Goal: Task Accomplishment & Management: Complete application form

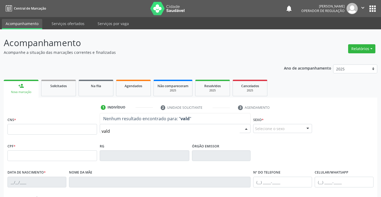
type input "valdi"
click at [227, 32] on div "Acompanhamento Acompanhe a situação das marcações correntes e finalizadas Relat…" at bounding box center [190, 159] width 381 height 260
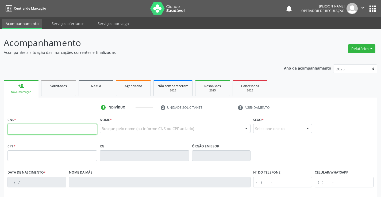
click at [39, 131] on input "text" at bounding box center [51, 129] width 89 height 11
click at [41, 130] on input "text" at bounding box center [51, 129] width 89 height 11
type input "700 0006 7960 1303"
type input "084.372.945-76"
type input "2174325810"
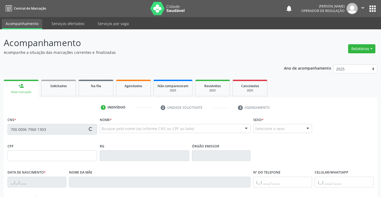
type input "[DATE]"
type input "[PHONE_NUMBER]"
type input "084.372.945-76"
type input "03"
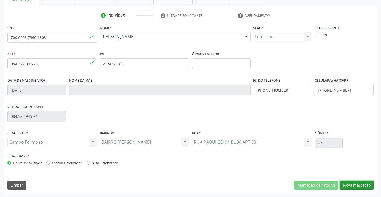
click at [353, 185] on button "Nova marcação" at bounding box center [356, 185] width 34 height 9
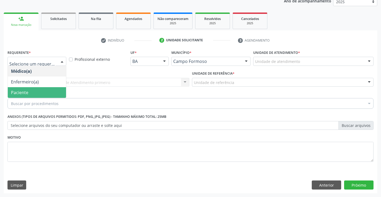
click at [29, 93] on span "Paciente" at bounding box center [37, 92] width 58 height 11
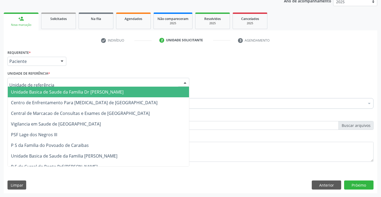
click at [69, 91] on span "Unidade Basica de Saude da Familia Dr [PERSON_NAME]" at bounding box center [67, 92] width 112 height 6
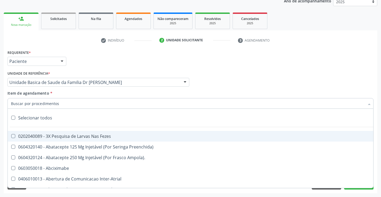
click at [37, 103] on input "Item de agendamento *" at bounding box center [187, 103] width 353 height 11
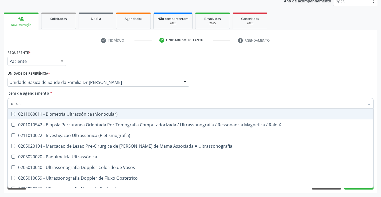
type input "ultrass"
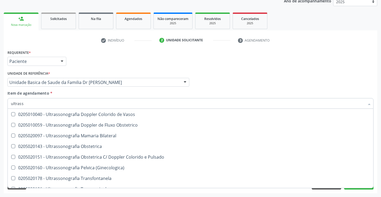
scroll to position [53, 0]
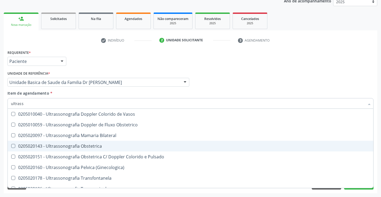
click at [122, 146] on div "0205020143 - Ultrassonografia Obstetrica" at bounding box center [190, 146] width 359 height 4
checkbox Obstetrica "true"
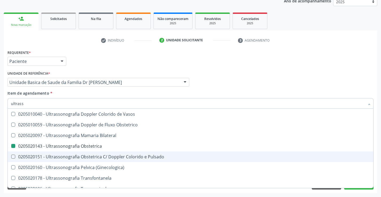
click at [378, 155] on div "Acompanhamento Acompanhe a situação das marcações correntes e finalizadas Relat…" at bounding box center [190, 79] width 381 height 235
checkbox X "true"
checkbox Obstetrica "false"
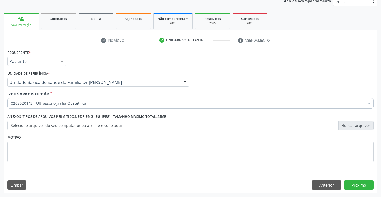
scroll to position [0, 0]
click at [356, 184] on button "Próximo" at bounding box center [358, 185] width 29 height 9
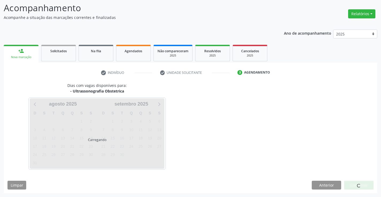
scroll to position [35, 0]
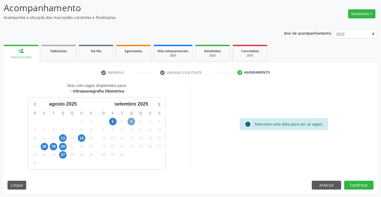
click at [131, 121] on span "3" at bounding box center [130, 121] width 7 height 7
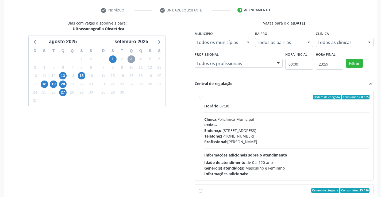
scroll to position [122, 0]
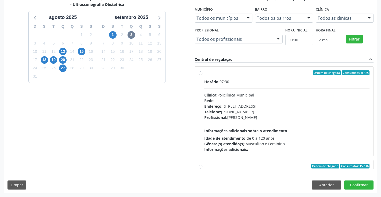
click at [243, 76] on label "Ordem de chegada Consumidos: 0 / 25 Horário: 07:30 Clínica: Policlínica Municip…" at bounding box center [286, 111] width 165 height 82
click at [202, 75] on input "Ordem de chegada Consumidos: 0 / 25 Horário: 07:30 Clínica: Policlínica Municip…" at bounding box center [200, 72] width 4 height 5
radio input "true"
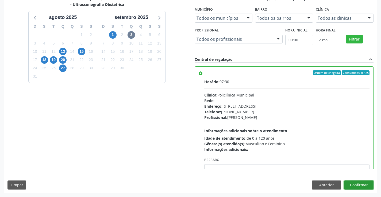
click at [357, 183] on button "Confirmar" at bounding box center [358, 185] width 29 height 9
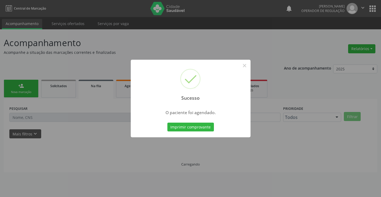
scroll to position [0, 0]
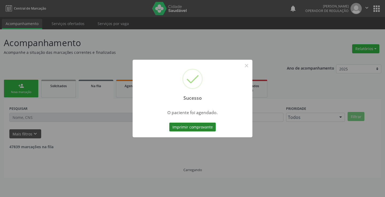
click at [196, 128] on button "Imprimir comprovante" at bounding box center [192, 127] width 46 height 9
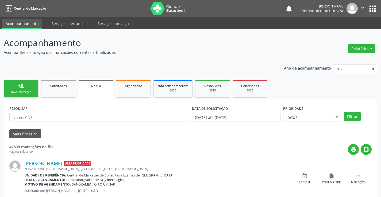
click at [23, 88] on div "person_add" at bounding box center [21, 86] width 6 height 6
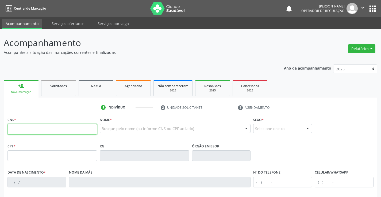
click at [31, 132] on input "text" at bounding box center [51, 129] width 89 height 11
type input "706 2050 2308 7362"
type input "098.565.685-95"
type input "[DATE]"
type input "[PERSON_NAME]"
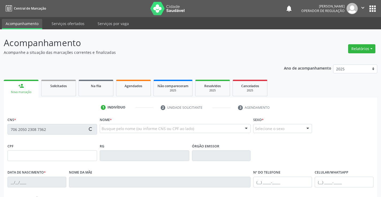
type input "[PHONE_NUMBER]"
type input "S/N"
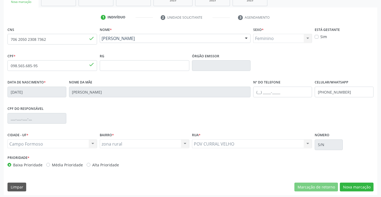
scroll to position [92, 0]
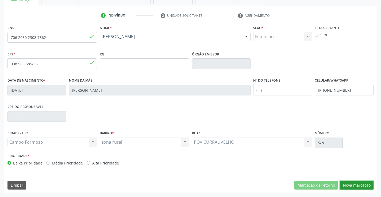
click at [355, 183] on button "Nova marcação" at bounding box center [356, 185] width 34 height 9
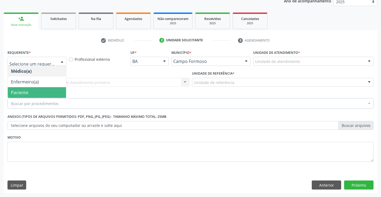
click at [27, 91] on span "Paciente" at bounding box center [19, 93] width 17 height 6
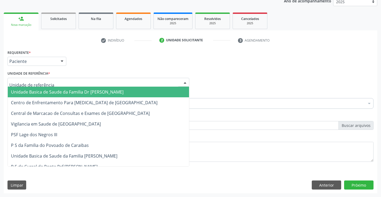
click at [41, 91] on span "Unidade Basica de Saude da Familia Dr [PERSON_NAME]" at bounding box center [67, 92] width 112 height 6
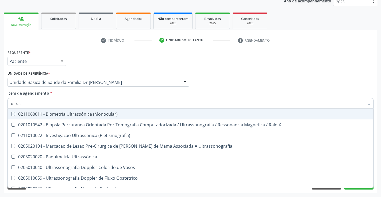
type input "ultrass"
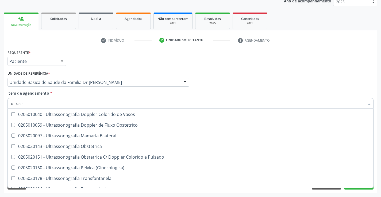
scroll to position [53, 0]
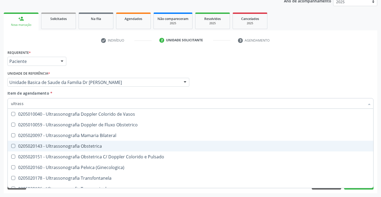
click at [108, 147] on div "0205020143 - Ultrassonografia Obstetrica" at bounding box center [190, 146] width 359 height 4
checkbox Obstetrica "true"
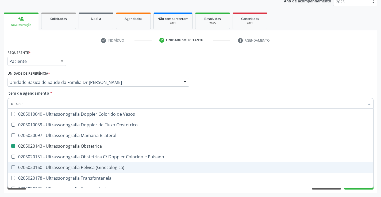
click at [377, 173] on div "Acompanhamento Acompanhe a situação das marcações correntes e finalizadas Relat…" at bounding box center [190, 79] width 381 height 235
checkbox X "true"
checkbox Obstetrica "false"
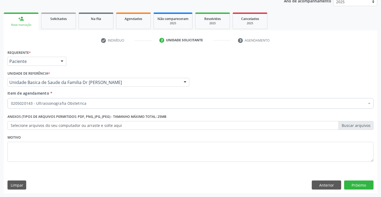
scroll to position [0, 0]
click at [357, 185] on button "Próximo" at bounding box center [358, 185] width 29 height 9
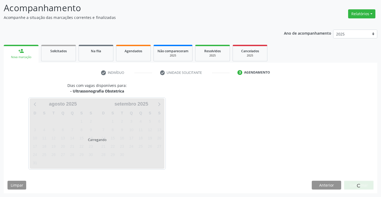
scroll to position [35, 0]
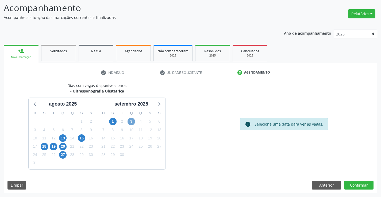
click at [132, 121] on span "3" at bounding box center [130, 121] width 7 height 7
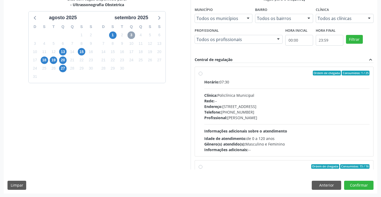
scroll to position [122, 0]
click at [250, 73] on div "Ordem de chegada Consumidos: 1 / 25" at bounding box center [286, 72] width 165 height 5
click at [202, 73] on input "Ordem de chegada Consumidos: 1 / 25 Horário: 07:30 Clínica: Policlínica Municip…" at bounding box center [200, 72] width 4 height 5
radio input "true"
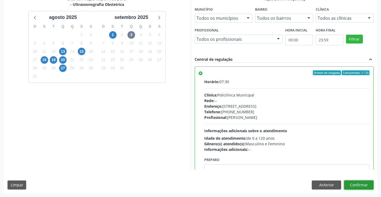
click at [357, 184] on button "Confirmar" at bounding box center [358, 185] width 29 height 9
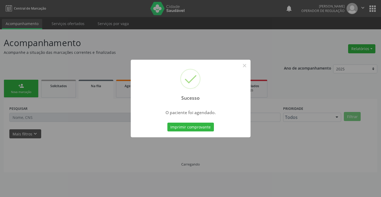
scroll to position [0, 0]
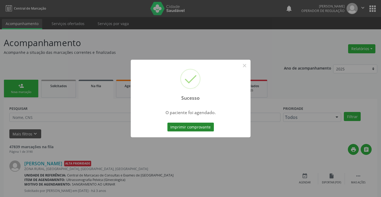
click at [185, 126] on button "Imprimir comprovante" at bounding box center [190, 127] width 46 height 9
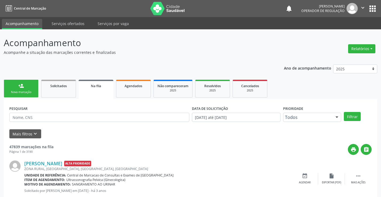
click at [18, 91] on div "Nova marcação" at bounding box center [21, 92] width 27 height 4
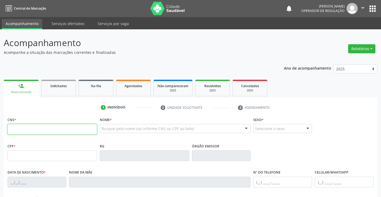
click at [46, 129] on input "text" at bounding box center [51, 129] width 89 height 11
type input "700 1049 7497 1712"
type input "861.478.215-20"
type input "1579627331"
type input "[DATE]"
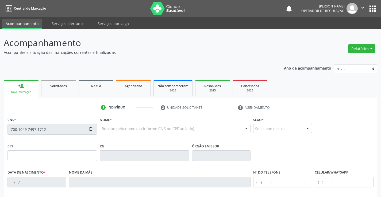
type input "[PHONE_NUMBER]"
type input "S/N"
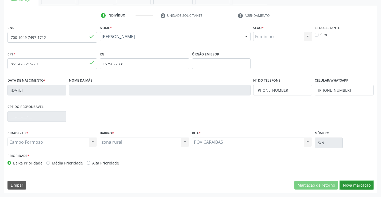
click at [356, 183] on button "Nova marcação" at bounding box center [356, 185] width 34 height 9
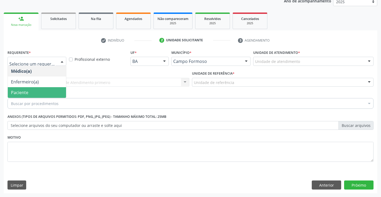
click at [29, 93] on span "Paciente" at bounding box center [37, 92] width 58 height 11
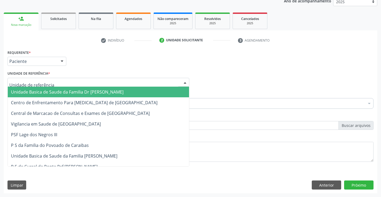
click at [55, 90] on span "Unidade Basica de Saude da Familia Dr [PERSON_NAME]" at bounding box center [67, 92] width 112 height 6
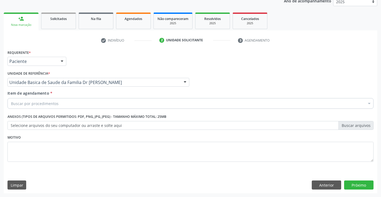
click at [59, 105] on div "Buscar por procedimentos" at bounding box center [190, 103] width 366 height 11
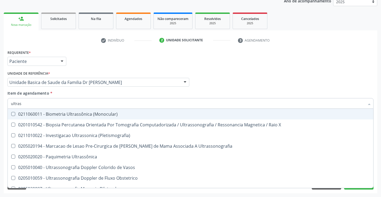
type input "ultrass"
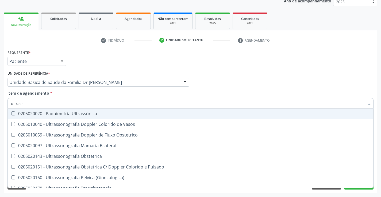
scroll to position [80, 0]
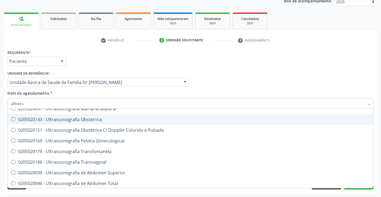
click at [115, 122] on div "0205020143 - Ultrassonografia Obstetrica" at bounding box center [190, 119] width 359 height 4
checkbox Obstetrica "true"
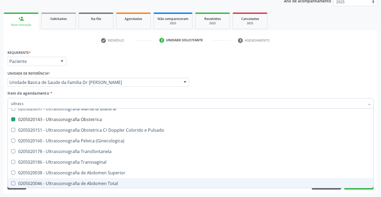
click at [378, 172] on div "Acompanhamento Acompanhe a situação das marcações correntes e finalizadas Relat…" at bounding box center [190, 79] width 381 height 235
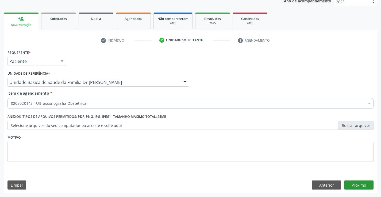
scroll to position [0, 0]
click at [358, 186] on button "Próximo" at bounding box center [358, 185] width 29 height 9
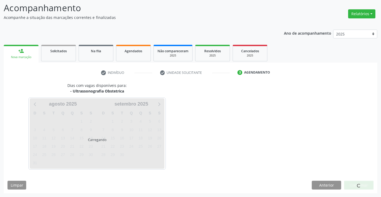
scroll to position [35, 0]
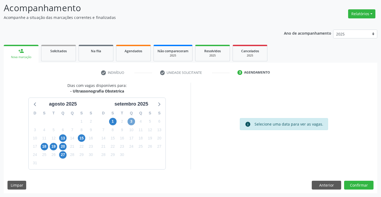
click at [131, 121] on span "3" at bounding box center [130, 121] width 7 height 7
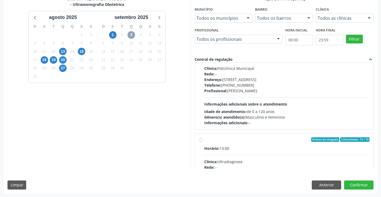
scroll to position [0, 0]
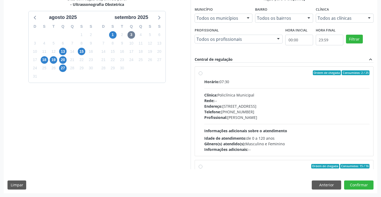
click at [239, 75] on div "Ordem de chegada Consumidos: 2 / 25" at bounding box center [286, 72] width 165 height 5
click at [202, 75] on input "Ordem de chegada Consumidos: 2 / 25 Horário: 07:30 Clínica: Policlínica Municip…" at bounding box center [200, 72] width 4 height 5
radio input "true"
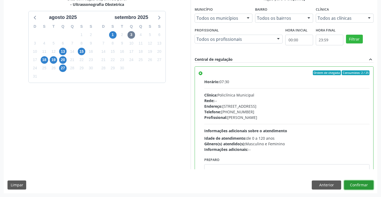
click at [357, 184] on button "Confirmar" at bounding box center [358, 185] width 29 height 9
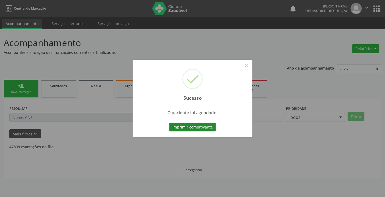
click at [183, 125] on button "Imprimir comprovante" at bounding box center [192, 127] width 46 height 9
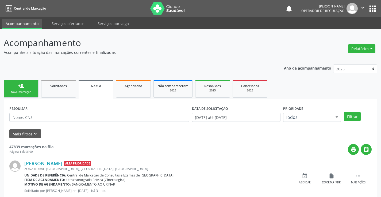
click at [28, 86] on link "person_add Nova marcação" at bounding box center [21, 89] width 35 height 18
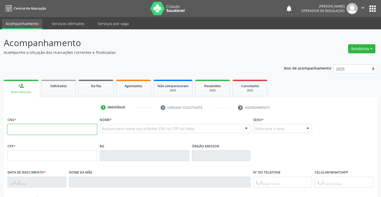
click at [33, 133] on input "text" at bounding box center [51, 129] width 89 height 11
type input "702 0088 5234 1588"
type input "1646426177"
type input "[DATE]"
type input "S/N"
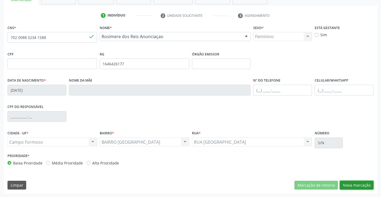
click at [354, 184] on button "Nova marcação" at bounding box center [356, 185] width 34 height 9
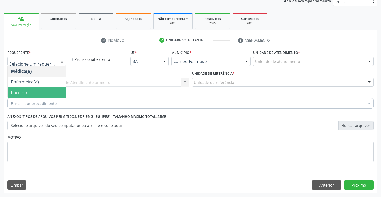
click at [29, 91] on span "Paciente" at bounding box center [37, 92] width 58 height 11
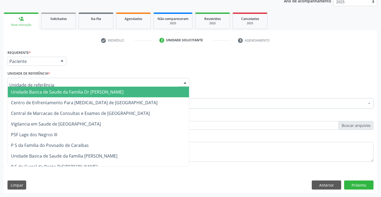
click at [52, 93] on span "Unidade Basica de Saude da Familia Dr [PERSON_NAME]" at bounding box center [67, 92] width 112 height 6
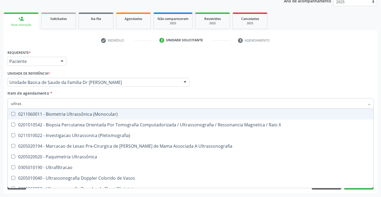
type input "ultrass"
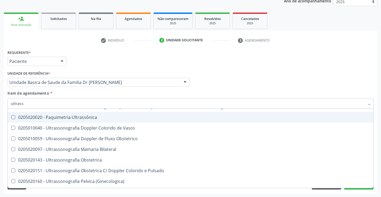
scroll to position [53, 0]
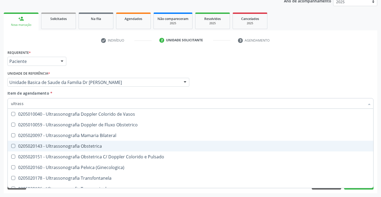
click at [110, 146] on div "0205020143 - Ultrassonografia Obstetrica" at bounding box center [190, 146] width 359 height 4
checkbox Obstetrica "true"
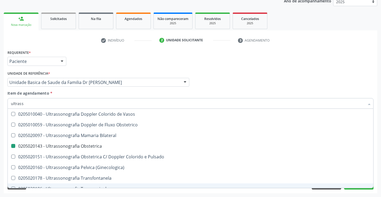
click at [378, 167] on div "Acompanhamento Acompanhe a situação das marcações correntes e finalizadas Relat…" at bounding box center [190, 79] width 381 height 235
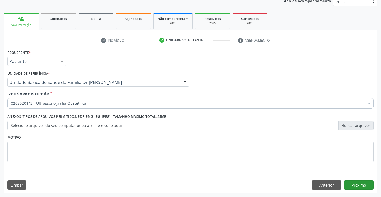
scroll to position [0, 0]
click at [355, 184] on button "Próximo" at bounding box center [358, 185] width 29 height 9
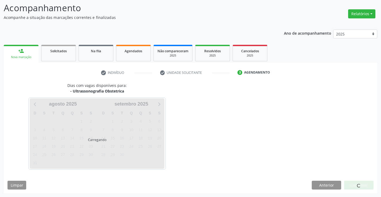
scroll to position [35, 0]
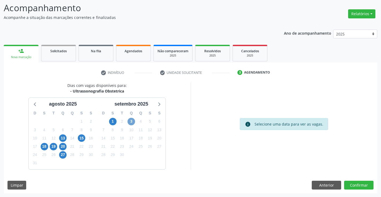
click at [129, 122] on span "3" at bounding box center [130, 121] width 7 height 7
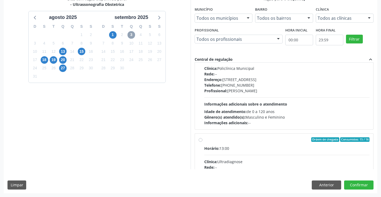
scroll to position [0, 0]
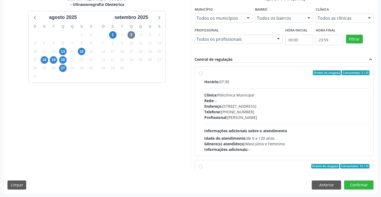
click at [258, 76] on label "Ordem de chegada Consumidos: 3 / 25 Horário: 07:30 Clínica: Policlínica Municip…" at bounding box center [286, 111] width 165 height 82
click at [202, 75] on input "Ordem de chegada Consumidos: 3 / 25 Horário: 07:30 Clínica: Policlínica Municip…" at bounding box center [200, 72] width 4 height 5
radio input "true"
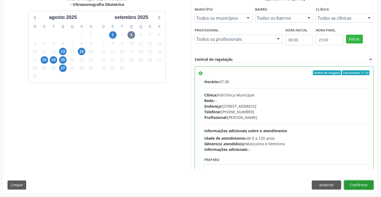
click at [361, 183] on button "Confirmar" at bounding box center [358, 185] width 29 height 9
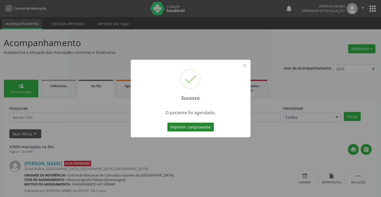
click at [191, 123] on button "Imprimir comprovante" at bounding box center [190, 127] width 46 height 9
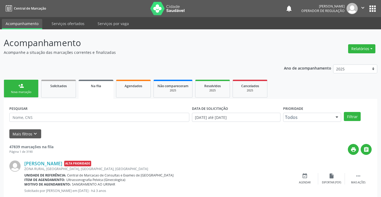
click at [20, 87] on div "person_add" at bounding box center [21, 86] width 6 height 6
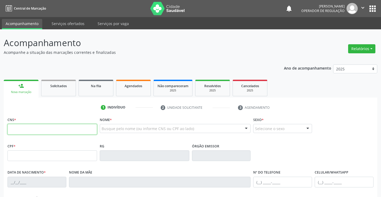
click at [40, 130] on input "text" at bounding box center [51, 129] width 89 height 11
type input "700 9059 0104 8292"
type input "858.543.555-07"
type input "2017710392"
type input "SSP"
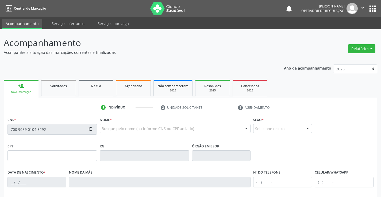
type input "01/02/1993"
type input "(74) 99137-6754"
type input "(74) 99140-4529"
type input "858.543.555-07"
type input "S/N"
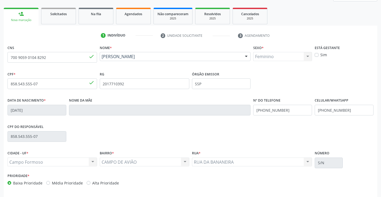
scroll to position [92, 0]
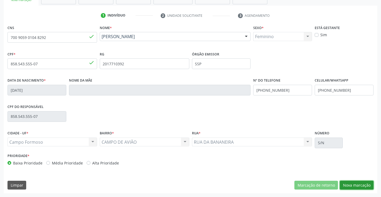
click at [358, 184] on button "Nova marcação" at bounding box center [356, 185] width 34 height 9
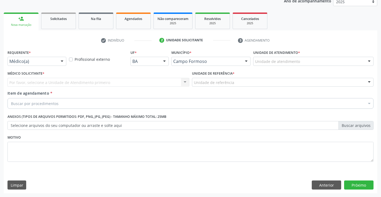
scroll to position [67, 0]
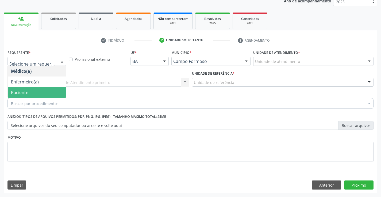
click at [30, 93] on span "Paciente" at bounding box center [37, 92] width 58 height 11
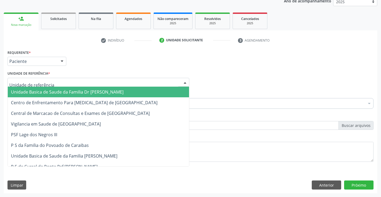
click at [38, 91] on span "Unidade Basica de Saude da Familia Dr [PERSON_NAME]" at bounding box center [67, 92] width 112 height 6
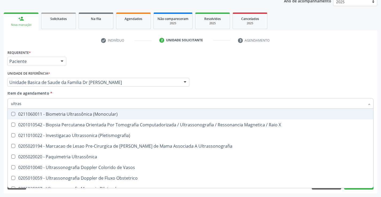
type input "ultrass"
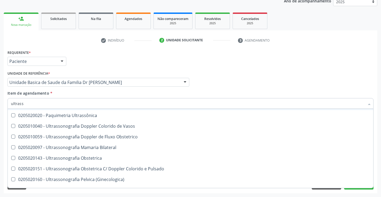
scroll to position [53, 0]
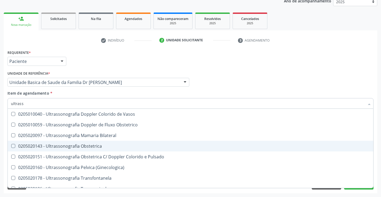
click at [106, 148] on div "0205020143 - Ultrassonografia Obstetrica" at bounding box center [190, 146] width 359 height 4
checkbox Obstetrica "true"
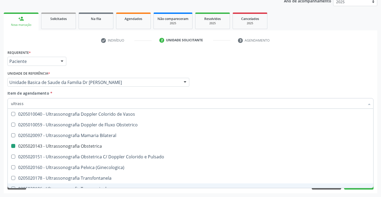
click at [376, 176] on div "Requerente * Paciente Médico(a) Enfermeiro(a) Paciente Nenhum resultado encontr…" at bounding box center [190, 121] width 373 height 145
checkbox X "true"
checkbox Obstetrica "false"
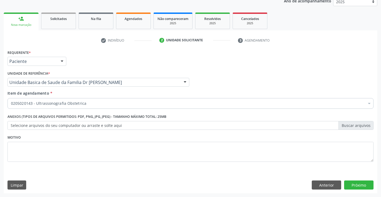
scroll to position [0, 0]
click at [360, 183] on button "Próximo" at bounding box center [358, 185] width 29 height 9
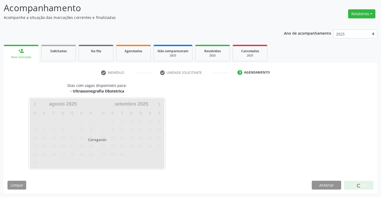
scroll to position [35, 0]
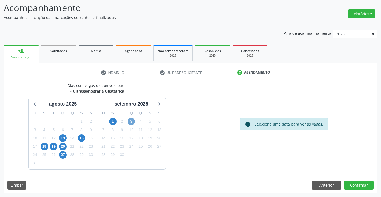
click at [131, 121] on span "3" at bounding box center [130, 121] width 7 height 7
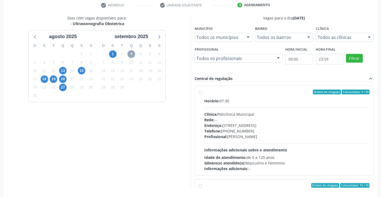
scroll to position [115, 0]
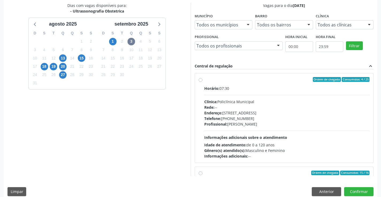
click at [250, 86] on div "Horário: 07:30" at bounding box center [286, 89] width 165 height 6
click at [202, 82] on input "Ordem de chegada Consumidos: 4 / 25 Horário: 07:30 Clínica: Policlínica Municip…" at bounding box center [200, 79] width 4 height 5
radio input "true"
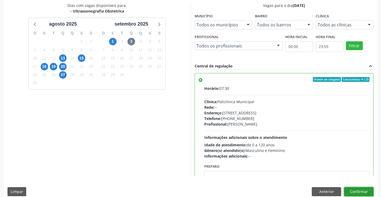
click at [356, 190] on button "Confirmar" at bounding box center [358, 191] width 29 height 9
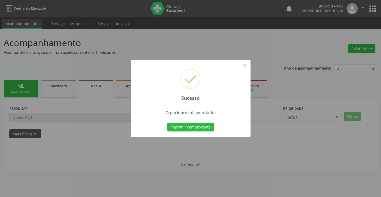
scroll to position [0, 0]
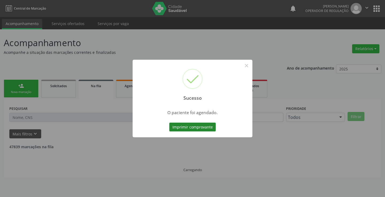
click at [184, 126] on button "Imprimir comprovante" at bounding box center [192, 127] width 46 height 9
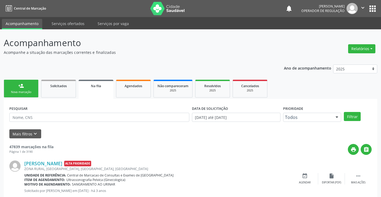
click at [19, 88] on div "person_add" at bounding box center [21, 86] width 6 height 6
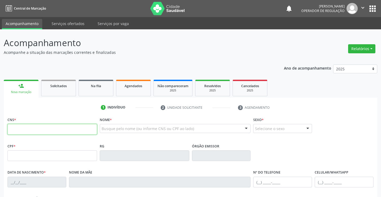
click at [28, 130] on input "text" at bounding box center [51, 129] width 89 height 11
type input "702 1027 7086 0399"
type input "2014010021"
type input "11/08/1991"
type input "(74) 99907-8467"
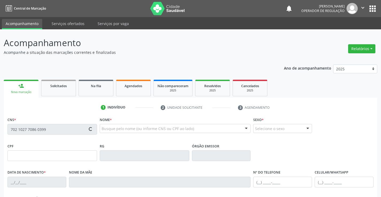
type input "(74) 99907-8467"
type input "071.168.245-37"
type input "S/N"
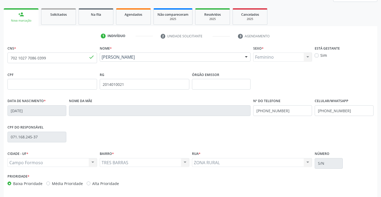
scroll to position [92, 0]
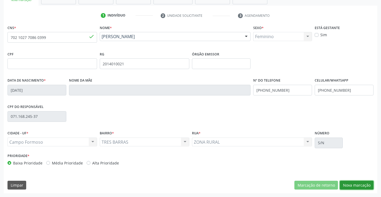
click at [357, 184] on button "Nova marcação" at bounding box center [356, 185] width 34 height 9
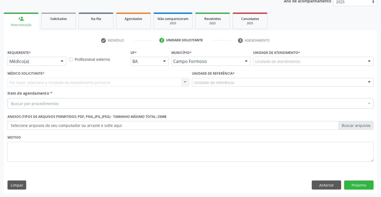
scroll to position [67, 0]
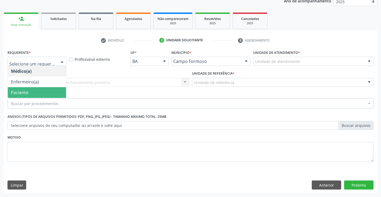
click at [28, 93] on span "Paciente" at bounding box center [37, 92] width 58 height 11
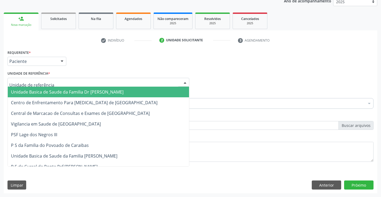
click at [52, 92] on span "Unidade Basica de Saude da Familia Dr [PERSON_NAME]" at bounding box center [67, 92] width 112 height 6
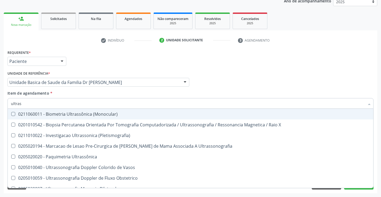
type input "ultrass"
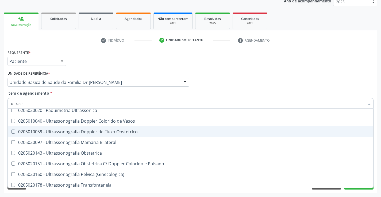
scroll to position [53, 0]
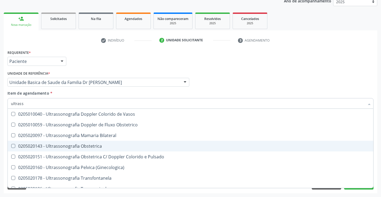
click at [95, 146] on div "0205020143 - Ultrassonografia Obstetrica" at bounding box center [190, 146] width 359 height 4
checkbox Obstetrica "true"
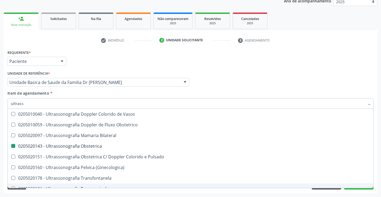
click at [377, 179] on div "Acompanhamento Acompanhe a situação das marcações correntes e finalizadas Relat…" at bounding box center [190, 79] width 381 height 235
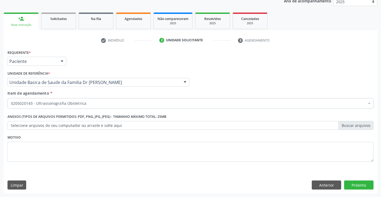
checkbox Obstetrica "true"
checkbox Valvar "false"
click at [363, 185] on button "Próximo" at bounding box center [358, 185] width 29 height 9
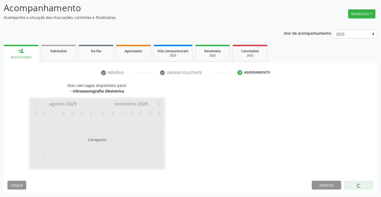
scroll to position [35, 0]
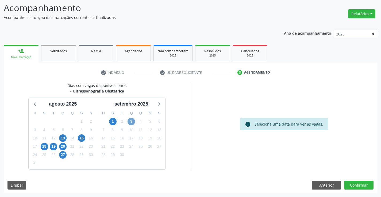
click at [132, 121] on span "3" at bounding box center [130, 121] width 7 height 7
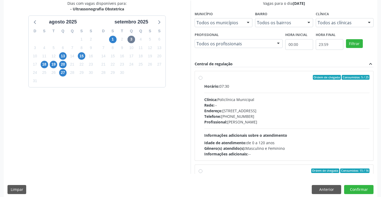
scroll to position [122, 0]
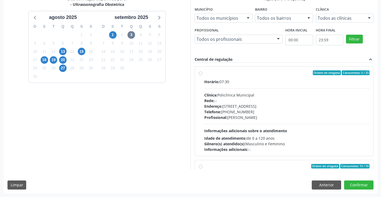
click at [256, 77] on label "Ordem de chegada Consumidos: 5 / 25 Horário: 07:30 Clínica: Policlínica Municip…" at bounding box center [286, 111] width 165 height 82
click at [202, 75] on input "Ordem de chegada Consumidos: 5 / 25 Horário: 07:30 Clínica: Policlínica Municip…" at bounding box center [200, 72] width 4 height 5
radio input "true"
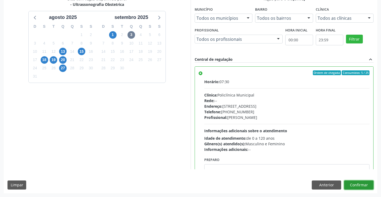
click at [357, 183] on button "Confirmar" at bounding box center [358, 185] width 29 height 9
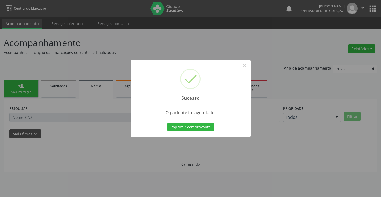
scroll to position [0, 0]
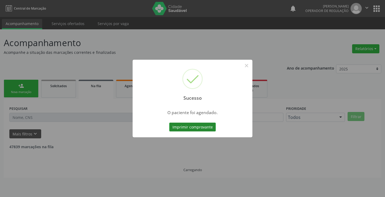
click at [190, 126] on button "Imprimir comprovante" at bounding box center [192, 127] width 46 height 9
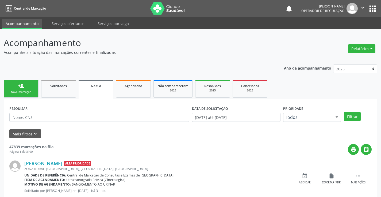
click at [28, 87] on link "person_add Nova marcação" at bounding box center [21, 89] width 35 height 18
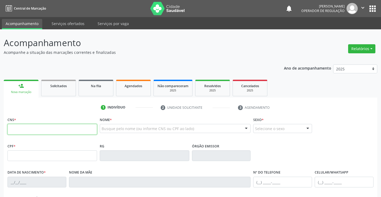
click at [36, 129] on input "text" at bounding box center [51, 129] width 89 height 11
type input "703 2056 7059 4395"
type input "2019691140"
type input "10/11/1995"
type input "077.940.605-24"
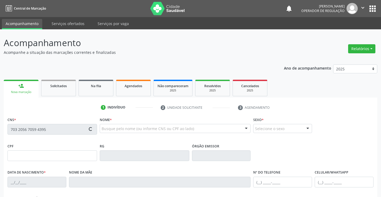
type input "S/N"
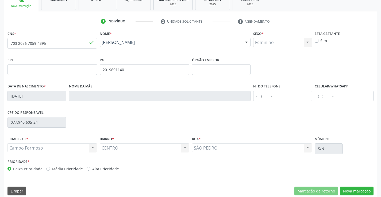
scroll to position [92, 0]
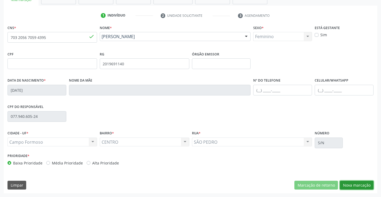
click at [354, 184] on button "Nova marcação" at bounding box center [356, 185] width 34 height 9
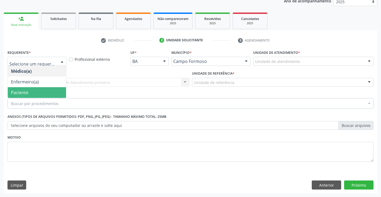
click at [34, 91] on span "Paciente" at bounding box center [37, 92] width 58 height 11
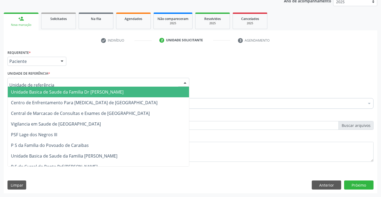
click at [51, 93] on span "Unidade Basica de Saude da Familia Dr [PERSON_NAME]" at bounding box center [67, 92] width 112 height 6
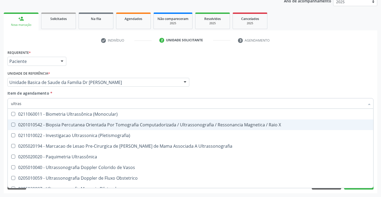
type input "ultrass"
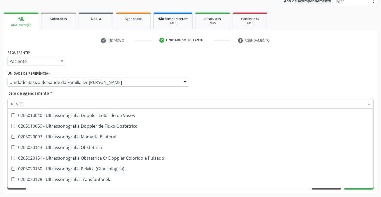
scroll to position [53, 0]
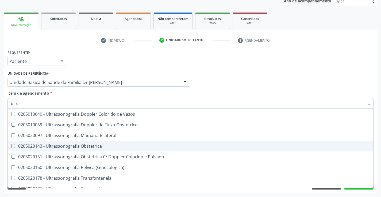
click at [117, 146] on div "0205020143 - Ultrassonografia Obstetrica" at bounding box center [190, 146] width 359 height 4
checkbox Obstetrica "true"
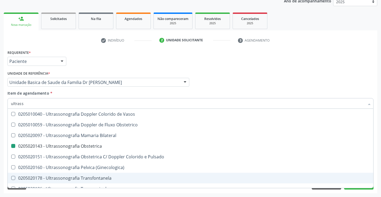
click at [376, 170] on div "Requerente * Paciente Médico(a) Enfermeiro(a) Paciente Nenhum resultado encontr…" at bounding box center [190, 121] width 373 height 145
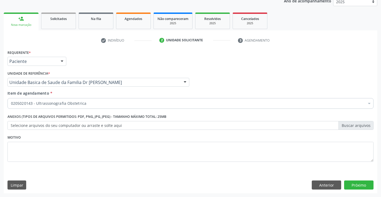
scroll to position [0, 0]
click at [360, 185] on button "Próximo" at bounding box center [358, 185] width 29 height 9
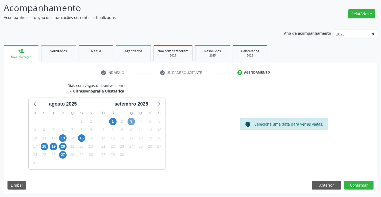
click at [131, 123] on span "3" at bounding box center [130, 121] width 7 height 7
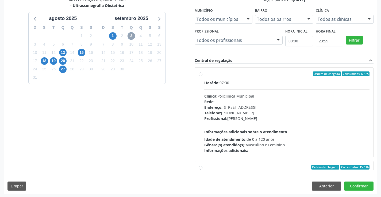
scroll to position [122, 0]
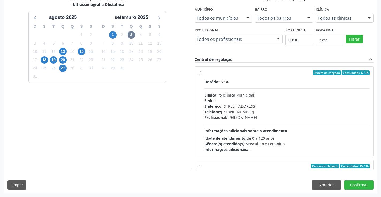
click at [285, 84] on div "Horário: 07:30" at bounding box center [286, 82] width 165 height 6
click at [202, 75] on input "Ordem de chegada Consumidos: 6 / 25 Horário: 07:30 Clínica: Policlínica Municip…" at bounding box center [200, 72] width 4 height 5
radio input "true"
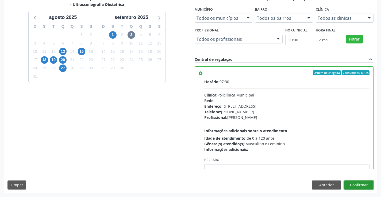
click at [356, 184] on button "Confirmar" at bounding box center [358, 185] width 29 height 9
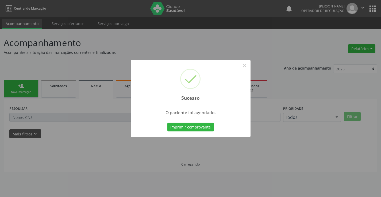
scroll to position [0, 0]
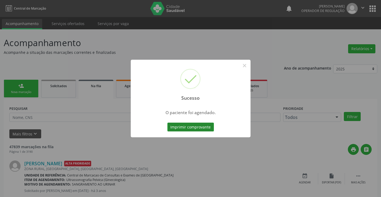
click at [186, 125] on button "Imprimir comprovante" at bounding box center [190, 127] width 46 height 9
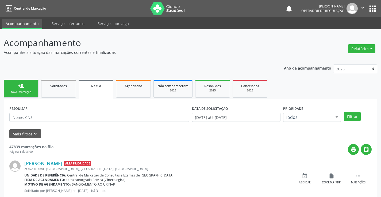
click at [29, 93] on div "Nova marcação" at bounding box center [21, 92] width 27 height 4
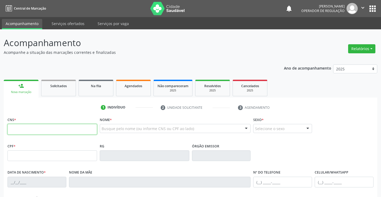
click at [48, 130] on input "text" at bounding box center [51, 129] width 89 height 11
type input "700 5017 7733 1455"
type input "6555882"
type input "09/07/1988"
type input "(74) 99120-7159"
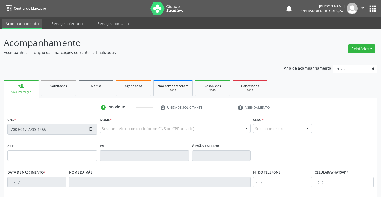
type input "047.360.985-11"
type input "S/N"
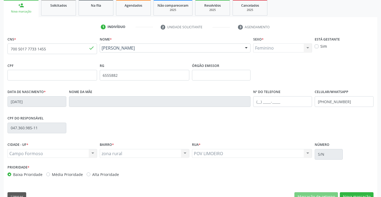
scroll to position [92, 0]
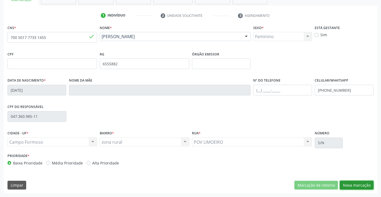
click at [355, 185] on button "Nova marcação" at bounding box center [356, 185] width 34 height 9
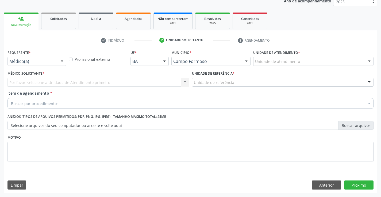
scroll to position [67, 0]
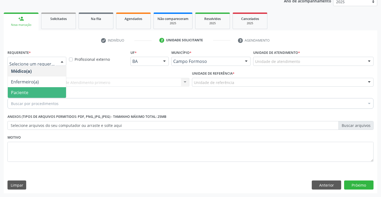
click at [34, 92] on span "Paciente" at bounding box center [37, 92] width 58 height 11
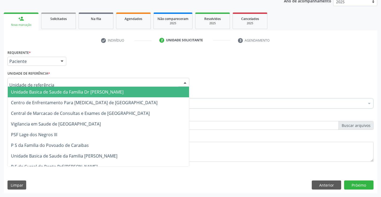
click at [48, 92] on span "Unidade Basica de Saude da Familia Dr [PERSON_NAME]" at bounding box center [67, 92] width 112 height 6
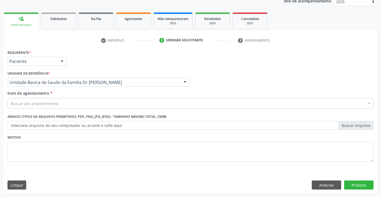
click at [57, 105] on div "Buscar por procedimentos" at bounding box center [190, 103] width 366 height 11
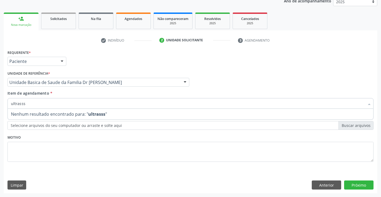
type input "ultrass"
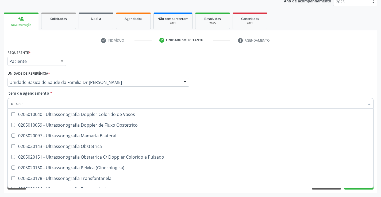
scroll to position [53, 0]
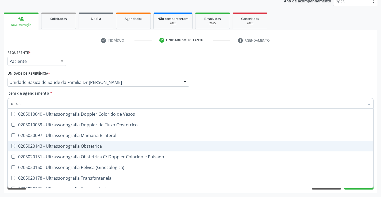
click at [117, 145] on div "0205020143 - Ultrassonografia Obstetrica" at bounding box center [190, 146] width 359 height 4
checkbox Obstetrica "true"
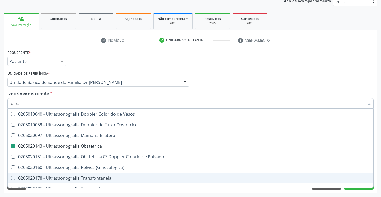
click at [377, 170] on div "Acompanhamento Acompanhe a situação das marcações correntes e finalizadas Relat…" at bounding box center [190, 79] width 381 height 235
checkbox X "true"
checkbox Obstetrica "false"
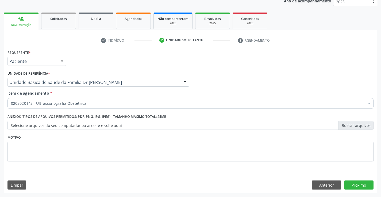
scroll to position [0, 0]
click at [356, 184] on button "Próximo" at bounding box center [358, 185] width 29 height 9
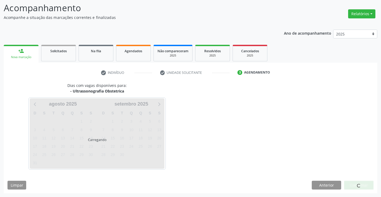
scroll to position [35, 0]
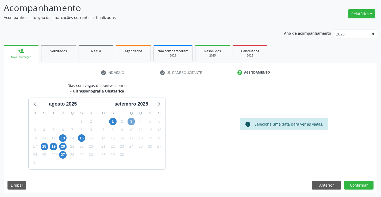
click at [131, 121] on span "3" at bounding box center [130, 121] width 7 height 7
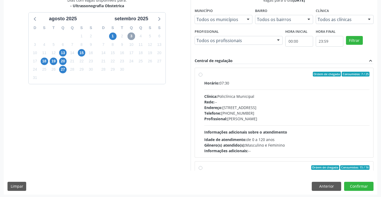
scroll to position [122, 0]
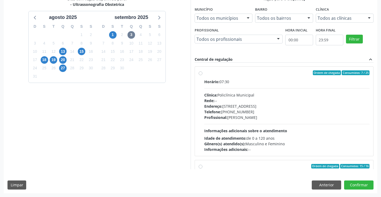
click at [261, 77] on label "Ordem de chegada Consumidos: 7 / 25 Horário: 07:30 Clínica: Policlínica Municip…" at bounding box center [286, 111] width 165 height 82
click at [202, 75] on input "Ordem de chegada Consumidos: 7 / 25 Horário: 07:30 Clínica: Policlínica Municip…" at bounding box center [200, 72] width 4 height 5
radio input "true"
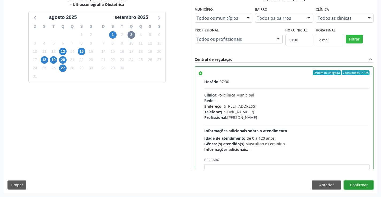
click at [358, 185] on button "Confirmar" at bounding box center [358, 185] width 29 height 9
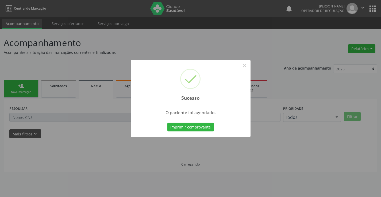
scroll to position [0, 0]
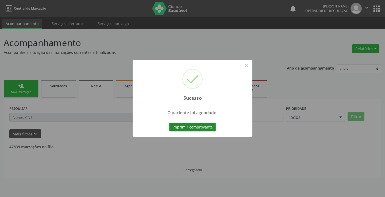
click at [191, 124] on button "Imprimir comprovante" at bounding box center [192, 127] width 46 height 9
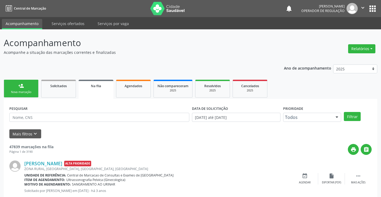
click at [22, 89] on link "person_add Nova marcação" at bounding box center [21, 89] width 35 height 18
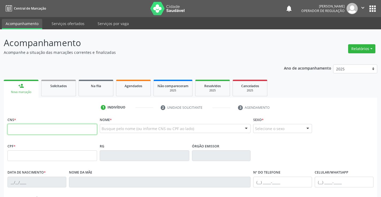
click at [33, 132] on input "text" at bounding box center [51, 129] width 89 height 11
click at [36, 130] on input "text" at bounding box center [51, 129] width 89 height 11
type input "708 4072 6992 6766"
type input "2092531697"
type input "06/11/1996"
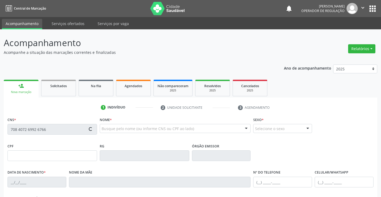
type input "(74) 99197-4052"
type input "(74) 99909-2637"
type input "860.764.745-80"
type input "SN"
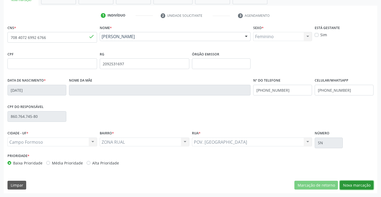
click at [354, 186] on button "Nova marcação" at bounding box center [356, 185] width 34 height 9
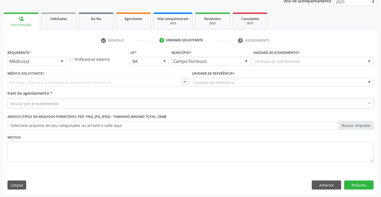
scroll to position [67, 0]
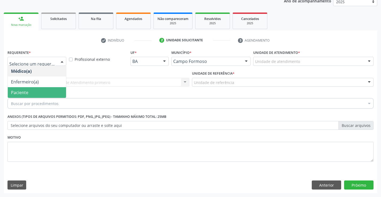
click at [29, 91] on span "Paciente" at bounding box center [37, 92] width 58 height 11
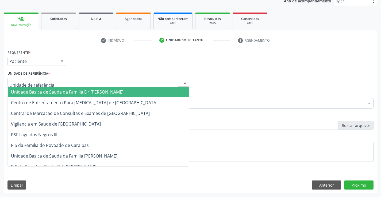
click at [50, 91] on span "Unidade Basica de Saude da Familia Dr [PERSON_NAME]" at bounding box center [67, 92] width 112 height 6
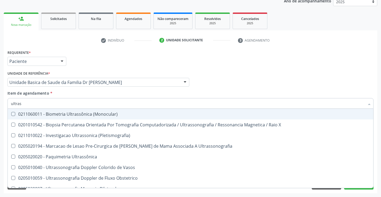
type input "ultrass"
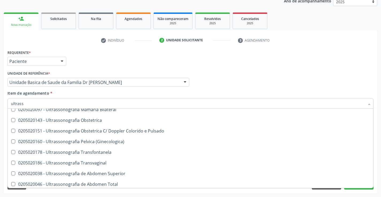
scroll to position [80, 0]
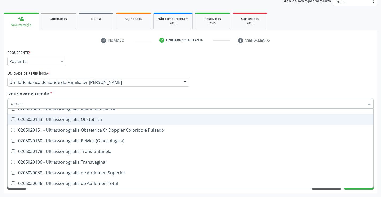
click at [99, 119] on div "0205020143 - Ultrassonografia Obstetrica" at bounding box center [190, 119] width 359 height 4
checkbox Obstetrica "true"
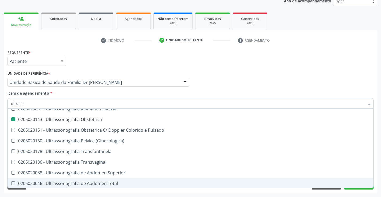
click at [380, 178] on div "Acompanhamento Acompanhe a situação das marcações correntes e finalizadas Relat…" at bounding box center [190, 79] width 381 height 235
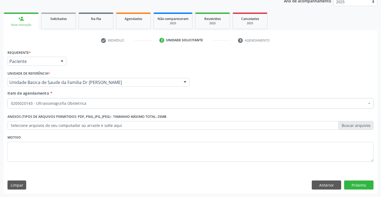
scroll to position [0, 0]
click at [361, 185] on button "Próximo" at bounding box center [358, 185] width 29 height 9
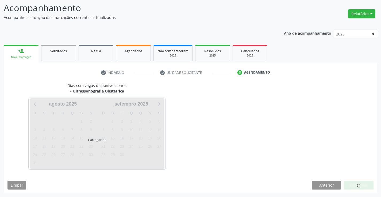
scroll to position [35, 0]
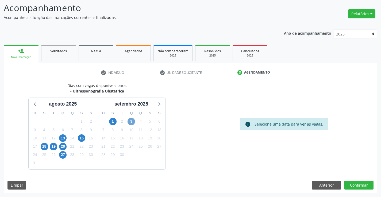
click at [130, 121] on span "3" at bounding box center [130, 121] width 7 height 7
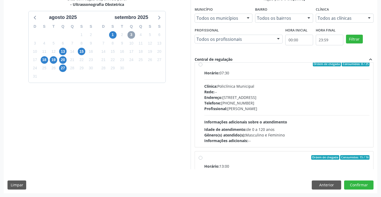
scroll to position [0, 0]
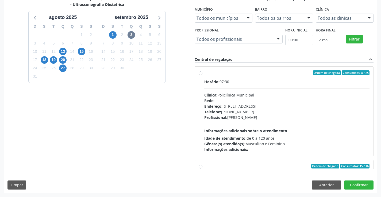
click at [253, 72] on div "Ordem de chegada Consumidos: 8 / 25" at bounding box center [286, 72] width 165 height 5
click at [202, 72] on input "Ordem de chegada Consumidos: 8 / 25 Horário: 07:30 Clínica: Policlínica Municip…" at bounding box center [200, 72] width 4 height 5
radio input "true"
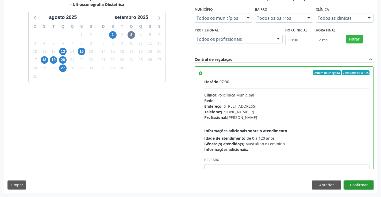
click at [355, 185] on button "Confirmar" at bounding box center [358, 185] width 29 height 9
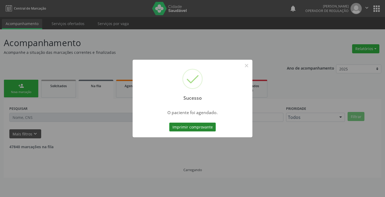
click at [200, 126] on button "Imprimir comprovante" at bounding box center [192, 127] width 46 height 9
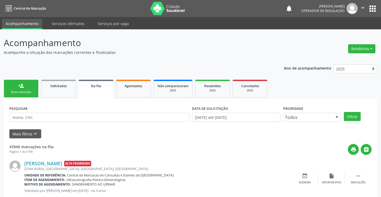
click at [28, 88] on link "person_add Nova marcação" at bounding box center [21, 89] width 35 height 18
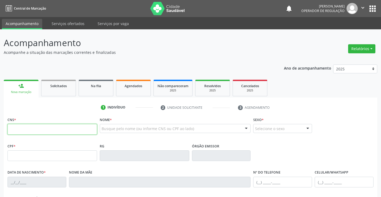
click at [23, 131] on input "text" at bounding box center [51, 129] width 89 height 11
type input "706 2000 5954 8268"
type input "15/10/2002"
type input "(74) 9197-5312"
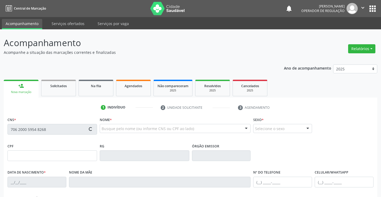
type input "084.753.705-60"
type input "S/N"
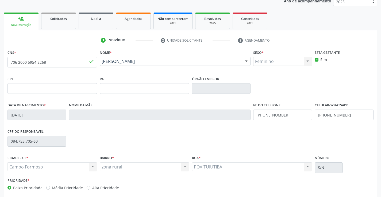
scroll to position [92, 0]
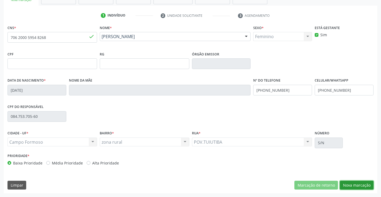
click at [355, 184] on button "Nova marcação" at bounding box center [356, 185] width 34 height 9
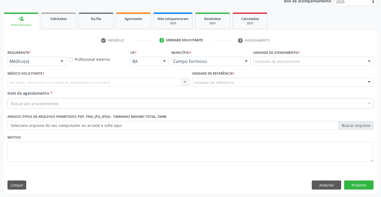
scroll to position [67, 0]
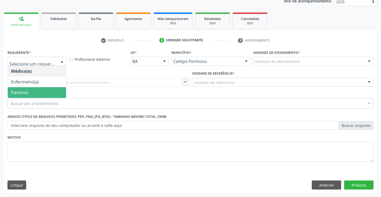
click at [22, 92] on span "Paciente" at bounding box center [19, 93] width 17 height 6
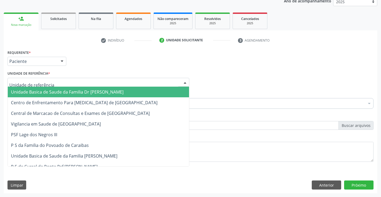
click at [34, 93] on span "Unidade Basica de Saude da Familia Dr [PERSON_NAME]" at bounding box center [67, 92] width 112 height 6
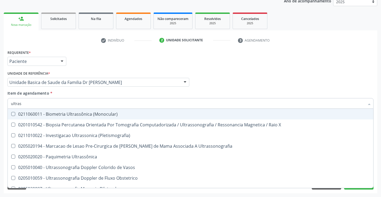
type input "ultrass"
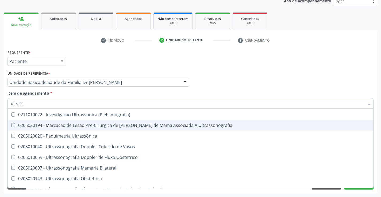
scroll to position [53, 0]
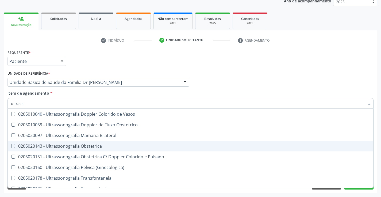
click at [113, 145] on div "0205020143 - Ultrassonografia Obstetrica" at bounding box center [190, 146] width 359 height 4
checkbox Obstetrica "true"
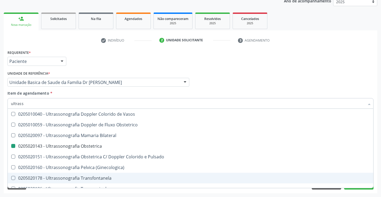
click at [379, 172] on div "Acompanhamento Acompanhe a situação das marcações correntes e finalizadas Relat…" at bounding box center [190, 79] width 381 height 235
checkbox X "true"
checkbox Obstetrica "false"
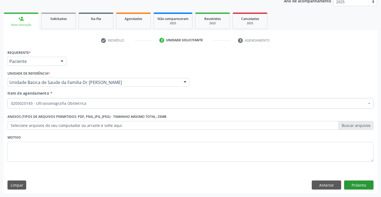
scroll to position [0, 0]
click at [360, 184] on button "Próximo" at bounding box center [358, 185] width 29 height 9
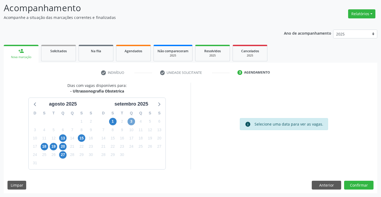
click at [131, 122] on span "3" at bounding box center [130, 121] width 7 height 7
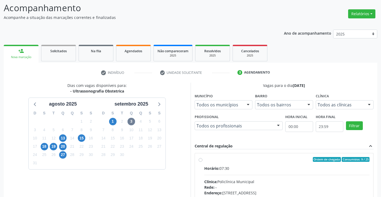
click at [252, 162] on label "Ordem de chegada Consumidos: 9 / 25 Horário: 07:30 Clínica: Policlínica Municip…" at bounding box center [286, 198] width 165 height 82
click at [202, 162] on input "Ordem de chegada Consumidos: 9 / 25 Horário: 07:30 Clínica: Policlínica Municip…" at bounding box center [200, 159] width 4 height 5
radio input "true"
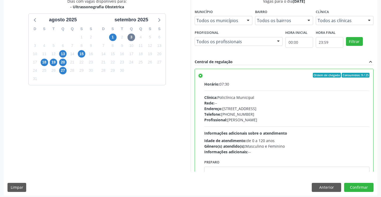
scroll to position [122, 0]
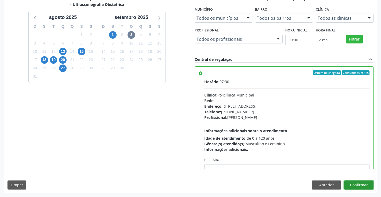
click at [355, 184] on button "Confirmar" at bounding box center [358, 185] width 29 height 9
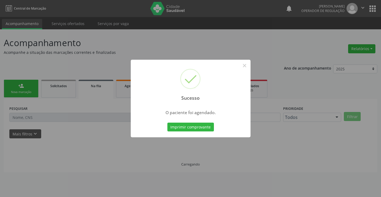
scroll to position [0, 0]
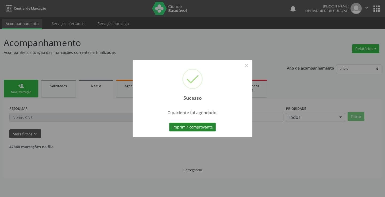
click at [185, 128] on button "Imprimir comprovante" at bounding box center [192, 127] width 46 height 9
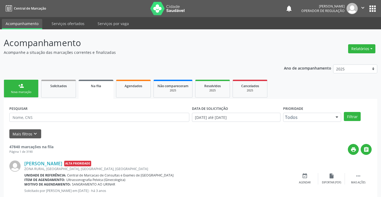
drag, startPoint x: 30, startPoint y: 91, endPoint x: 26, endPoint y: 76, distance: 15.8
click at [30, 91] on div "Nova marcação" at bounding box center [21, 92] width 27 height 4
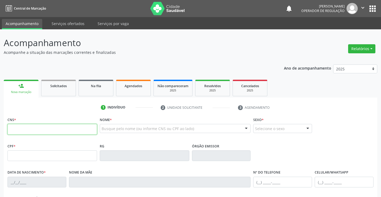
click at [37, 130] on input "text" at bounding box center [51, 129] width 89 height 11
type input "706 7035 0096 3819"
type input "08/02/1993"
type input "(74) 99142-3927"
type input "S/N"
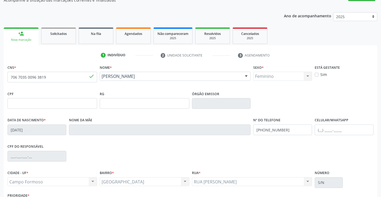
scroll to position [92, 0]
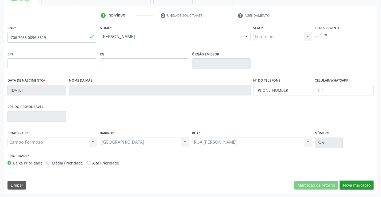
click at [348, 184] on button "Nova marcação" at bounding box center [356, 185] width 34 height 9
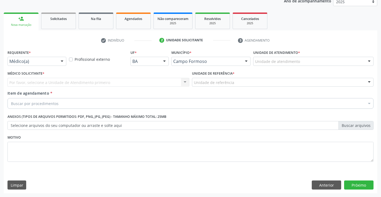
scroll to position [67, 0]
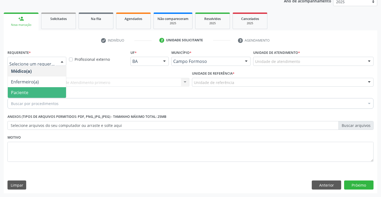
click at [30, 91] on span "Paciente" at bounding box center [37, 92] width 58 height 11
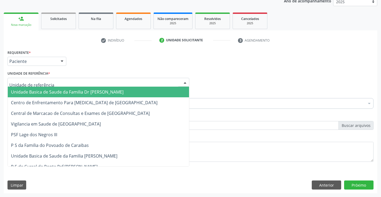
click at [38, 90] on span "Unidade Basica de Saude da Familia Dr [PERSON_NAME]" at bounding box center [67, 92] width 112 height 6
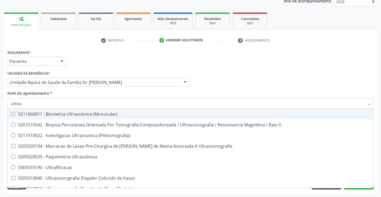
type input "ultrass"
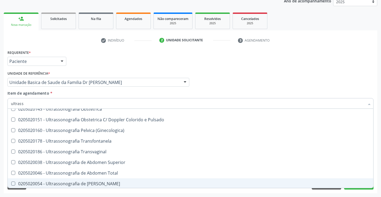
scroll to position [80, 0]
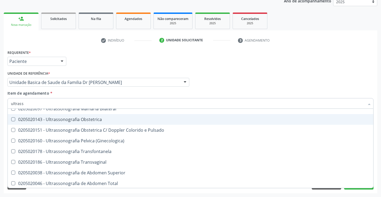
click at [111, 119] on div "0205020143 - Ultrassonografia Obstetrica" at bounding box center [190, 119] width 359 height 4
checkbox Obstetrica "true"
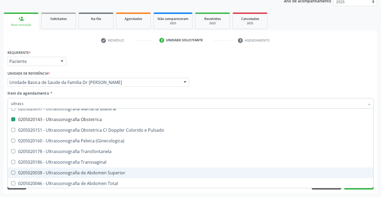
click at [379, 176] on div "Acompanhamento Acompanhe a situação das marcações correntes e finalizadas Relat…" at bounding box center [190, 79] width 381 height 235
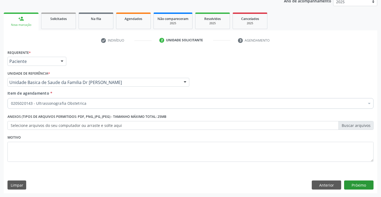
scroll to position [0, 0]
click at [357, 186] on button "Próximo" at bounding box center [358, 185] width 29 height 9
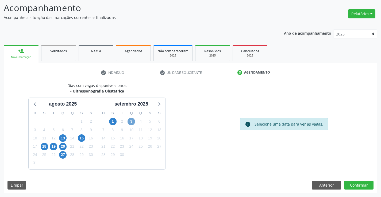
click at [129, 121] on span "3" at bounding box center [130, 121] width 7 height 7
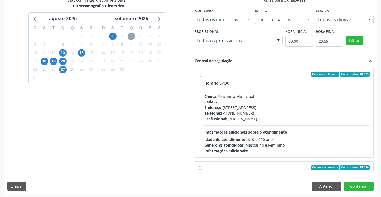
scroll to position [122, 0]
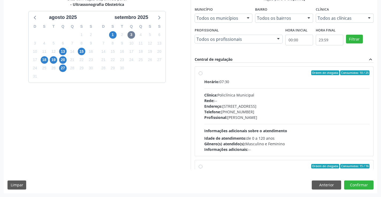
click at [245, 80] on div "Horário: 07:30" at bounding box center [286, 82] width 165 height 6
click at [202, 75] on input "Ordem de chegada Consumidos: 10 / 25 Horário: 07:30 Clínica: Policlínica Munici…" at bounding box center [200, 72] width 4 height 5
radio input "true"
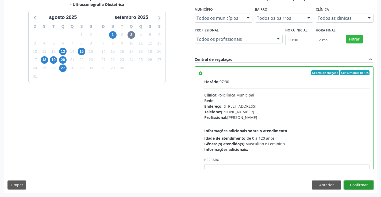
click at [359, 186] on button "Confirmar" at bounding box center [358, 185] width 29 height 9
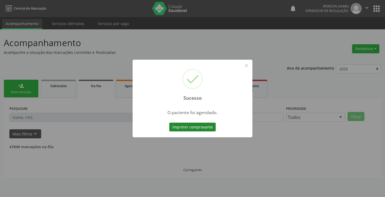
click at [194, 126] on button "Imprimir comprovante" at bounding box center [192, 127] width 46 height 9
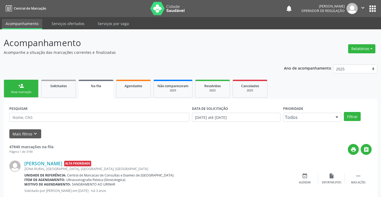
click at [27, 87] on link "person_add Nova marcação" at bounding box center [21, 89] width 35 height 18
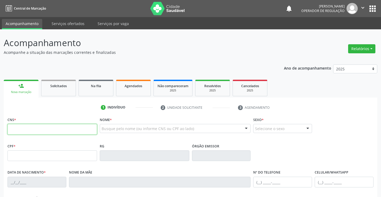
click at [33, 132] on input "text" at bounding box center [51, 129] width 89 height 11
type input "702 1007 7302 2597"
type input "18/10/1985"
type input "(74) 99121-6428"
type input "(74) 98134-7570"
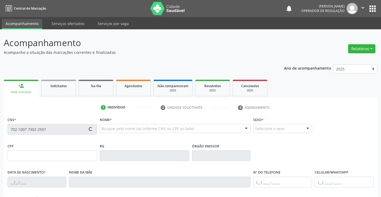
type input "250"
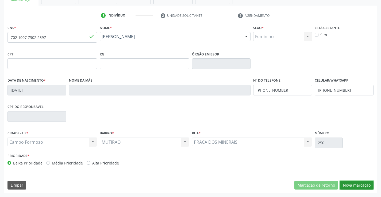
click at [356, 186] on button "Nova marcação" at bounding box center [356, 185] width 34 height 9
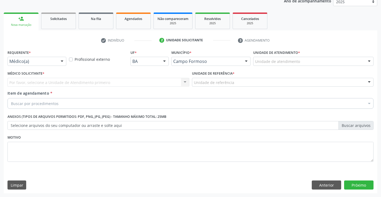
scroll to position [67, 0]
click at [24, 56] on label "Requerente *" at bounding box center [18, 53] width 23 height 8
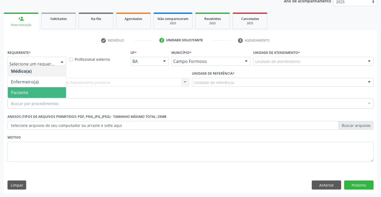
click at [32, 94] on span "Paciente" at bounding box center [37, 92] width 58 height 11
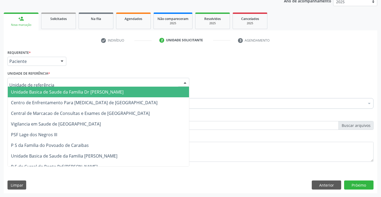
click at [45, 92] on span "Unidade Basica de Saude da Familia Dr [PERSON_NAME]" at bounding box center [67, 92] width 112 height 6
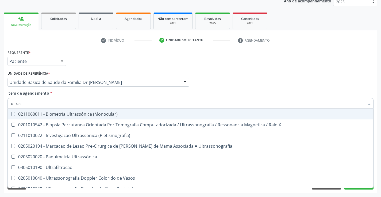
type input "ultrass"
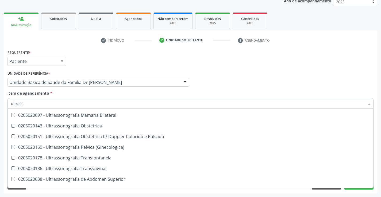
scroll to position [80, 0]
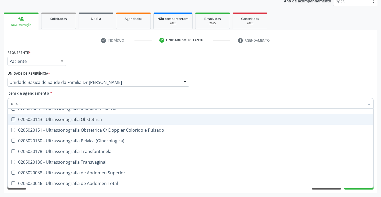
click at [106, 119] on div "0205020143 - Ultrassonografia Obstetrica" at bounding box center [190, 119] width 359 height 4
checkbox Obstetrica "true"
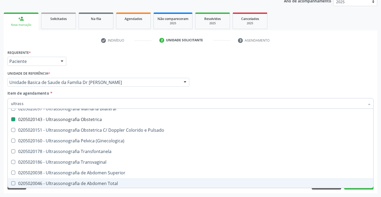
click at [378, 159] on div "Acompanhamento Acompanhe a situação das marcações correntes e finalizadas Relat…" at bounding box center [190, 79] width 381 height 235
checkbox X "true"
checkbox Obstetrica "false"
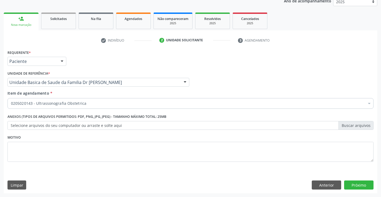
scroll to position [0, 0]
click at [358, 185] on button "Próximo" at bounding box center [358, 185] width 29 height 9
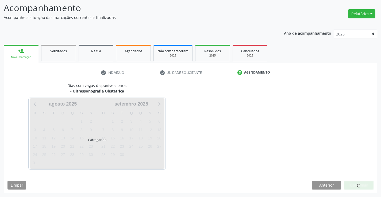
scroll to position [35, 0]
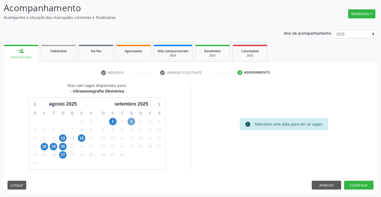
click at [130, 121] on span "3" at bounding box center [130, 121] width 7 height 7
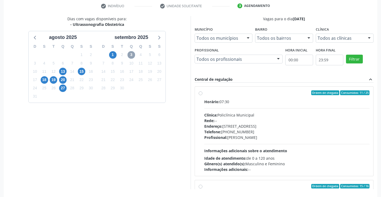
scroll to position [122, 0]
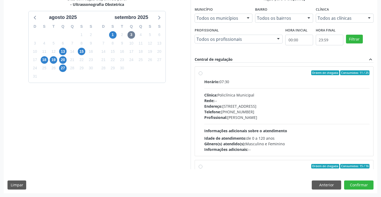
click at [234, 74] on div "Ordem de chegada Consumidos: 11 / 25" at bounding box center [286, 72] width 165 height 5
click at [202, 74] on input "Ordem de chegada Consumidos: 11 / 25 Horário: 07:30 Clínica: Policlínica Munici…" at bounding box center [200, 72] width 4 height 5
radio input "true"
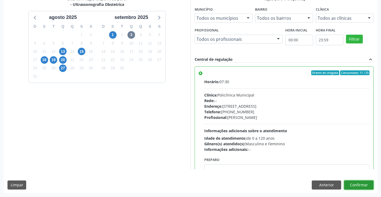
click at [363, 185] on button "Confirmar" at bounding box center [358, 185] width 29 height 9
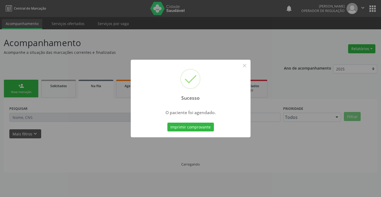
scroll to position [0, 0]
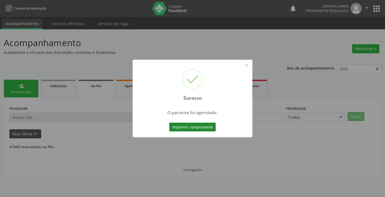
click at [192, 126] on button "Imprimir comprovante" at bounding box center [192, 127] width 46 height 9
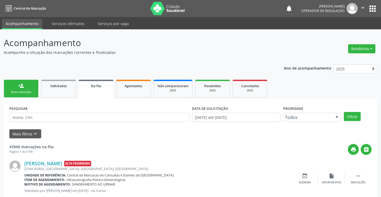
click at [23, 87] on div "person_add" at bounding box center [21, 86] width 6 height 6
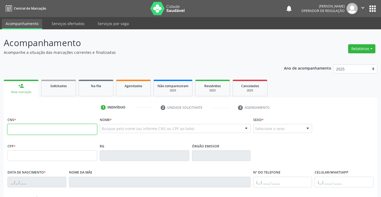
click at [32, 129] on input "text" at bounding box center [51, 129] width 89 height 11
type input "705 0028 6867 4653"
type input "11/03/1998"
type input "Maria Zilene Rodrigues Barbosa"
type input "(74) 99142-3714"
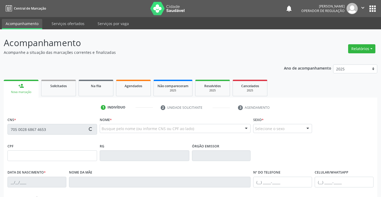
type input "S/N"
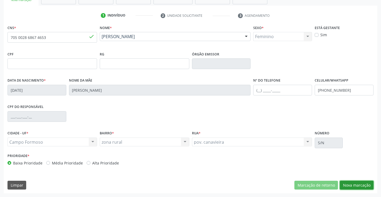
click at [360, 183] on button "Nova marcação" at bounding box center [356, 185] width 34 height 9
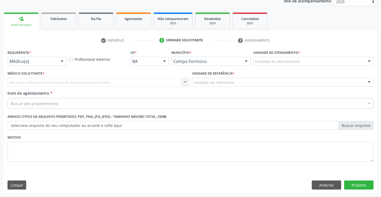
scroll to position [67, 0]
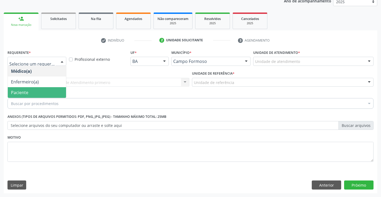
click at [36, 92] on span "Paciente" at bounding box center [37, 92] width 58 height 11
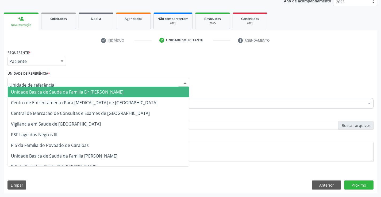
click at [58, 93] on span "Unidade Basica de Saude da Familia Dr [PERSON_NAME]" at bounding box center [67, 92] width 112 height 6
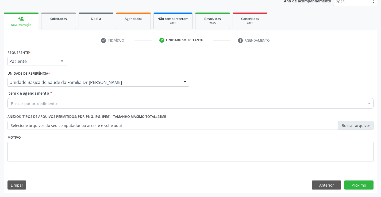
click at [59, 105] on div "Buscar por procedimentos" at bounding box center [190, 103] width 366 height 11
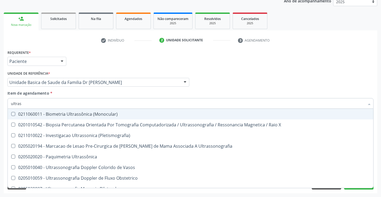
type input "ultrass"
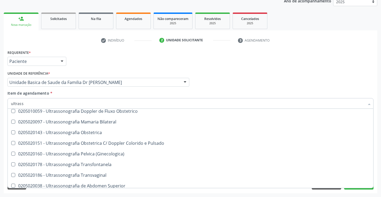
scroll to position [80, 0]
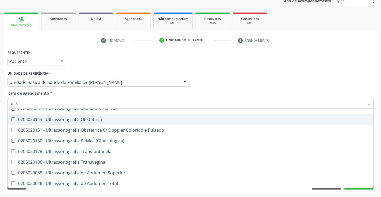
click at [114, 121] on div "0205020143 - Ultrassonografia Obstetrica" at bounding box center [190, 119] width 359 height 4
checkbox Obstetrica "true"
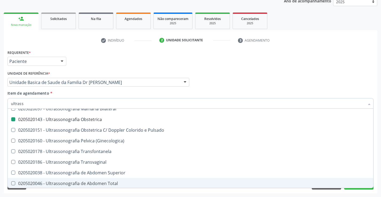
click at [375, 173] on div "Requerente * Paciente Médico(a) Enfermeiro(a) Paciente Nenhum resultado encontr…" at bounding box center [190, 121] width 373 height 145
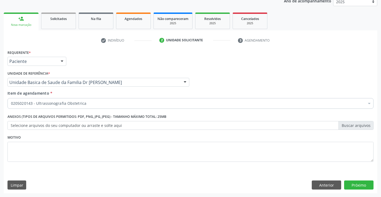
scroll to position [0, 0]
click at [355, 182] on button "Próximo" at bounding box center [358, 185] width 29 height 9
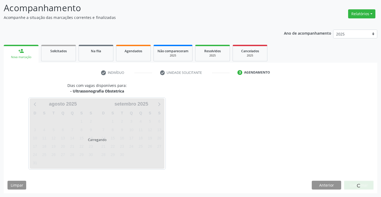
scroll to position [35, 0]
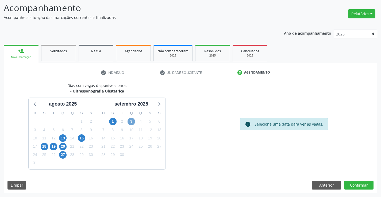
click at [134, 121] on span "3" at bounding box center [130, 121] width 7 height 7
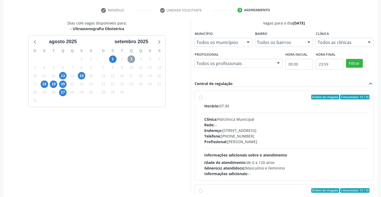
scroll to position [115, 0]
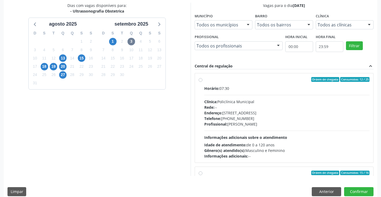
click at [250, 82] on label "Ordem de chegada Consumidos: 12 / 25 Horário: 07:30 Clínica: Policlínica Munici…" at bounding box center [286, 118] width 165 height 82
click at [202, 82] on input "Ordem de chegada Consumidos: 12 / 25 Horário: 07:30 Clínica: Policlínica Munici…" at bounding box center [200, 79] width 4 height 5
radio input "true"
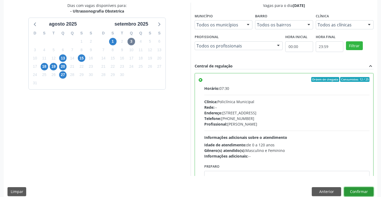
click at [355, 190] on button "Confirmar" at bounding box center [358, 191] width 29 height 9
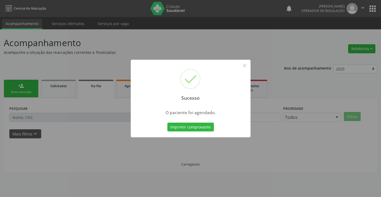
scroll to position [0, 0]
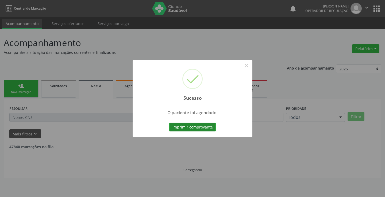
click at [193, 127] on button "Imprimir comprovante" at bounding box center [192, 127] width 46 height 9
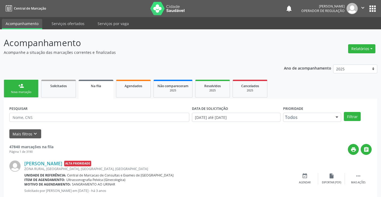
click at [17, 92] on div "Nova marcação" at bounding box center [21, 92] width 27 height 4
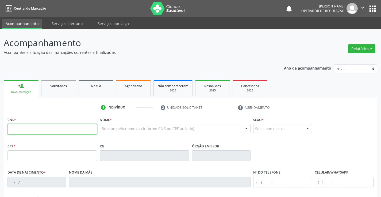
click at [26, 132] on input "text" at bounding box center [51, 129] width 89 height 11
type input "700 5089 7198 4651"
type input "1666814660"
type input "23/01/2001"
type input "(74) 98812-5900"
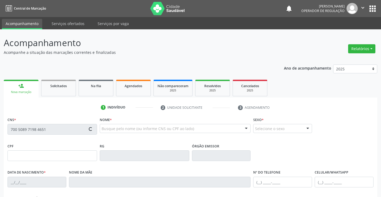
type input "(74) 98812-5900"
type input "094.947.295-60"
type input "1517"
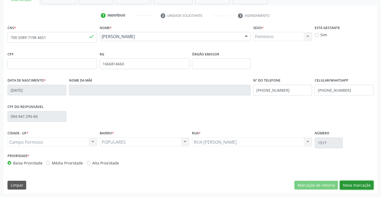
click at [359, 184] on button "Nova marcação" at bounding box center [356, 185] width 34 height 9
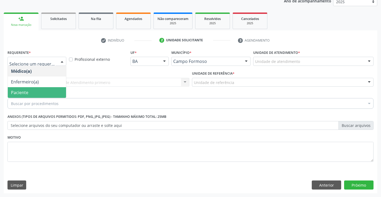
click at [34, 91] on span "Paciente" at bounding box center [37, 92] width 58 height 11
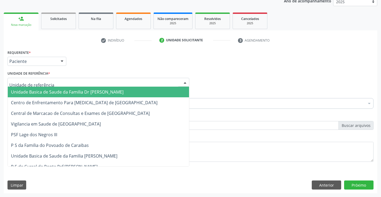
click at [61, 93] on span "Unidade Basica de Saude da Familia Dr [PERSON_NAME]" at bounding box center [67, 92] width 112 height 6
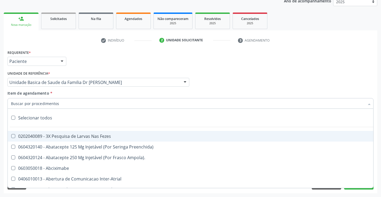
click at [65, 105] on div at bounding box center [190, 103] width 366 height 11
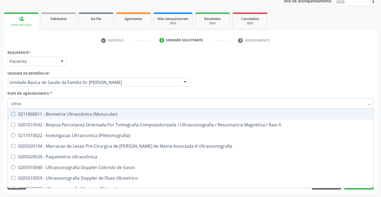
type input "ultrass"
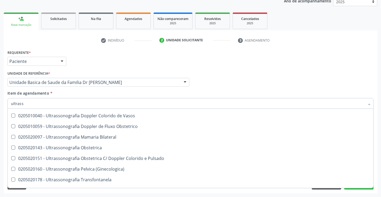
scroll to position [53, 0]
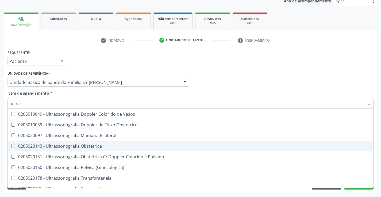
click at [107, 145] on div "0205020143 - Ultrassonografia Obstetrica" at bounding box center [190, 146] width 359 height 4
checkbox Obstetrica "true"
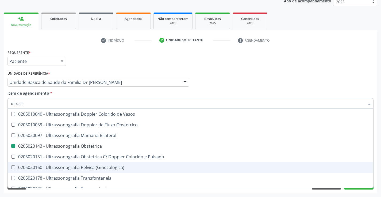
click at [378, 163] on div "Acompanhamento Acompanhe a situação das marcações correntes e finalizadas Relat…" at bounding box center [190, 79] width 381 height 235
checkbox X "true"
checkbox Obstetrica "false"
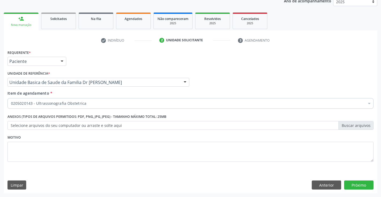
scroll to position [0, 0]
click at [360, 183] on button "Próximo" at bounding box center [358, 185] width 29 height 9
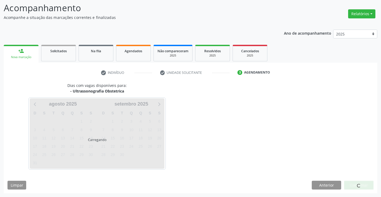
scroll to position [35, 0]
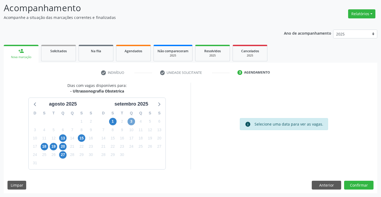
click at [130, 121] on span "3" at bounding box center [130, 121] width 7 height 7
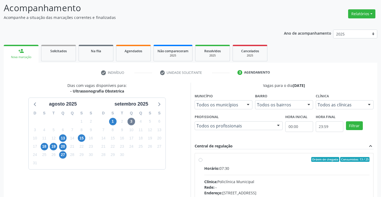
click at [267, 160] on div "Ordem de chegada Consumidos: 13 / 25" at bounding box center [286, 159] width 165 height 5
click at [202, 160] on input "Ordem de chegada Consumidos: 13 / 25 Horário: 07:30 Clínica: Policlínica Munici…" at bounding box center [200, 159] width 4 height 5
radio input "true"
click at [378, 178] on div "Acompanhamento Acompanhe a situação das marcações correntes e finalizadas Relat…" at bounding box center [190, 139] width 381 height 290
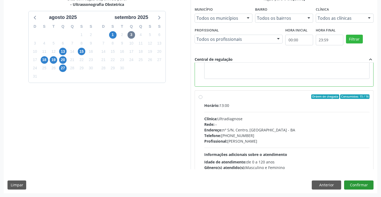
scroll to position [107, 0]
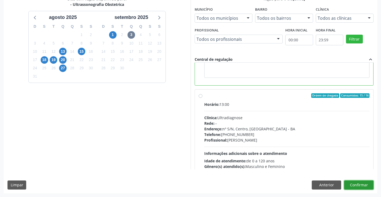
click at [354, 185] on button "Confirmar" at bounding box center [358, 185] width 29 height 9
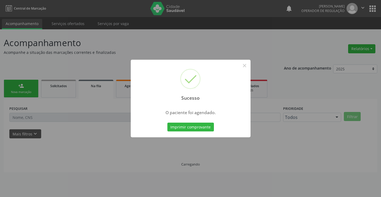
scroll to position [0, 0]
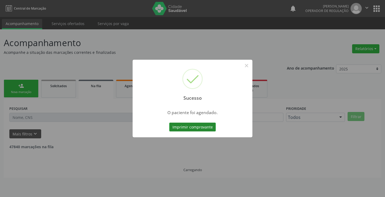
click at [192, 127] on button "Imprimir comprovante" at bounding box center [192, 127] width 46 height 9
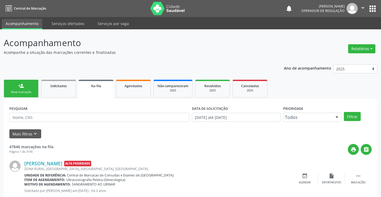
click at [28, 83] on link "person_add Nova marcação" at bounding box center [21, 89] width 35 height 18
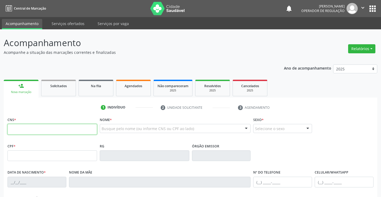
click at [37, 130] on input "text" at bounding box center [51, 129] width 89 height 11
type input "703 0058 8908 6676"
type input "2028212500"
type input "01/09/1992"
type input "(74) 99804-6735"
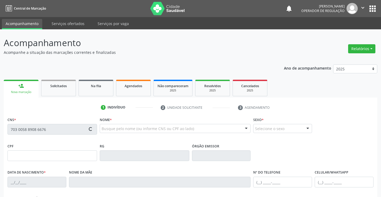
type input "(74) 99804-6735"
type input "S/N"
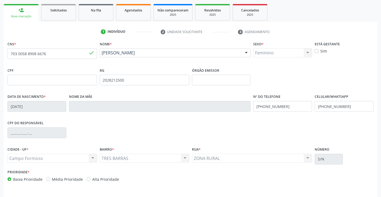
scroll to position [92, 0]
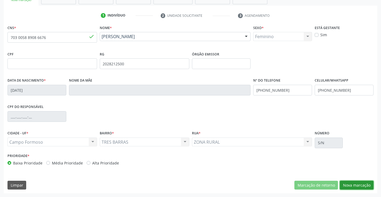
click at [355, 184] on button "Nova marcação" at bounding box center [356, 185] width 34 height 9
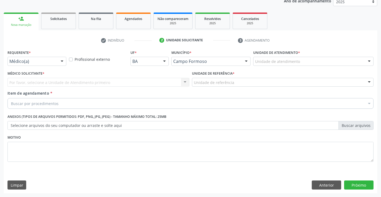
scroll to position [67, 0]
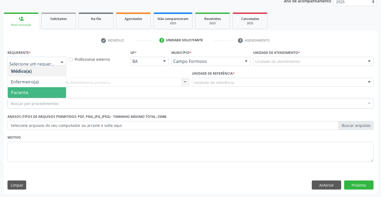
click at [25, 91] on span "Paciente" at bounding box center [19, 93] width 17 height 6
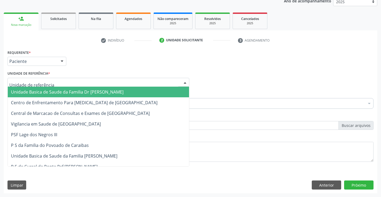
click at [62, 91] on span "Unidade Basica de Saude da Familia Dr [PERSON_NAME]" at bounding box center [67, 92] width 112 height 6
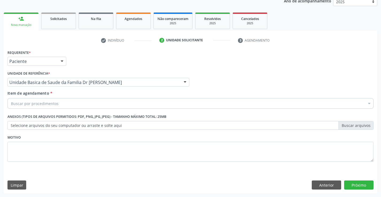
click at [61, 104] on div "Buscar por procedimentos" at bounding box center [190, 103] width 366 height 11
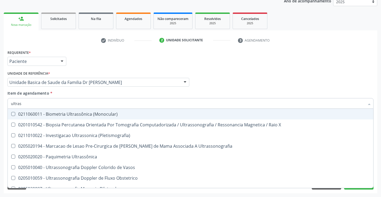
type input "ultrass"
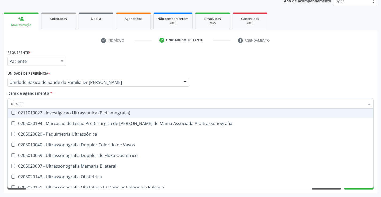
scroll to position [53, 0]
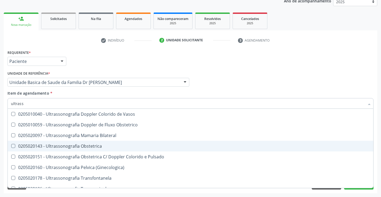
click at [127, 145] on div "0205020143 - Ultrassonografia Obstetrica" at bounding box center [190, 146] width 359 height 4
checkbox Obstetrica "true"
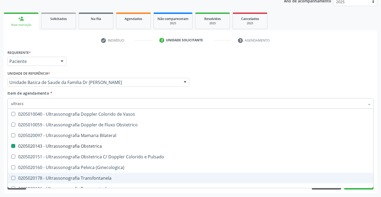
click at [379, 169] on div "Acompanhamento Acompanhe a situação das marcações correntes e finalizadas Relat…" at bounding box center [190, 79] width 381 height 235
checkbox X "true"
checkbox Obstetrica "false"
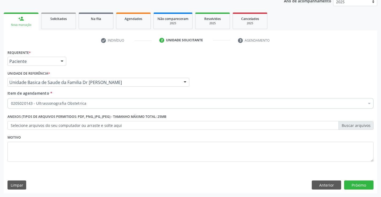
scroll to position [0, 0]
click at [360, 184] on button "Próximo" at bounding box center [358, 185] width 29 height 9
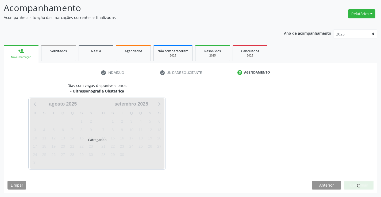
scroll to position [35, 0]
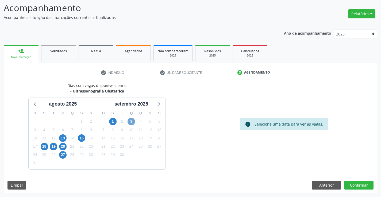
click at [131, 121] on span "3" at bounding box center [130, 121] width 7 height 7
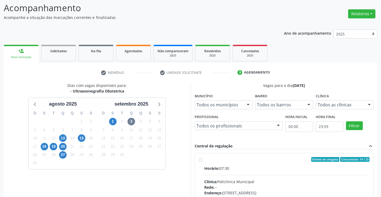
click at [263, 164] on label "Ordem de chegada Consumidos: 14 / 25 Horário: 07:30 Clínica: Policlínica Munici…" at bounding box center [286, 198] width 165 height 82
click at [202, 162] on input "Ordem de chegada Consumidos: 14 / 25 Horário: 07:30 Clínica: Policlínica Munici…" at bounding box center [200, 159] width 4 height 5
radio input "true"
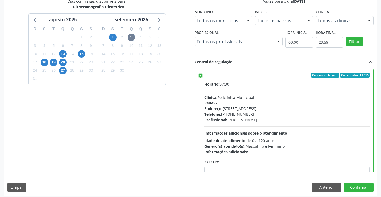
scroll to position [122, 0]
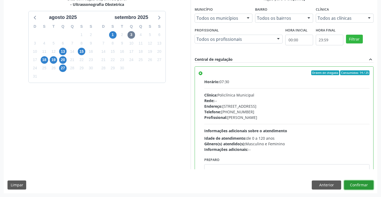
click at [357, 186] on button "Confirmar" at bounding box center [358, 185] width 29 height 9
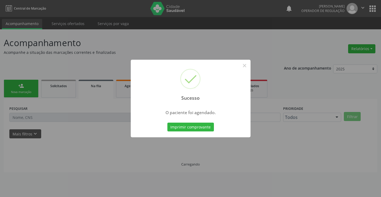
scroll to position [0, 0]
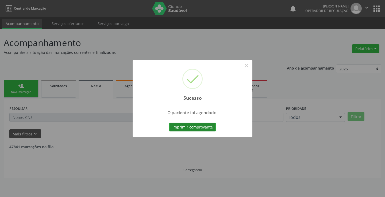
click at [188, 126] on button "Imprimir comprovante" at bounding box center [192, 127] width 46 height 9
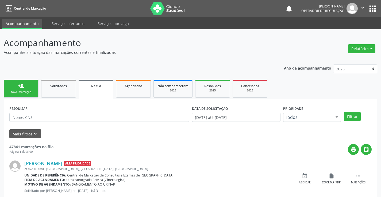
click at [21, 87] on div "person_add" at bounding box center [21, 86] width 6 height 6
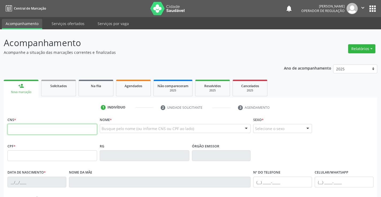
click at [32, 130] on input "text" at bounding box center [51, 129] width 89 height 11
type input "700 5027 8281 1959"
type input "2057604225"
type input "17/07/1989"
type input "(74) 99927-5260"
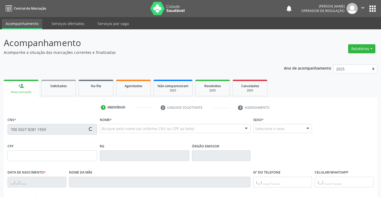
type input "(74) 99927-5260"
type input "062.785.365-01"
type input "S/N"
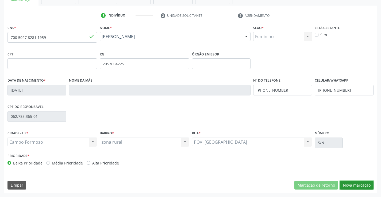
click at [355, 182] on button "Nova marcação" at bounding box center [356, 185] width 34 height 9
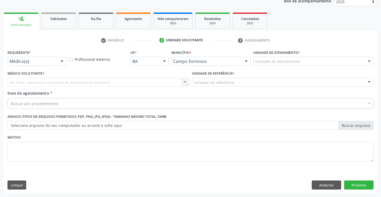
scroll to position [67, 0]
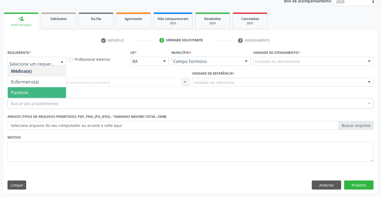
click at [24, 93] on span "Paciente" at bounding box center [19, 93] width 17 height 6
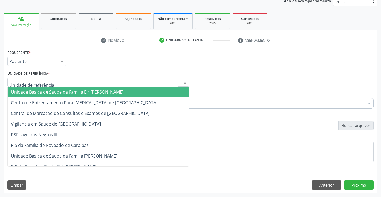
click at [43, 92] on span "Unidade Basica de Saude da Familia Dr [PERSON_NAME]" at bounding box center [67, 92] width 112 height 6
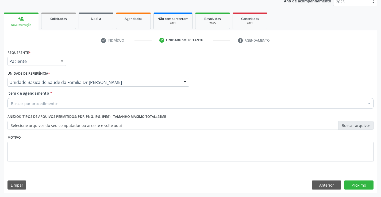
click at [43, 92] on span "Item de agendamento" at bounding box center [28, 93] width 42 height 5
click at [11, 98] on input "Item de agendamento *" at bounding box center [11, 103] width 0 height 11
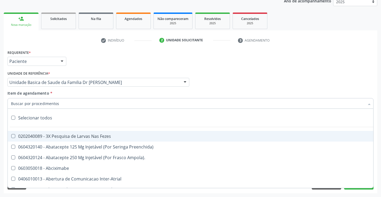
click at [46, 104] on input "Item de agendamento *" at bounding box center [187, 103] width 353 height 11
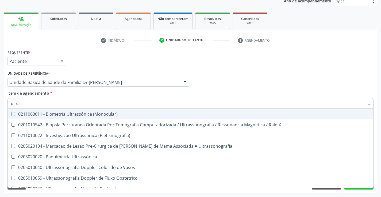
type input "ultrass"
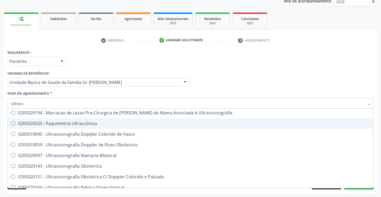
scroll to position [53, 0]
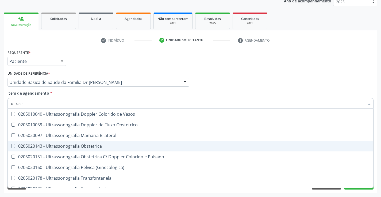
click at [112, 147] on div "0205020143 - Ultrassonografia Obstetrica" at bounding box center [190, 146] width 359 height 4
checkbox Obstetrica "true"
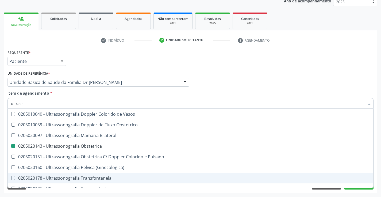
click at [377, 175] on div "Acompanhamento Acompanhe a situação das marcações correntes e finalizadas Relat…" at bounding box center [190, 79] width 381 height 235
checkbox X "true"
checkbox Obstetrica "false"
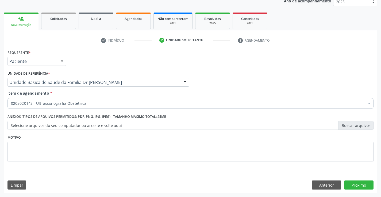
scroll to position [0, 0]
click at [355, 185] on button "Próximo" at bounding box center [358, 185] width 29 height 9
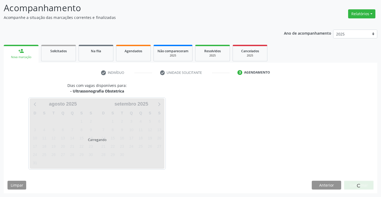
scroll to position [35, 0]
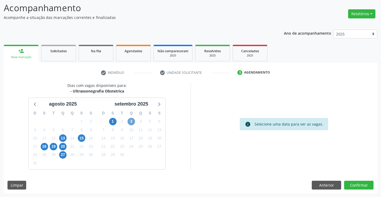
click at [131, 122] on span "3" at bounding box center [130, 121] width 7 height 7
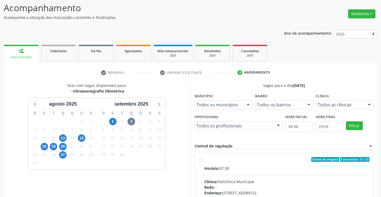
click at [281, 167] on div "Horário: 07:30" at bounding box center [286, 169] width 165 height 6
click at [202, 162] on input "Ordem de chegada Consumidos: 15 / 25 Horário: 07:30 Clínica: Policlínica Munici…" at bounding box center [200, 159] width 4 height 5
radio input "true"
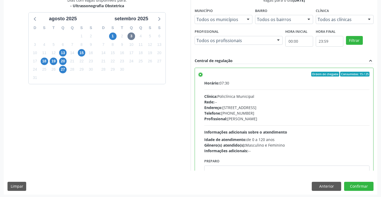
scroll to position [122, 0]
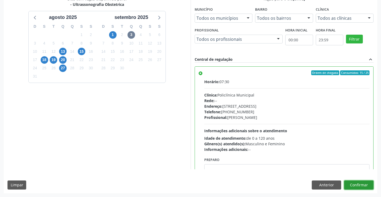
click at [353, 184] on button "Confirmar" at bounding box center [358, 185] width 29 height 9
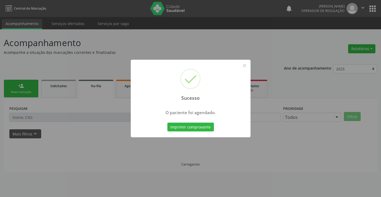
scroll to position [0, 0]
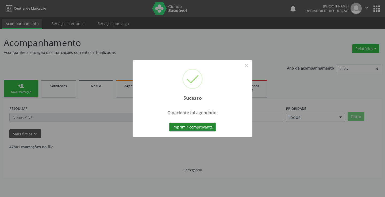
click at [189, 127] on button "Imprimir comprovante" at bounding box center [192, 127] width 46 height 9
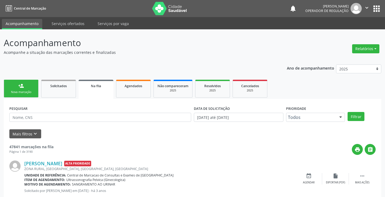
click at [23, 87] on div "Sucesso × O paciente foi agendado. Imprimir comprovante Cancel" at bounding box center [192, 98] width 385 height 197
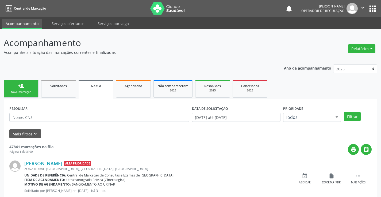
click at [33, 87] on link "person_add Nova marcação" at bounding box center [21, 89] width 35 height 18
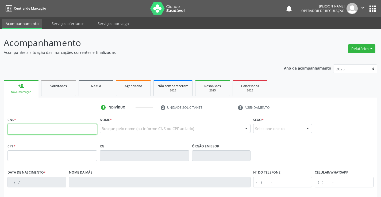
click at [24, 130] on input "text" at bounding box center [51, 129] width 89 height 11
type input "700 0047 2004 4209"
type input "1201135974"
type input "10/08/1982"
type input "(74) 98874-4317"
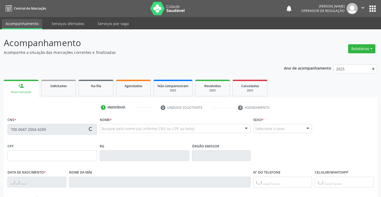
type input "(74) 98874-4317"
type input "003.766.785-85"
type input "S/N"
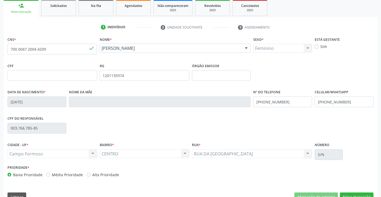
scroll to position [92, 0]
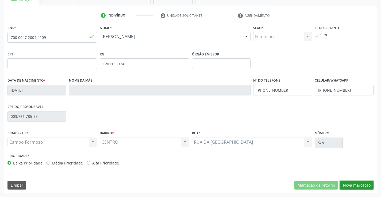
click at [358, 183] on button "Nova marcação" at bounding box center [356, 185] width 34 height 9
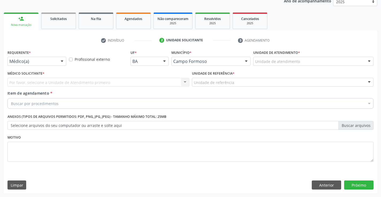
scroll to position [67, 0]
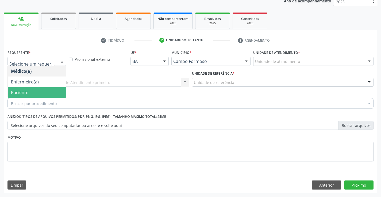
click at [32, 89] on span "Paciente" at bounding box center [37, 92] width 58 height 11
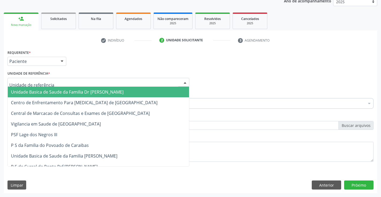
click at [37, 90] on span "Unidade Basica de Saude da Familia Dr [PERSON_NAME]" at bounding box center [67, 92] width 112 height 6
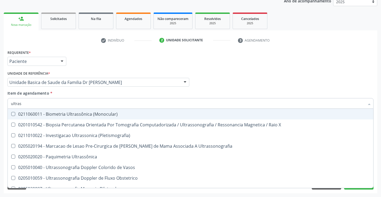
type input "ultrass"
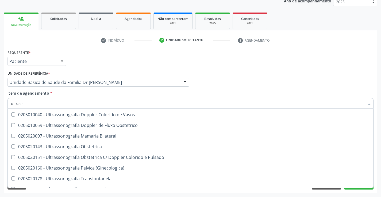
scroll to position [53, 0]
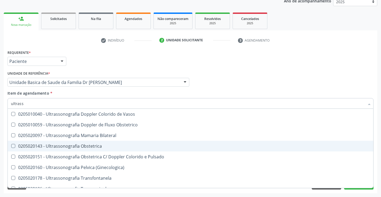
click at [108, 146] on div "0205020143 - Ultrassonografia Obstetrica" at bounding box center [190, 146] width 359 height 4
checkbox Obstetrica "true"
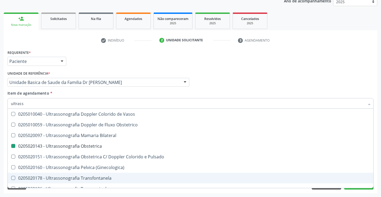
click at [376, 175] on div "Requerente * Paciente Médico(a) Enfermeiro(a) Paciente Nenhum resultado encontr…" at bounding box center [190, 121] width 373 height 145
checkbox X "true"
checkbox Obstetrica "false"
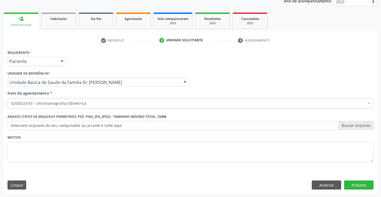
scroll to position [0, 0]
click at [358, 183] on button "Próximo" at bounding box center [358, 185] width 29 height 9
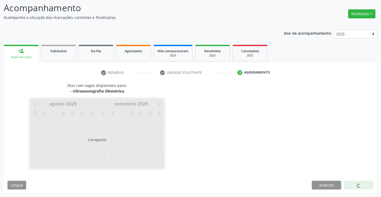
scroll to position [35, 0]
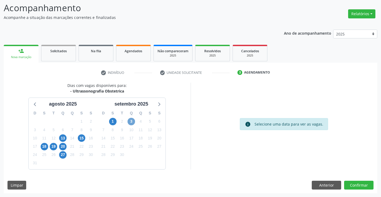
click at [132, 122] on span "3" at bounding box center [130, 121] width 7 height 7
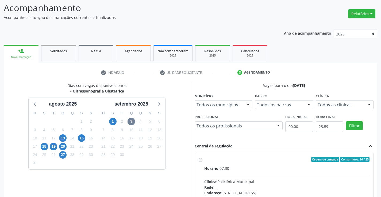
click at [252, 166] on div "Horário: 07:30" at bounding box center [286, 169] width 165 height 6
click at [202, 162] on input "Ordem de chegada Consumidos: 16 / 25 Horário: 07:30 Clínica: Policlínica Munici…" at bounding box center [200, 159] width 4 height 5
radio input "true"
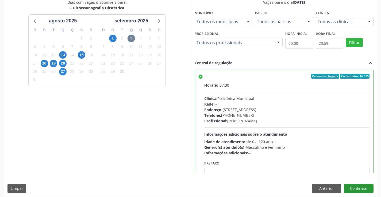
scroll to position [122, 0]
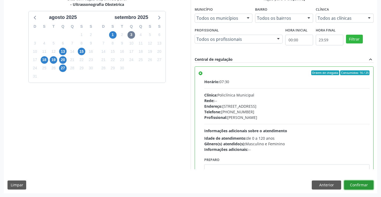
click at [355, 185] on button "Confirmar" at bounding box center [358, 185] width 29 height 9
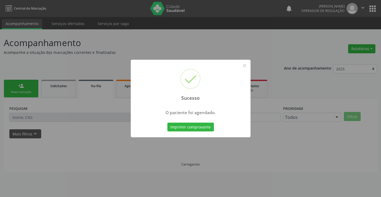
scroll to position [0, 0]
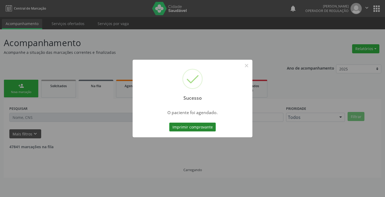
click at [190, 127] on button "Imprimir comprovante" at bounding box center [192, 127] width 46 height 9
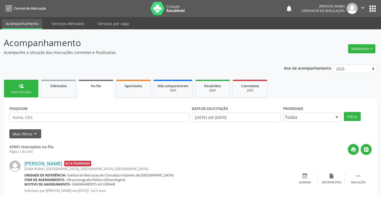
click at [27, 91] on div "Nova marcação" at bounding box center [21, 92] width 27 height 4
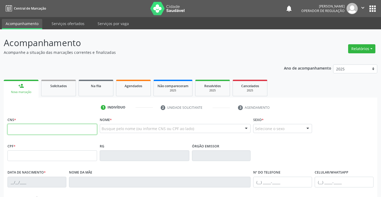
click at [28, 130] on input "text" at bounding box center [51, 129] width 89 height 11
type input "706 8002 5626 3724"
type input "0744148871"
type input "18/09/1973"
type input "(74) 98852-3245"
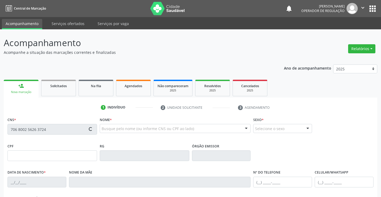
type input "(74) 98852-3245"
type input "006.653.575-16"
type input "s/n"
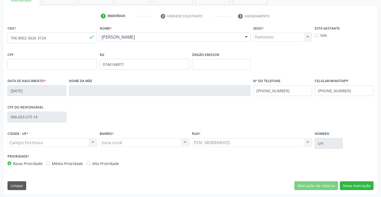
scroll to position [92, 0]
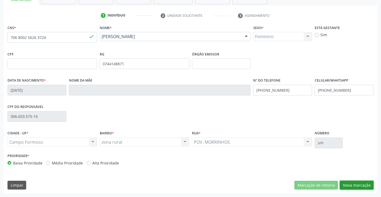
click at [355, 183] on button "Nova marcação" at bounding box center [356, 185] width 34 height 9
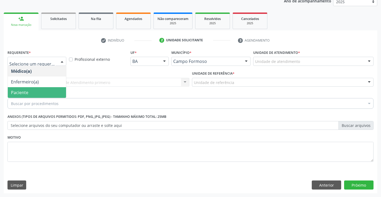
click at [29, 92] on span "Paciente" at bounding box center [37, 92] width 58 height 11
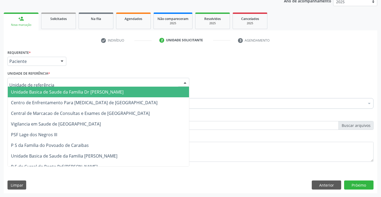
click at [41, 92] on span "Unidade Basica de Saude da Familia Dr [PERSON_NAME]" at bounding box center [67, 92] width 112 height 6
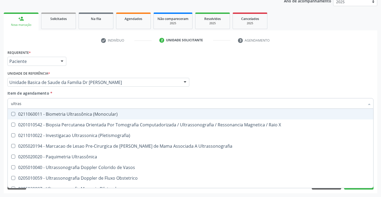
type input "ultrass"
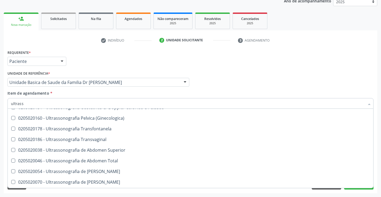
scroll to position [107, 0]
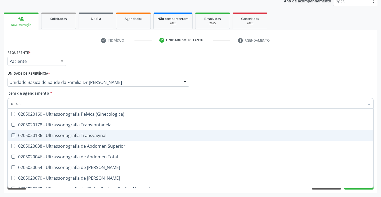
click at [125, 134] on div "0205020186 - Ultrassonografia Transvaginal" at bounding box center [190, 136] width 359 height 4
checkbox Transvaginal "true"
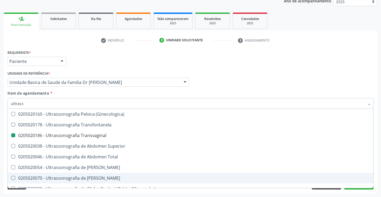
click at [378, 178] on div "Acompanhamento Acompanhe a situação das marcações correntes e finalizadas Relat…" at bounding box center [190, 79] width 381 height 235
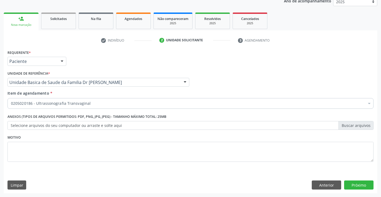
scroll to position [0, 0]
click at [358, 185] on button "Próximo" at bounding box center [358, 185] width 29 height 9
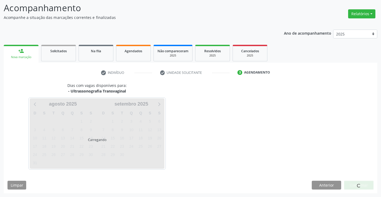
scroll to position [35, 0]
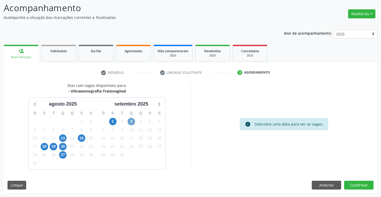
click at [130, 121] on span "3" at bounding box center [130, 121] width 7 height 7
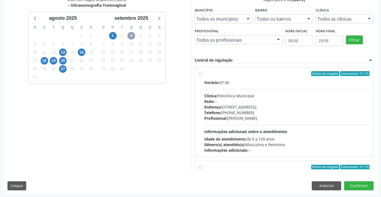
scroll to position [122, 0]
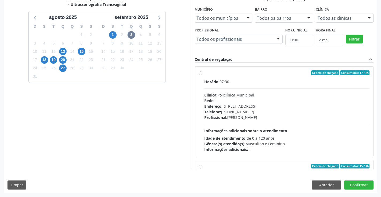
click at [250, 71] on div "Ordem de chegada Consumidos: 17 / 25" at bounding box center [286, 72] width 165 height 5
click at [202, 71] on input "Ordem de chegada Consumidos: 17 / 25 Horário: 07:30 Clínica: Policlínica Munici…" at bounding box center [200, 72] width 4 height 5
radio input "true"
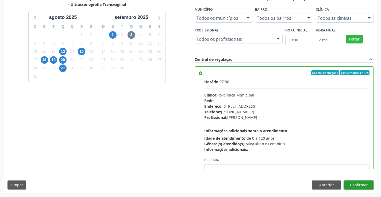
click at [356, 184] on button "Confirmar" at bounding box center [358, 185] width 29 height 9
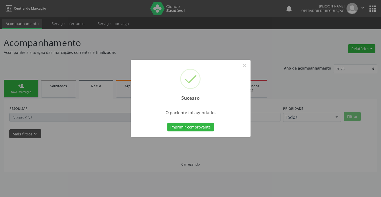
scroll to position [0, 0]
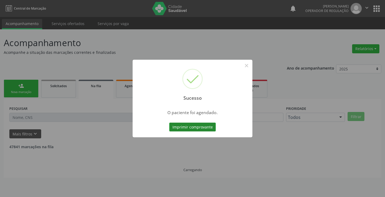
click at [189, 126] on button "Imprimir comprovante" at bounding box center [192, 127] width 46 height 9
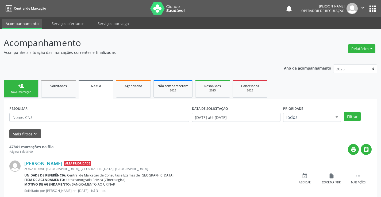
click at [22, 87] on div "person_add" at bounding box center [21, 86] width 6 height 6
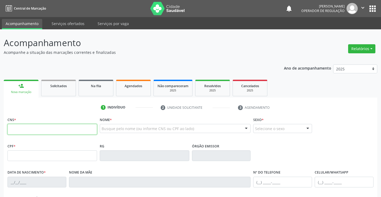
click at [42, 130] on input "text" at bounding box center [51, 129] width 89 height 11
type input "708 2031 1811 5848"
type input "041.959.425-60"
type input "1546947701"
type input "27/11/1988"
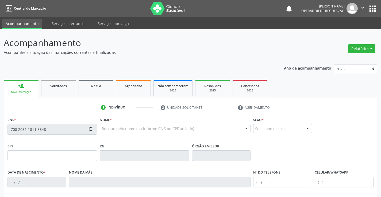
type input "(74) 99194-0446"
type input "041.959.425-60"
type input "SN"
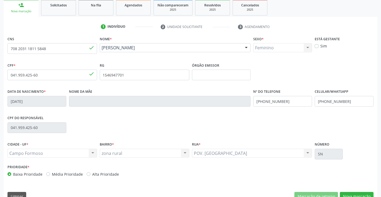
scroll to position [92, 0]
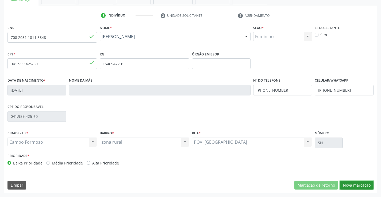
click at [356, 185] on button "Nova marcação" at bounding box center [356, 185] width 34 height 9
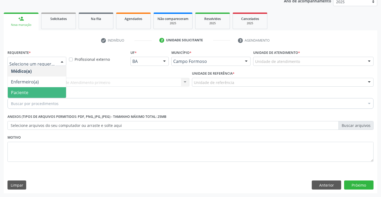
click at [27, 92] on span "Paciente" at bounding box center [19, 93] width 17 height 6
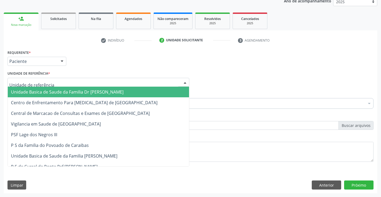
click at [71, 91] on span "Unidade Basica de Saude da Familia Dr [PERSON_NAME]" at bounding box center [67, 92] width 112 height 6
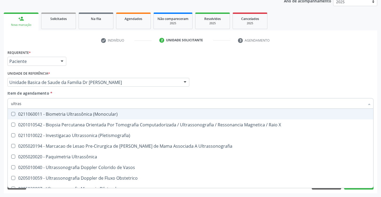
type input "ultrass"
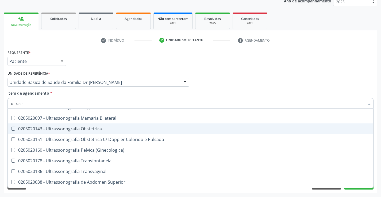
scroll to position [80, 0]
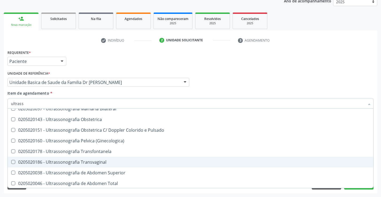
click at [111, 164] on div "0205020186 - Ultrassonografia Transvaginal" at bounding box center [190, 162] width 359 height 4
checkbox Transvaginal "true"
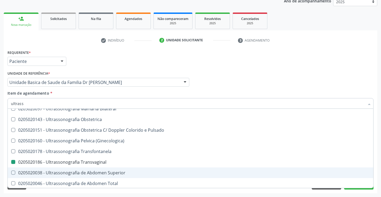
click at [378, 170] on div "Acompanhamento Acompanhe a situação das marcações correntes e finalizadas Relat…" at bounding box center [190, 79] width 381 height 235
checkbox X "true"
checkbox Transvaginal "false"
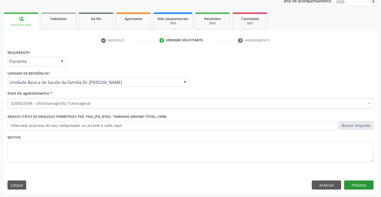
scroll to position [0, 0]
click at [362, 183] on button "Próximo" at bounding box center [358, 185] width 29 height 9
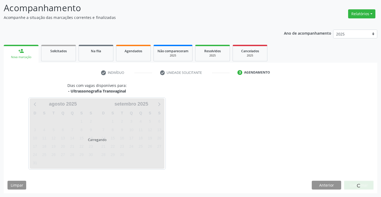
scroll to position [35, 0]
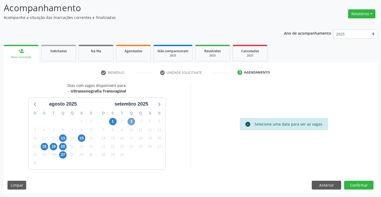
click at [130, 121] on span "3" at bounding box center [130, 121] width 7 height 7
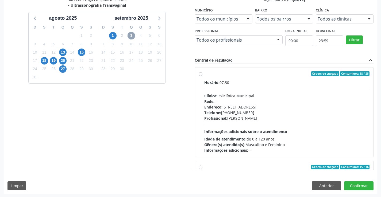
scroll to position [122, 0]
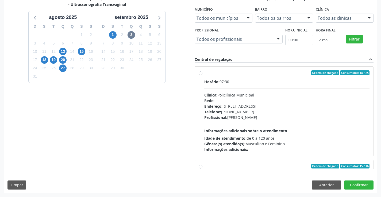
click at [277, 79] on div "Horário: 07:30" at bounding box center [286, 82] width 165 height 6
click at [202, 75] on input "Ordem de chegada Consumidos: 18 / 25 Horário: 07:30 Clínica: Policlínica Munici…" at bounding box center [200, 72] width 4 height 5
radio input "true"
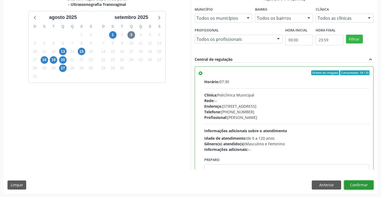
click at [356, 185] on button "Confirmar" at bounding box center [358, 185] width 29 height 9
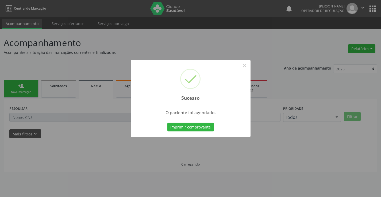
scroll to position [0, 0]
click at [190, 127] on button "Imprimir comprovante" at bounding box center [190, 127] width 46 height 9
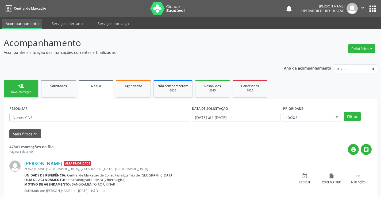
click at [27, 85] on div "Sucesso × O paciente foi agendado. Imprimir comprovante Cancel" at bounding box center [190, 98] width 381 height 197
click at [25, 87] on link "person_add Nova marcação" at bounding box center [21, 89] width 35 height 18
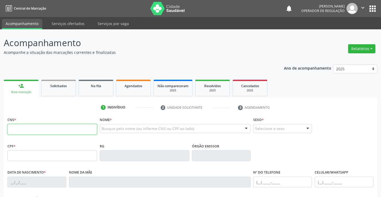
click at [55, 129] on input "text" at bounding box center [51, 129] width 89 height 11
type input "700 5073 5054 6556"
type input "1269872540"
type input "13/09/1976"
type input "(74) 98853-4197"
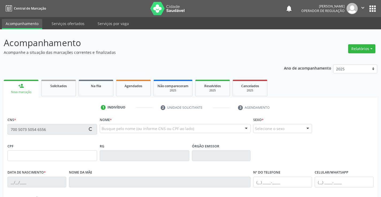
type input "(74) 98853-4197"
type input "015.724.395-80"
type input "SN"
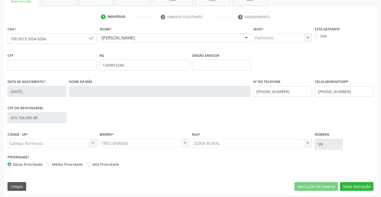
scroll to position [92, 0]
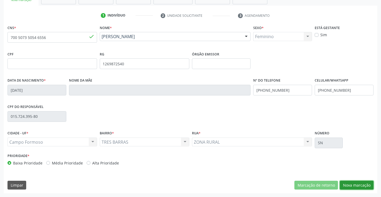
drag, startPoint x: 357, startPoint y: 187, endPoint x: 357, endPoint y: 184, distance: 3.2
click at [357, 187] on button "Nova marcação" at bounding box center [356, 185] width 34 height 9
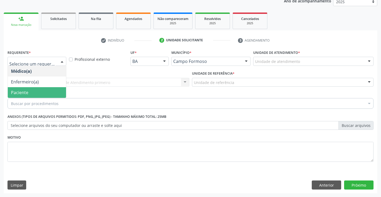
click at [32, 95] on span "Paciente" at bounding box center [37, 92] width 58 height 11
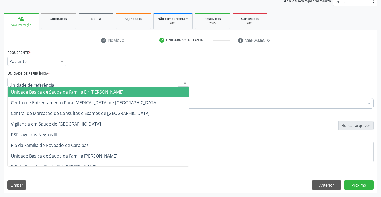
click at [57, 92] on span "Unidade Basica de Saude da Familia Dr [PERSON_NAME]" at bounding box center [67, 92] width 112 height 6
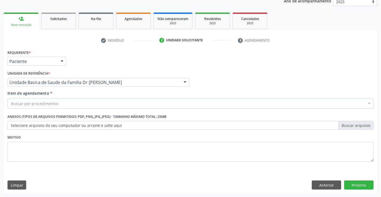
click at [58, 105] on div "Buscar por procedimentos" at bounding box center [190, 103] width 366 height 11
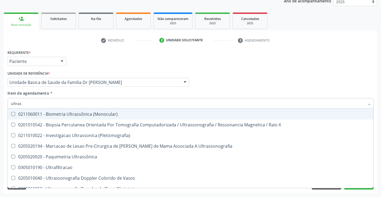
type input "ultrass"
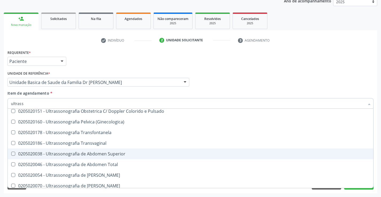
scroll to position [107, 0]
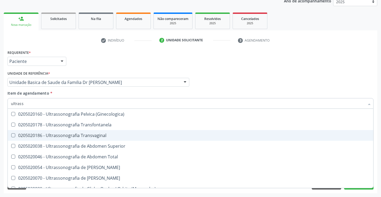
click at [120, 135] on div "0205020186 - Ultrassonografia Transvaginal" at bounding box center [190, 136] width 359 height 4
checkbox Transvaginal "true"
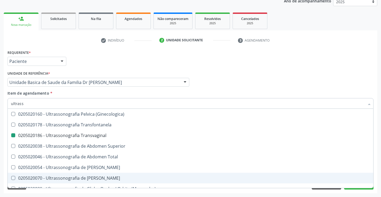
click at [377, 172] on div "Acompanhamento Acompanhe a situação das marcações correntes e finalizadas Relat…" at bounding box center [190, 79] width 381 height 235
checkbox X "true"
checkbox Transvaginal "false"
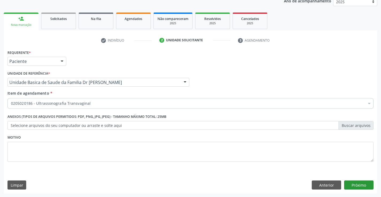
scroll to position [0, 0]
click at [355, 186] on button "Próximo" at bounding box center [358, 185] width 29 height 9
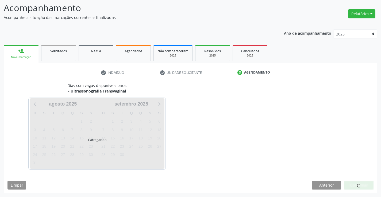
scroll to position [35, 0]
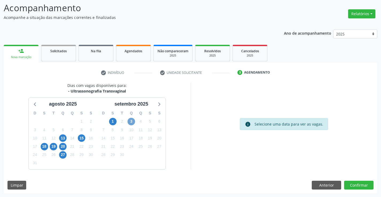
click at [131, 121] on span "3" at bounding box center [130, 121] width 7 height 7
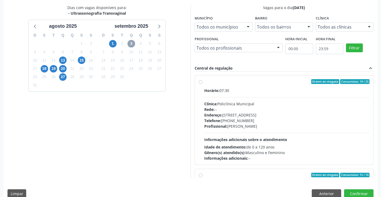
scroll to position [122, 0]
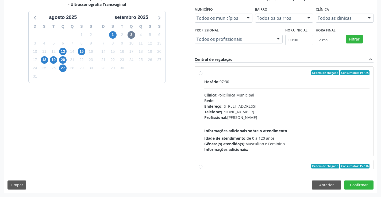
click at [264, 76] on label "Ordem de chegada Consumidos: 19 / 25 Horário: 07:30 Clínica: Policlínica Munici…" at bounding box center [286, 111] width 165 height 82
click at [202, 75] on input "Ordem de chegada Consumidos: 19 / 25 Horário: 07:30 Clínica: Policlínica Munici…" at bounding box center [200, 72] width 4 height 5
radio input "true"
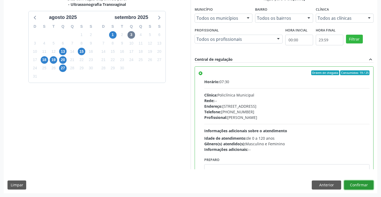
click at [356, 183] on button "Confirmar" at bounding box center [358, 185] width 29 height 9
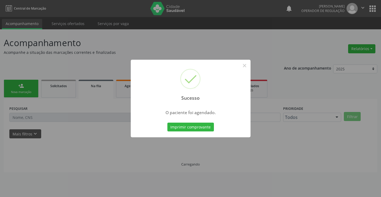
scroll to position [0, 0]
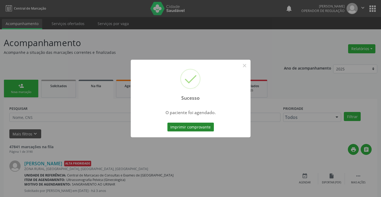
click at [192, 127] on button "Imprimir comprovante" at bounding box center [190, 127] width 46 height 9
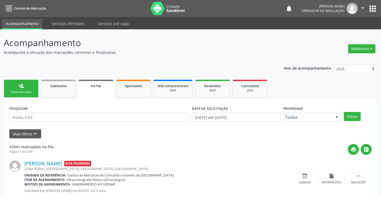
click at [22, 90] on div "Sucesso × O paciente foi agendado. Imprimir comprovante Cancel" at bounding box center [190, 98] width 381 height 197
click at [20, 85] on div "person_add" at bounding box center [21, 86] width 6 height 6
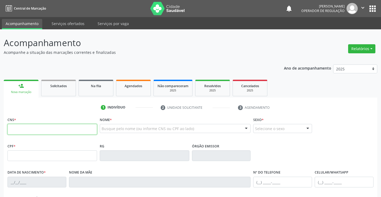
click at [38, 134] on input "text" at bounding box center [51, 129] width 89 height 11
type input "706 3027 6675 6176"
type input "1311017496"
type input "[DATE]"
type input "[PHONE_NUMBER]"
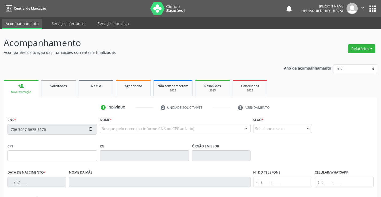
type input "[PHONE_NUMBER]"
type input "020.046.035-85"
type input "sn"
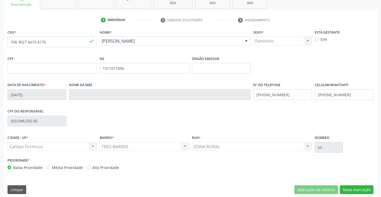
scroll to position [92, 0]
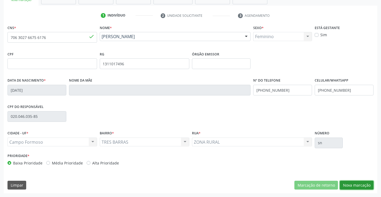
click at [355, 184] on button "Nova marcação" at bounding box center [356, 185] width 34 height 9
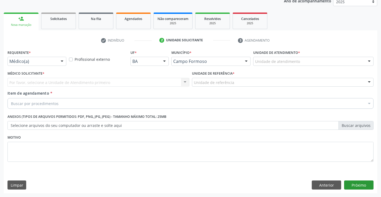
scroll to position [67, 0]
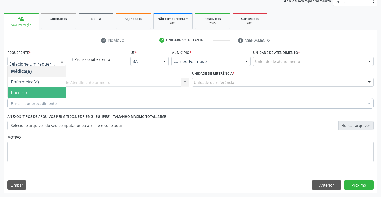
click at [29, 92] on span "Paciente" at bounding box center [37, 92] width 58 height 11
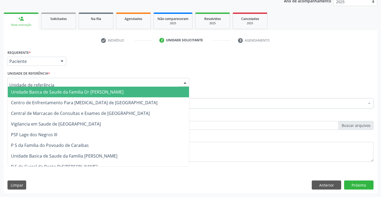
click at [44, 91] on span "Unidade Basica de Saude da Familia Dr [PERSON_NAME]" at bounding box center [67, 92] width 112 height 6
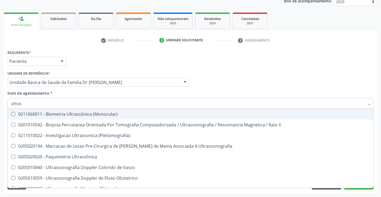
type input "ultrass"
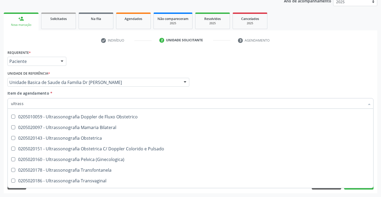
scroll to position [107, 0]
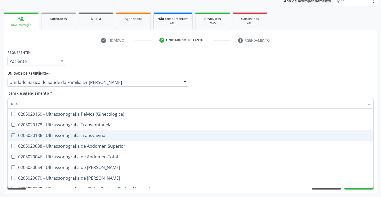
click at [118, 135] on div "0205020186 - Ultrassonografia Transvaginal" at bounding box center [190, 136] width 359 height 4
checkbox Transvaginal "true"
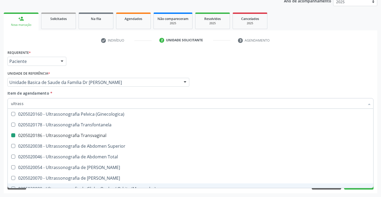
click at [376, 167] on div "Requerente * Paciente Médico(a) Enfermeiro(a) Paciente Nenhum resultado encontr…" at bounding box center [190, 121] width 373 height 145
checkbox X "true"
checkbox Transvaginal "false"
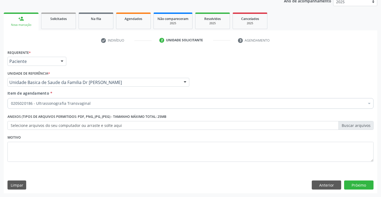
scroll to position [0, 0]
click at [358, 184] on button "Próximo" at bounding box center [358, 185] width 29 height 9
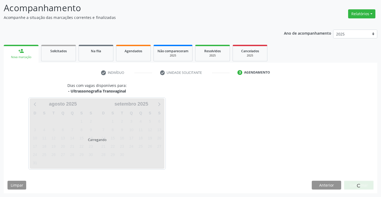
scroll to position [35, 0]
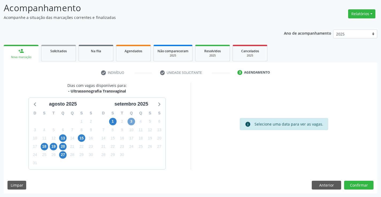
click at [131, 121] on span "3" at bounding box center [130, 121] width 7 height 7
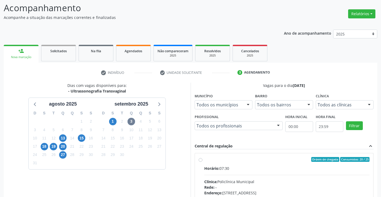
click at [257, 161] on div "Ordem de chegada Consumidos: 20 / 25" at bounding box center [286, 159] width 165 height 5
click at [202, 161] on input "Ordem de chegada Consumidos: 20 / 25 Horário: 07:30 Clínica: Policlínica Munici…" at bounding box center [200, 159] width 4 height 5
radio input "true"
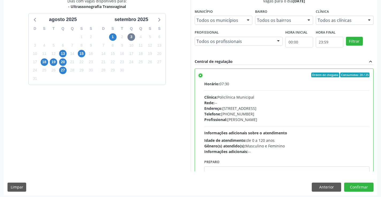
scroll to position [122, 0]
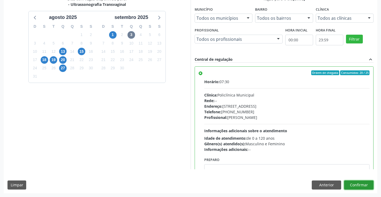
click at [353, 185] on button "Confirmar" at bounding box center [358, 185] width 29 height 9
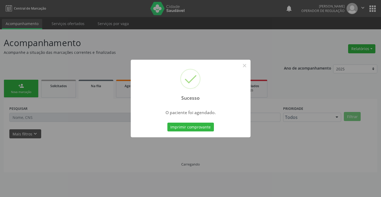
scroll to position [0, 0]
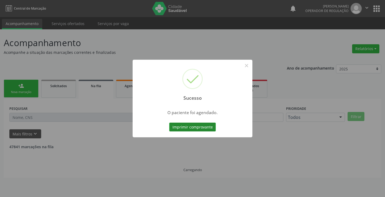
click at [196, 126] on button "Imprimir comprovante" at bounding box center [192, 127] width 46 height 9
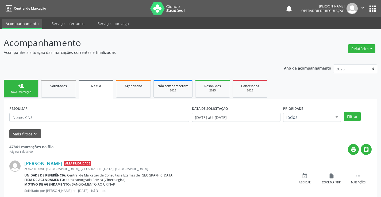
click at [23, 88] on div "Sucesso × O paciente foi agendado. Imprimir comprovante Cancel" at bounding box center [190, 98] width 381 height 197
click at [22, 89] on link "person_add Nova marcação" at bounding box center [21, 89] width 35 height 18
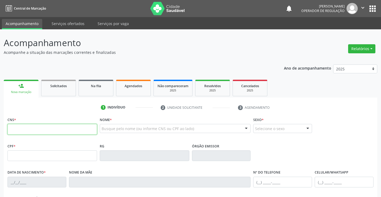
click at [33, 129] on input "text" at bounding box center [51, 129] width 89 height 11
type input "700 4039 6362 5741"
type input "[DATE]"
type input "[PHONE_NUMBER]"
type input "S/N"
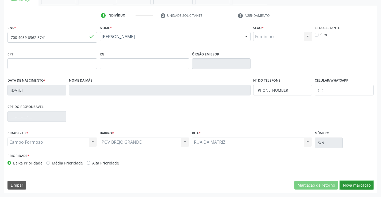
click at [356, 182] on button "Nova marcação" at bounding box center [356, 185] width 34 height 9
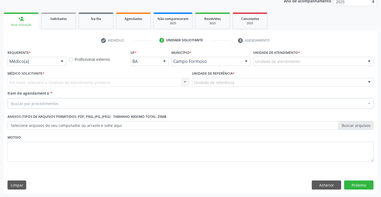
scroll to position [67, 0]
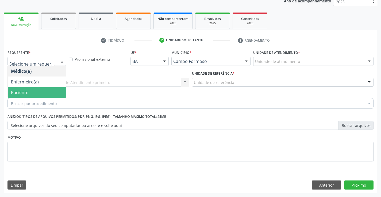
click at [29, 92] on span "Paciente" at bounding box center [37, 92] width 58 height 11
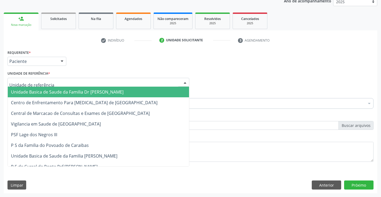
click at [41, 79] on div at bounding box center [98, 82] width 182 height 9
click at [71, 93] on span "Unidade Basica de Saude da Familia Dr [PERSON_NAME]" at bounding box center [67, 92] width 112 height 6
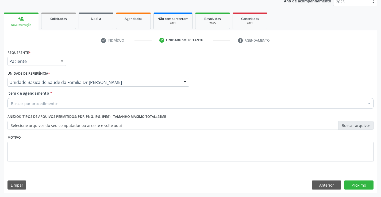
click at [57, 103] on div "Buscar por procedimentos" at bounding box center [190, 103] width 366 height 11
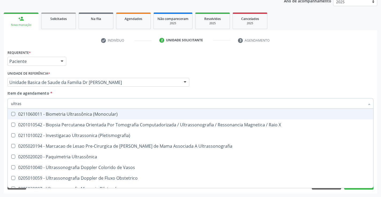
type input "ultrass"
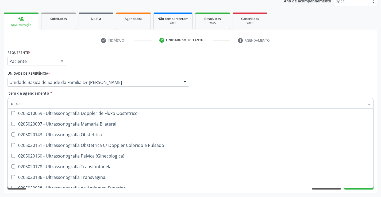
scroll to position [80, 0]
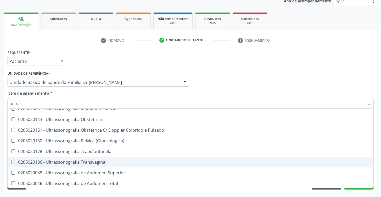
click at [113, 161] on div "0205020186 - Ultrassonografia Transvaginal" at bounding box center [190, 162] width 359 height 4
checkbox Transvaginal "true"
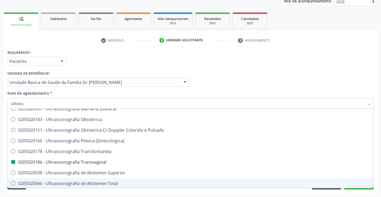
click at [379, 173] on div "Acompanhamento Acompanhe a situação das marcações correntes e finalizadas Relat…" at bounding box center [190, 79] width 381 height 235
checkbox X "true"
checkbox Transvaginal "false"
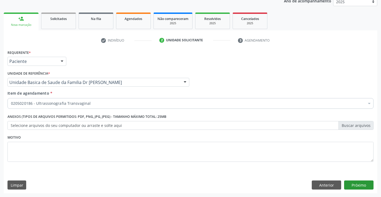
scroll to position [0, 0]
click at [354, 186] on button "Próximo" at bounding box center [358, 185] width 29 height 9
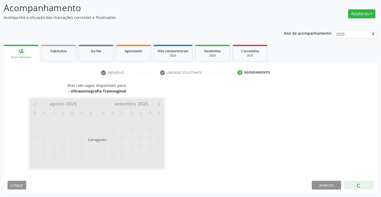
scroll to position [35, 0]
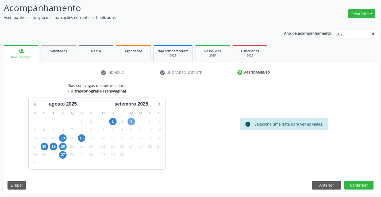
click at [130, 121] on span "3" at bounding box center [130, 121] width 7 height 7
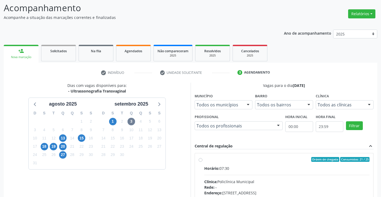
click at [271, 163] on label "Ordem de chegada Consumidos: 21 / 25 Horário: 07:30 Clínica: Policlínica Munici…" at bounding box center [286, 198] width 165 height 82
click at [202, 162] on input "Ordem de chegada Consumidos: 21 / 25 Horário: 07:30 Clínica: Policlínica Munici…" at bounding box center [200, 159] width 4 height 5
radio input "true"
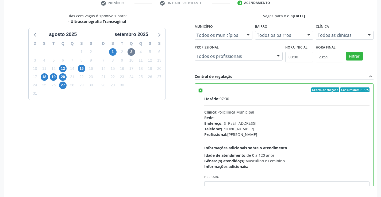
scroll to position [122, 0]
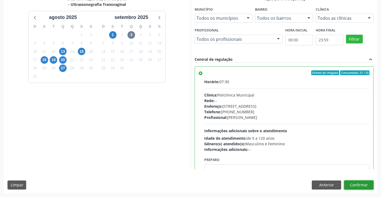
click at [351, 185] on button "Confirmar" at bounding box center [358, 185] width 29 height 9
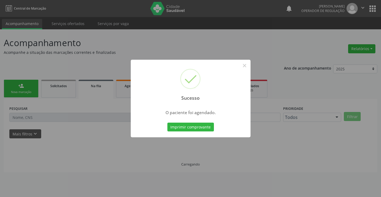
scroll to position [0, 0]
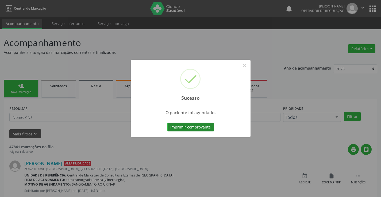
click at [194, 125] on button "Imprimir comprovante" at bounding box center [190, 127] width 46 height 9
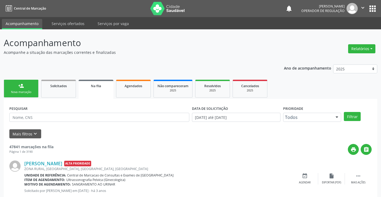
click at [23, 89] on div "Sucesso × O paciente foi agendado. Imprimir comprovante Cancel" at bounding box center [190, 98] width 381 height 197
click at [17, 87] on link "person_add Nova marcação" at bounding box center [21, 89] width 35 height 18
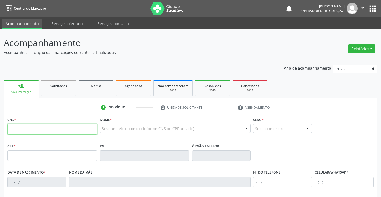
click at [41, 130] on input "text" at bounding box center [51, 129] width 89 height 11
type input "700 0042 4154 3302"
type input "[DATE]"
type input "[PHONE_NUMBER]"
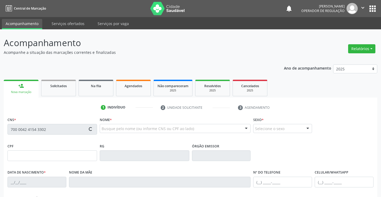
type input "S/N"
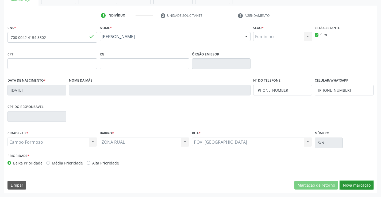
click at [358, 184] on button "Nova marcação" at bounding box center [356, 185] width 34 height 9
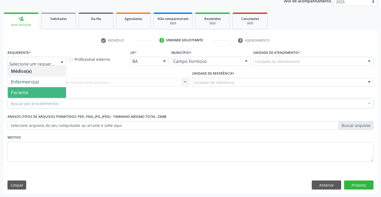
click at [28, 93] on span "Paciente" at bounding box center [37, 92] width 58 height 11
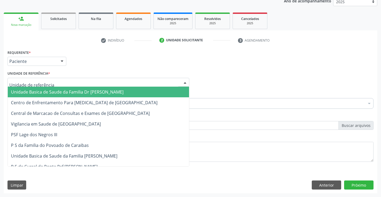
click at [42, 91] on span "Unidade Basica de Saude da Familia Dr [PERSON_NAME]" at bounding box center [67, 92] width 112 height 6
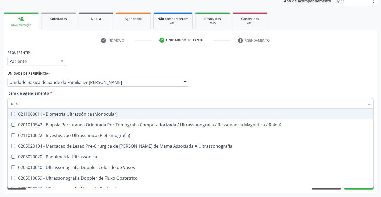
type input "ultrass"
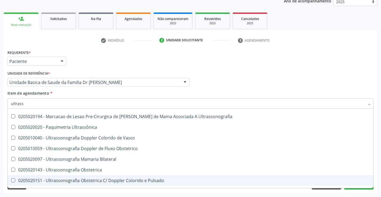
scroll to position [107, 0]
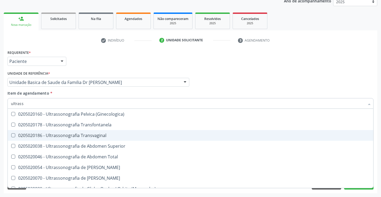
click at [105, 135] on div "0205020186 - Ultrassonografia Transvaginal" at bounding box center [190, 136] width 359 height 4
checkbox Transvaginal "true"
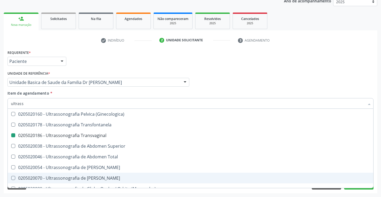
click at [377, 171] on div "Acompanhamento Acompanhe a situação das marcações correntes e finalizadas Relat…" at bounding box center [190, 79] width 381 height 235
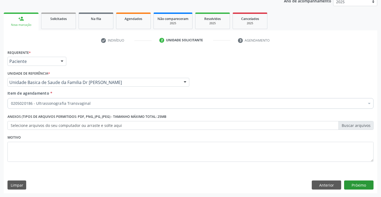
scroll to position [0, 0]
click at [361, 185] on button "Próximo" at bounding box center [358, 185] width 29 height 9
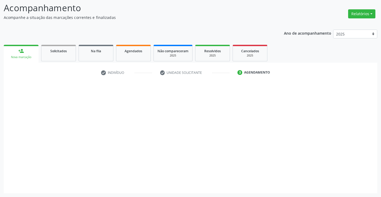
scroll to position [35, 0]
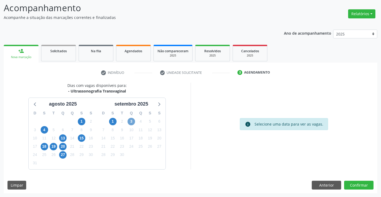
click at [130, 121] on span "3" at bounding box center [130, 121] width 7 height 7
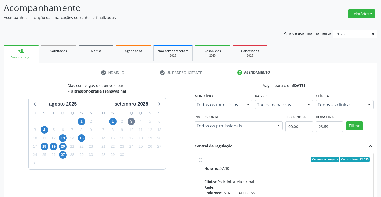
click at [265, 163] on label "Ordem de chegada Consumidos: 22 / 25 Horário: 07:30 Clínica: Policlínica Munici…" at bounding box center [286, 198] width 165 height 82
click at [202, 162] on input "Ordem de chegada Consumidos: 22 / 25 Horário: 07:30 Clínica: Policlínica Munici…" at bounding box center [200, 159] width 4 height 5
radio input "true"
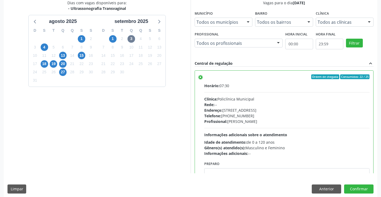
scroll to position [122, 0]
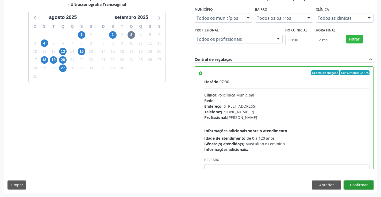
click at [357, 183] on button "Confirmar" at bounding box center [358, 185] width 29 height 9
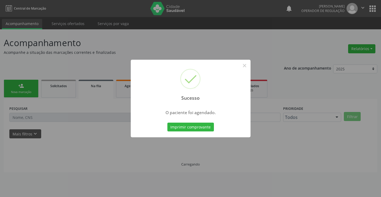
scroll to position [0, 0]
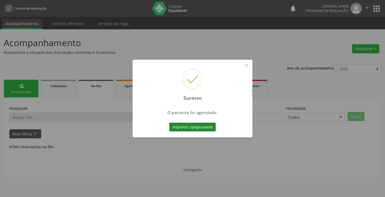
click at [189, 126] on button "Imprimir comprovante" at bounding box center [192, 127] width 46 height 9
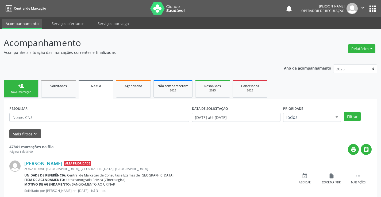
click at [22, 85] on div "person_add" at bounding box center [21, 86] width 6 height 6
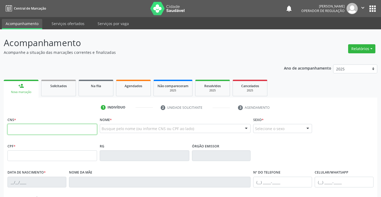
click at [39, 132] on input "text" at bounding box center [51, 129] width 89 height 11
type input "700 4005 1995 8250"
type input "0559253591"
type input "27/07/1971"
type input "638.372.265-49"
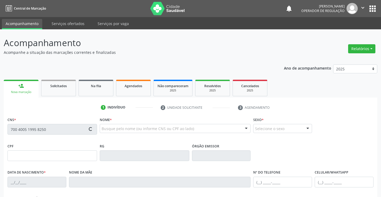
type input "S/N"
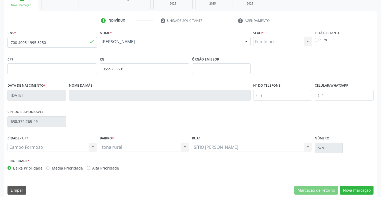
scroll to position [92, 0]
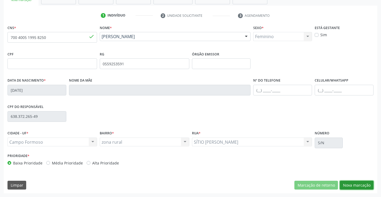
click at [354, 184] on button "Nova marcação" at bounding box center [356, 185] width 34 height 9
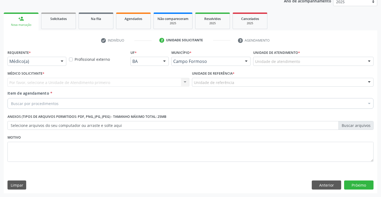
scroll to position [67, 0]
click at [360, 182] on button "Próximo" at bounding box center [358, 185] width 29 height 9
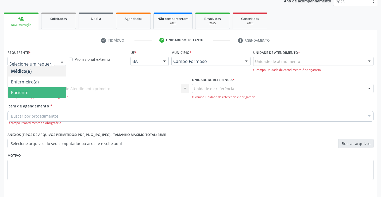
click at [30, 92] on span "Paciente" at bounding box center [37, 92] width 58 height 11
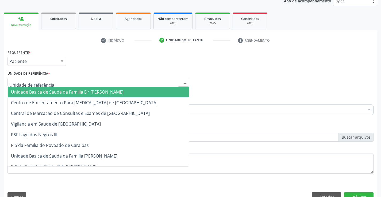
click at [43, 90] on span "Unidade Basica de Saude da Familia Dr [PERSON_NAME]" at bounding box center [67, 92] width 112 height 6
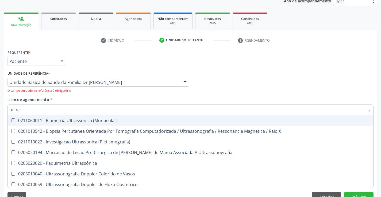
type input "ultrass"
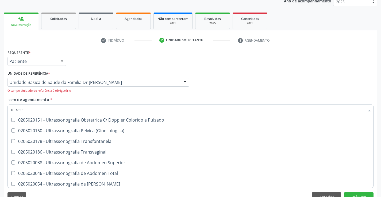
scroll to position [107, 0]
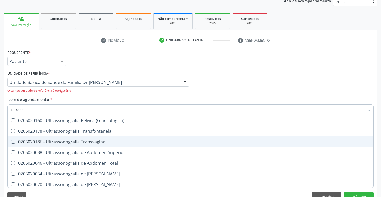
click at [115, 141] on div "0205020186 - Ultrassonografia Transvaginal" at bounding box center [190, 142] width 359 height 4
checkbox Transvaginal "true"
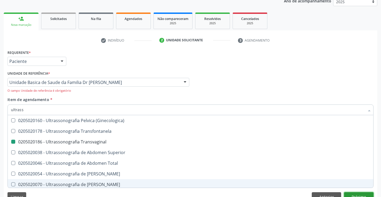
click at [354, 194] on button "Próximo" at bounding box center [358, 197] width 29 height 9
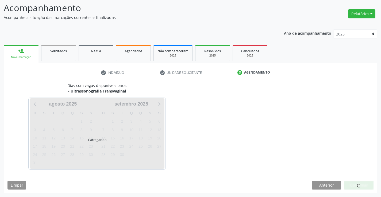
scroll to position [35, 0]
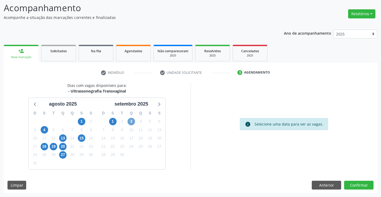
click at [131, 120] on span "3" at bounding box center [130, 121] width 7 height 7
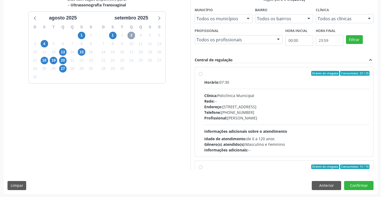
scroll to position [122, 0]
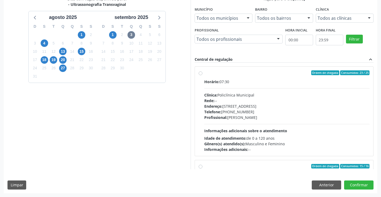
click at [257, 78] on label "Ordem de chegada Consumidos: 23 / 25 Horário: 07:30 Clínica: Policlínica Munici…" at bounding box center [286, 111] width 165 height 82
click at [202, 75] on input "Ordem de chegada Consumidos: 23 / 25 Horário: 07:30 Clínica: Policlínica Munici…" at bounding box center [200, 72] width 4 height 5
radio input "true"
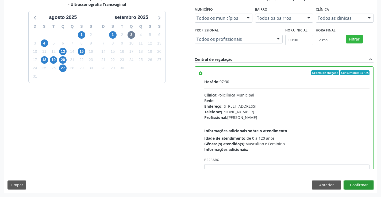
click at [356, 185] on button "Confirmar" at bounding box center [358, 185] width 29 height 9
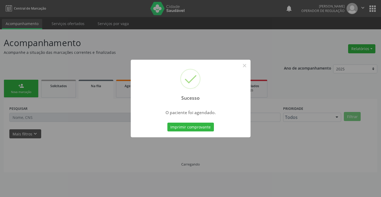
scroll to position [0, 0]
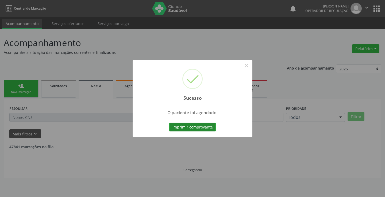
click at [184, 124] on button "Imprimir comprovante" at bounding box center [192, 127] width 46 height 9
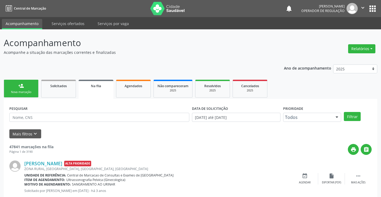
click at [29, 83] on div "Sucesso × O paciente foi agendado. Imprimir comprovante Cancel" at bounding box center [190, 98] width 381 height 197
click at [21, 90] on link "person_add Nova marcação" at bounding box center [21, 89] width 35 height 18
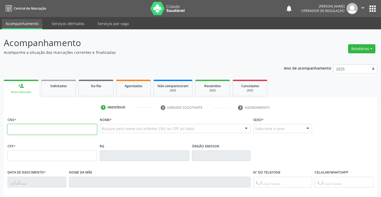
click at [26, 130] on input "text" at bounding box center [51, 129] width 89 height 11
type input "700 6084 2137 0366"
type input "2303028663"
type input "21/06/2003"
type input "080.796.465-46"
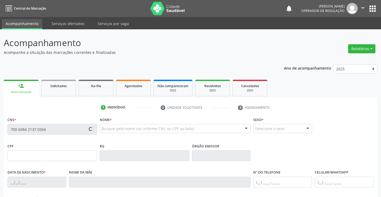
type input "S/N"
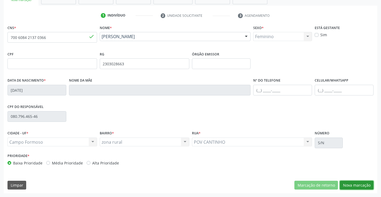
click at [356, 184] on button "Nova marcação" at bounding box center [356, 185] width 34 height 9
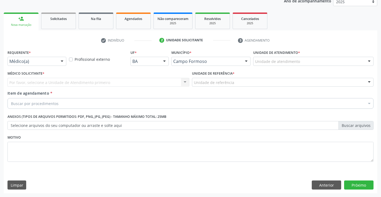
scroll to position [67, 0]
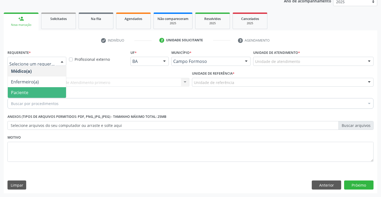
click at [23, 91] on span "Paciente" at bounding box center [19, 93] width 17 height 6
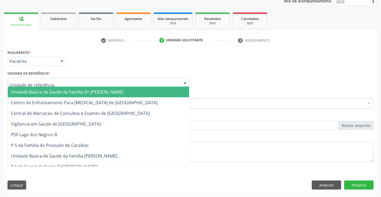
click at [35, 90] on span "Unidade Basica de Saude da Familia Dr [PERSON_NAME]" at bounding box center [67, 92] width 112 height 6
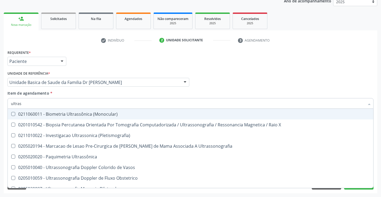
type input "ultrass"
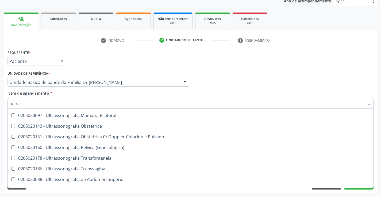
scroll to position [60, 0]
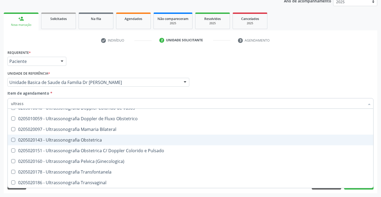
click at [116, 141] on div "0205020143 - Ultrassonografia Obstetrica" at bounding box center [190, 140] width 359 height 4
checkbox Obstetrica "true"
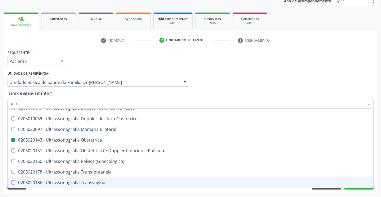
click at [377, 180] on div "Requerente * Paciente Médico(a) Enfermeiro(a) Paciente Nenhum resultado encontr…" at bounding box center [190, 121] width 373 height 145
checkbox X "true"
checkbox Obstetrica "false"
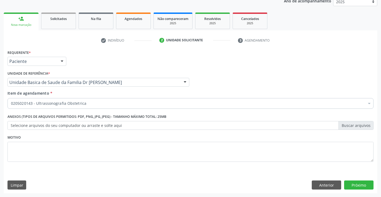
scroll to position [0, 0]
click at [361, 186] on button "Próximo" at bounding box center [358, 185] width 29 height 9
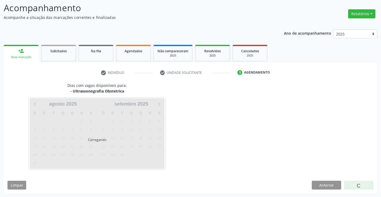
scroll to position [35, 0]
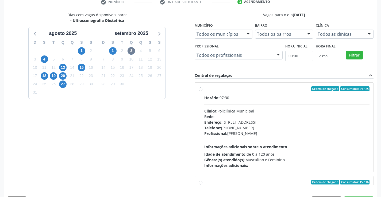
scroll to position [122, 0]
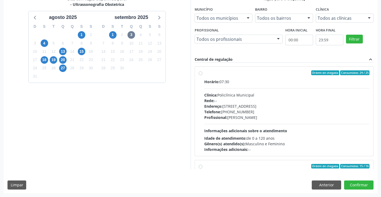
click at [257, 77] on label "Ordem de chegada Consumidos: 24 / 25 Horário: 07:30 Clínica: Policlínica Munici…" at bounding box center [286, 111] width 165 height 82
click at [202, 75] on input "Ordem de chegada Consumidos: 24 / 25 Horário: 07:30 Clínica: Policlínica Munici…" at bounding box center [200, 72] width 4 height 5
radio input "true"
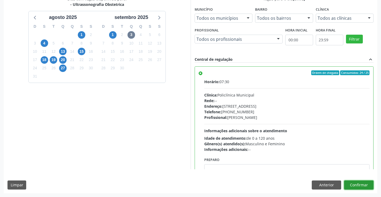
click at [357, 184] on button "Confirmar" at bounding box center [358, 185] width 29 height 9
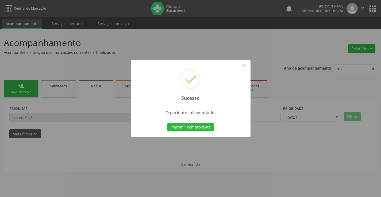
scroll to position [0, 0]
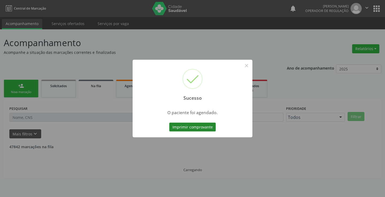
click at [189, 128] on button "Imprimir comprovante" at bounding box center [192, 127] width 46 height 9
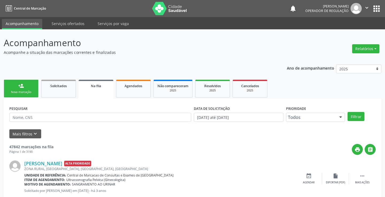
click at [29, 90] on div "Sucesso × O paciente foi agendado. Imprimir comprovante Cancel" at bounding box center [192, 98] width 385 height 197
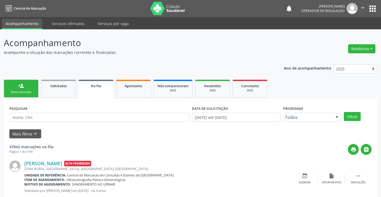
click at [27, 92] on div "Nova marcação" at bounding box center [21, 92] width 27 height 4
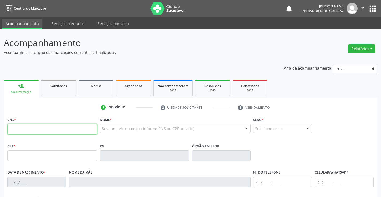
click at [28, 131] on input "text" at bounding box center [51, 129] width 89 height 11
type input "705 4014 7763 9391"
type input "2270933052"
type input "20/05/2004"
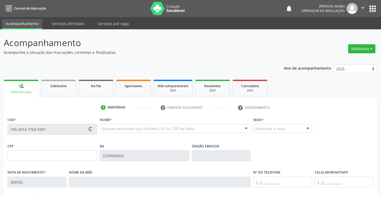
type input "(74) 99142-2022"
type input "100.253.385-60"
type input "S/N"
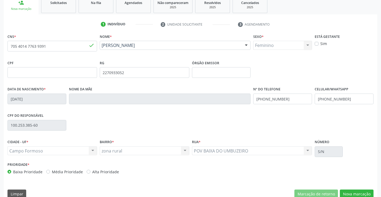
scroll to position [92, 0]
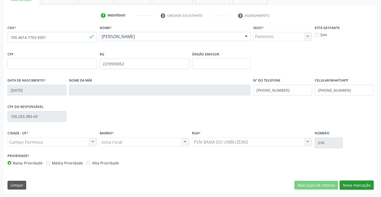
click at [363, 186] on button "Nova marcação" at bounding box center [356, 185] width 34 height 9
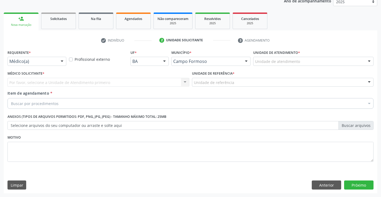
scroll to position [67, 0]
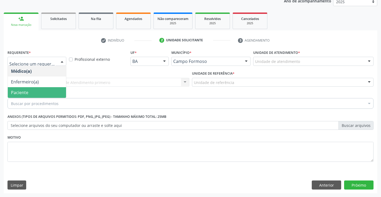
click at [37, 93] on span "Paciente" at bounding box center [37, 92] width 58 height 11
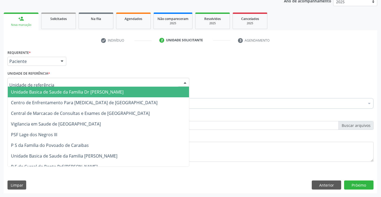
click at [43, 92] on span "Unidade Basica de Saude da Familia Dr [PERSON_NAME]" at bounding box center [67, 92] width 112 height 6
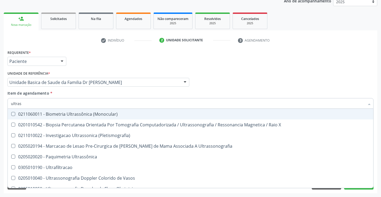
type input "ultrass"
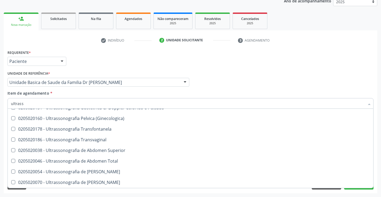
scroll to position [107, 0]
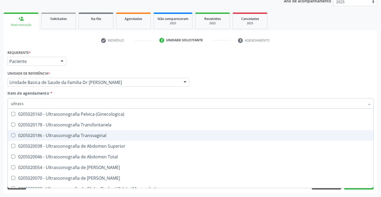
click at [113, 133] on span "0205020186 - Ultrassonografia Transvaginal" at bounding box center [190, 135] width 365 height 11
checkbox Transvaginal "true"
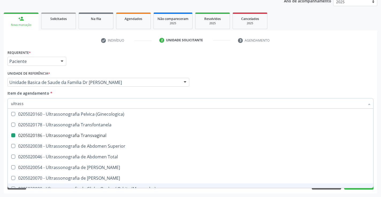
click at [375, 180] on div "Requerente * Paciente Médico(a) Enfermeiro(a) Paciente Nenhum resultado encontr…" at bounding box center [190, 121] width 373 height 145
checkbox X "true"
checkbox Transvaginal "false"
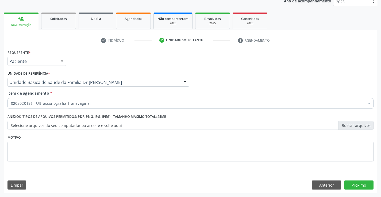
scroll to position [0, 0]
click at [354, 185] on button "Próximo" at bounding box center [358, 185] width 29 height 9
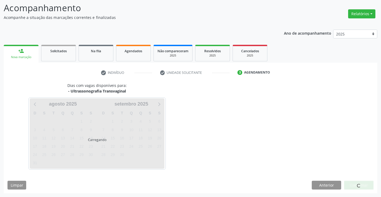
scroll to position [35, 0]
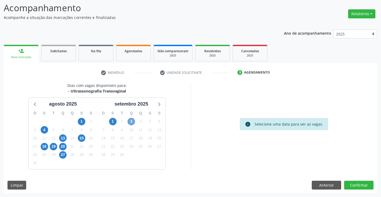
click at [129, 121] on span "3" at bounding box center [130, 121] width 7 height 7
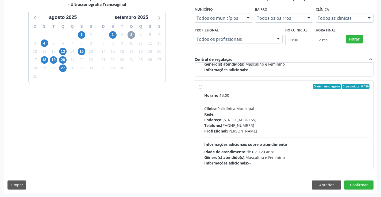
scroll to position [84, 0]
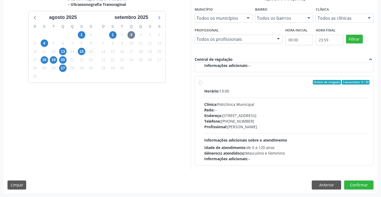
click at [262, 85] on label "Ordem de chegada Consumidos: 0 / 20 Horário: 13:00 Clínica: Policlínica Municip…" at bounding box center [286, 121] width 165 height 82
click at [202, 85] on input "Ordem de chegada Consumidos: 0 / 20 Horário: 13:00 Clínica: Policlínica Municip…" at bounding box center [200, 82] width 4 height 5
radio input "true"
click at [364, 185] on button "Confirmar" at bounding box center [358, 185] width 29 height 9
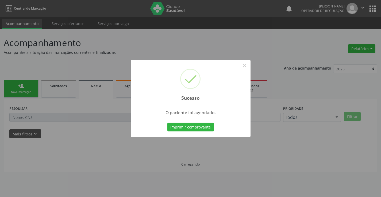
scroll to position [0, 0]
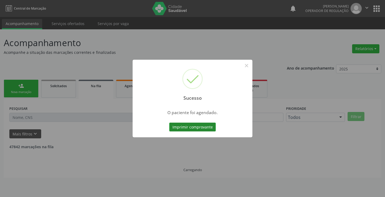
click at [193, 128] on button "Imprimir comprovante" at bounding box center [192, 127] width 46 height 9
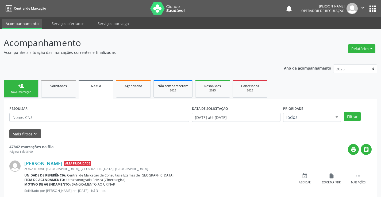
click at [31, 87] on div "Sucesso × O paciente foi agendado. Imprimir comprovante Cancel" at bounding box center [190, 98] width 381 height 197
click at [18, 88] on link "person_add Nova marcação" at bounding box center [21, 89] width 35 height 18
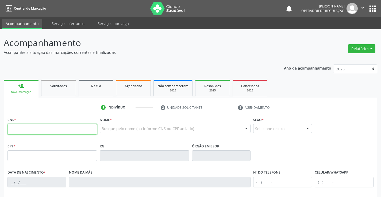
click at [34, 131] on input "text" at bounding box center [51, 129] width 89 height 11
type input "708 6025 0199 2088"
type input "1315391759"
type input "31/08/1983"
type input "(74) 98823-8138"
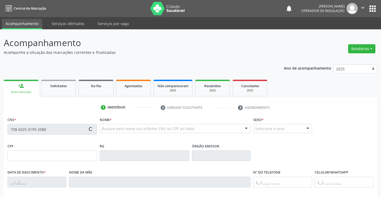
type input "(74) 99192-9367"
type input "008.211.065-46"
type input "13"
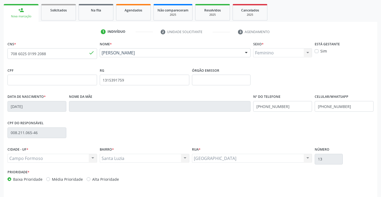
scroll to position [92, 0]
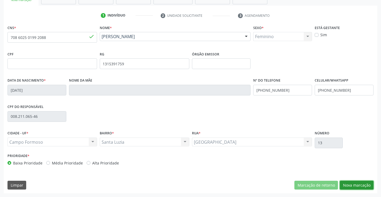
click at [354, 184] on button "Nova marcação" at bounding box center [356, 185] width 34 height 9
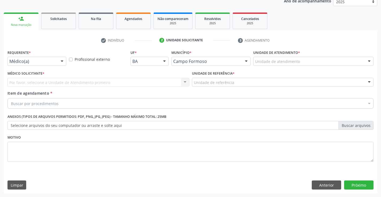
scroll to position [67, 0]
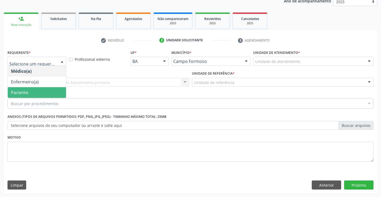
click at [36, 91] on span "Paciente" at bounding box center [37, 92] width 58 height 11
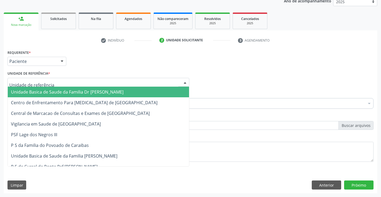
click at [53, 93] on span "Unidade Basica de Saude da Familia Dr [PERSON_NAME]" at bounding box center [67, 92] width 112 height 6
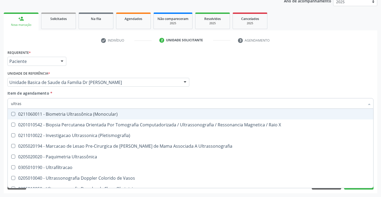
type input "ultrass"
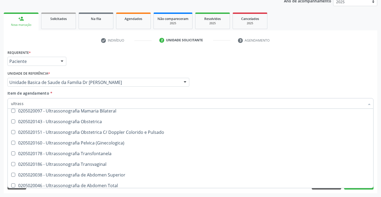
scroll to position [80, 0]
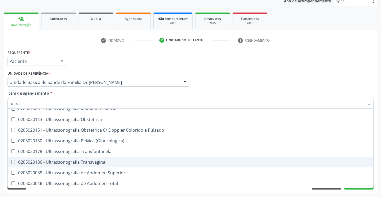
click at [112, 160] on div "0205020186 - Ultrassonografia Transvaginal" at bounding box center [190, 162] width 359 height 4
checkbox Transvaginal "true"
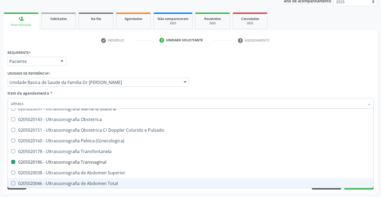
click at [378, 175] on div "Acompanhamento Acompanhe a situação das marcações correntes e finalizadas Relat…" at bounding box center [190, 79] width 381 height 235
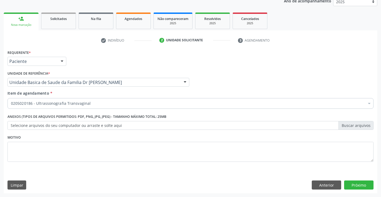
scroll to position [0, 0]
click at [355, 186] on button "Próximo" at bounding box center [358, 185] width 29 height 9
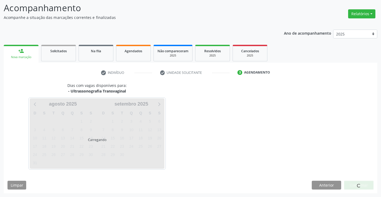
scroll to position [35, 0]
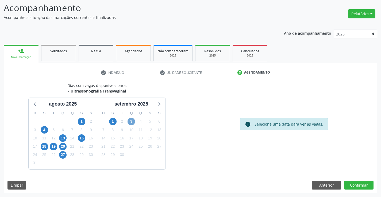
click at [129, 121] on span "3" at bounding box center [130, 121] width 7 height 7
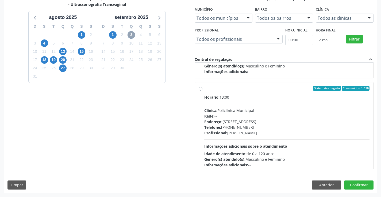
scroll to position [84, 0]
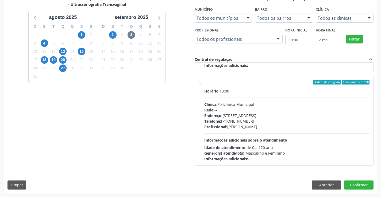
click at [242, 88] on label "Ordem de chegada Consumidos: 1 / 20 Horário: 13:00 Clínica: Policlínica Municip…" at bounding box center [286, 121] width 165 height 82
click at [202, 85] on input "Ordem de chegada Consumidos: 1 / 20 Horário: 13:00 Clínica: Policlínica Municip…" at bounding box center [200, 82] width 4 height 5
radio input "true"
click at [356, 183] on button "Confirmar" at bounding box center [358, 185] width 29 height 9
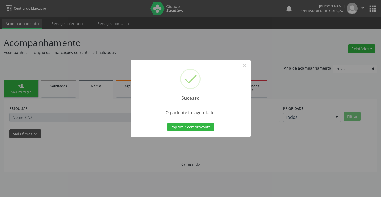
scroll to position [0, 0]
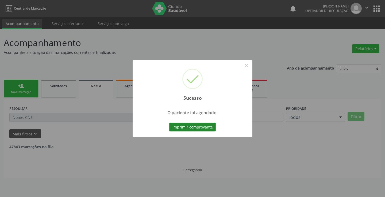
click at [196, 127] on button "Imprimir comprovante" at bounding box center [192, 127] width 46 height 9
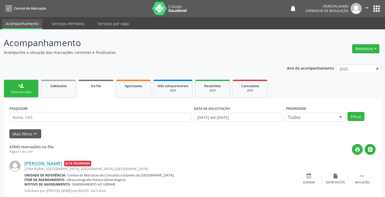
click at [24, 88] on div "Sucesso × O paciente foi agendado. Imprimir comprovante Cancel" at bounding box center [192, 98] width 385 height 197
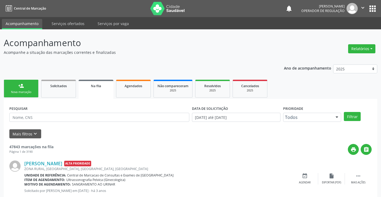
click at [24, 88] on link "person_add Nova marcação" at bounding box center [21, 89] width 35 height 18
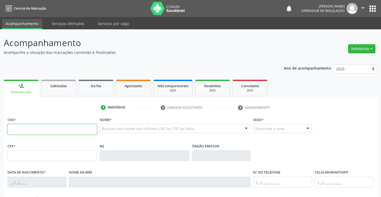
click at [37, 132] on input "text" at bounding box center [51, 129] width 89 height 11
type input "708 2046 7791 8846"
type input "073.861.205-75"
type input "24/10/1995"
type input "Maria Lucia da Silva Souza"
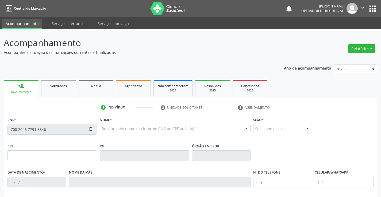
type input "(74) 8846-2030"
type input "S/N"
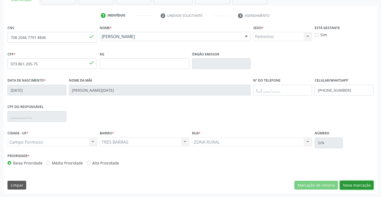
click at [356, 184] on button "Nova marcação" at bounding box center [356, 185] width 34 height 9
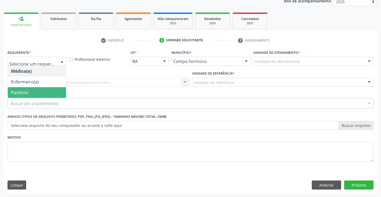
click at [27, 91] on span "Paciente" at bounding box center [19, 93] width 17 height 6
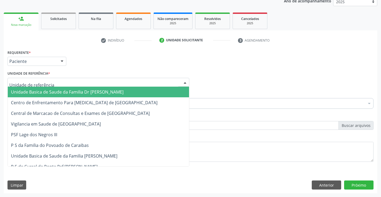
click at [41, 93] on span "Unidade Basica de Saude da Familia Dr [PERSON_NAME]" at bounding box center [67, 92] width 112 height 6
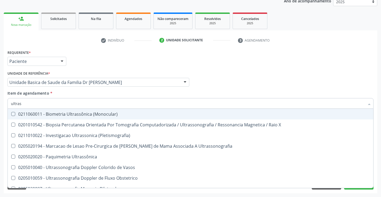
type input "ultrass"
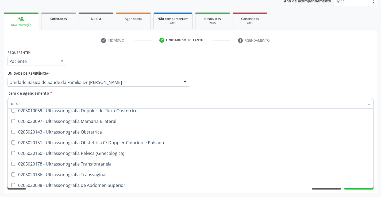
scroll to position [80, 0]
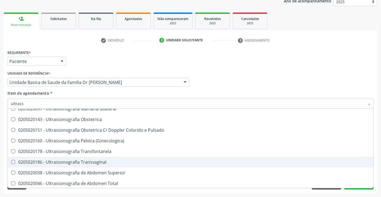
click at [110, 160] on span "0205020186 - Ultrassonografia Transvaginal" at bounding box center [190, 162] width 365 height 11
checkbox Transvaginal "true"
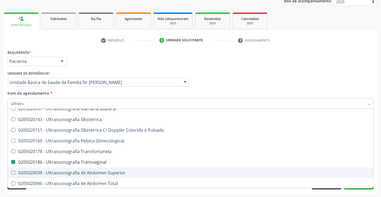
click at [378, 175] on div "Acompanhamento Acompanhe a situação das marcações correntes e finalizadas Relat…" at bounding box center [190, 79] width 381 height 235
checkbox X "true"
checkbox Transvaginal "false"
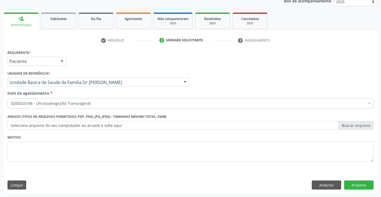
scroll to position [0, 0]
click at [360, 184] on button "Próximo" at bounding box center [358, 185] width 29 height 9
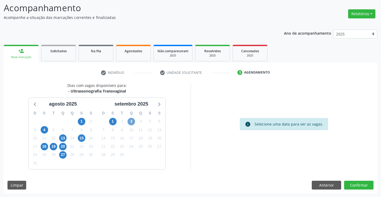
click at [132, 120] on span "3" at bounding box center [130, 121] width 7 height 7
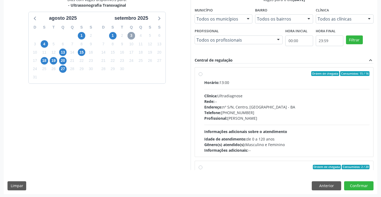
scroll to position [122, 0]
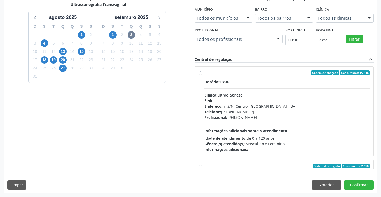
click at [238, 76] on label "Ordem de chegada Consumidos: 15 / 16 Horário: 13:00 Clínica: Ultradiagnose Rede…" at bounding box center [286, 111] width 165 height 82
click at [202, 75] on input "Ordem de chegada Consumidos: 15 / 16 Horário: 13:00 Clínica: Ultradiagnose Rede…" at bounding box center [200, 72] width 4 height 5
radio input "true"
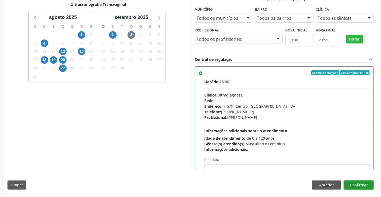
click at [355, 184] on button "Confirmar" at bounding box center [358, 185] width 29 height 9
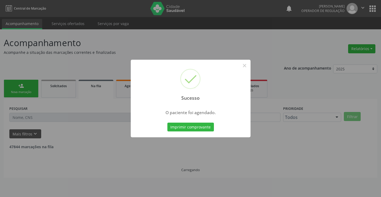
scroll to position [0, 0]
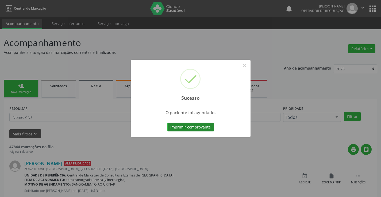
click at [186, 125] on button "Imprimir comprovante" at bounding box center [190, 127] width 46 height 9
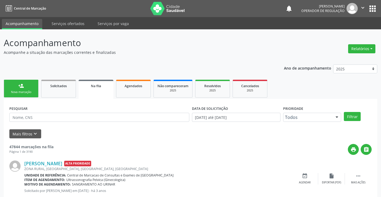
click at [15, 87] on div "Sucesso × O paciente foi agendado. Imprimir comprovante Cancel" at bounding box center [190, 98] width 381 height 197
click at [18, 88] on div "person_add" at bounding box center [21, 86] width 6 height 6
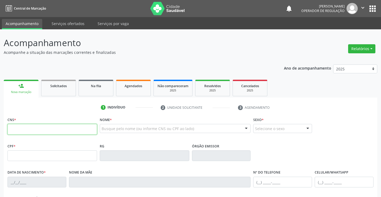
click at [30, 131] on input "text" at bounding box center [51, 129] width 89 height 11
type input "704 5073 2439 9110"
type input "597488629"
type input "22/10/1988"
type input "Alice Maxi de Souza"
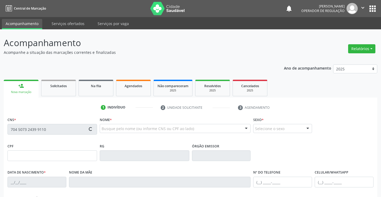
type input "(74) 98109-1595"
type input "(74) 9103-1830"
type input "037.542.735-07"
type input "91"
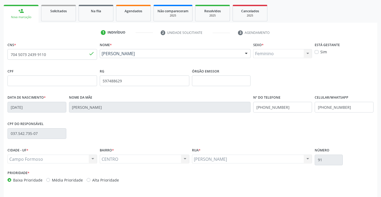
scroll to position [92, 0]
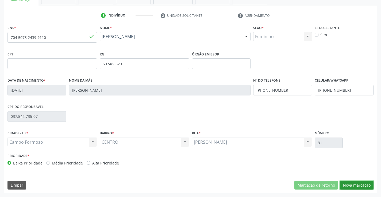
click at [351, 184] on button "Nova marcação" at bounding box center [356, 185] width 34 height 9
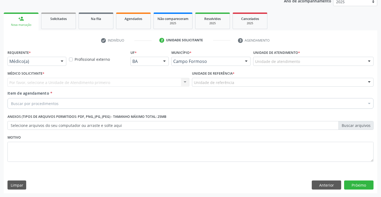
scroll to position [67, 0]
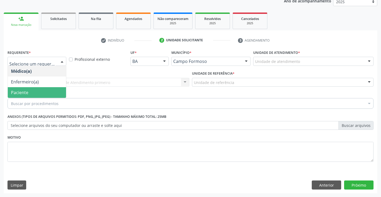
click at [25, 92] on span "Paciente" at bounding box center [19, 93] width 17 height 6
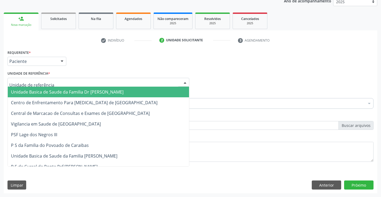
click at [42, 92] on span "Unidade Basica de Saude da Familia Dr [PERSON_NAME]" at bounding box center [67, 92] width 112 height 6
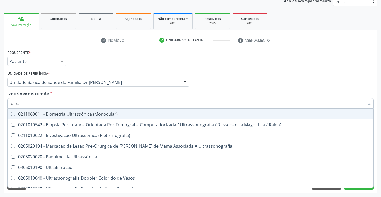
type input "ultrass"
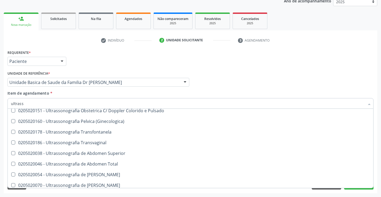
scroll to position [107, 0]
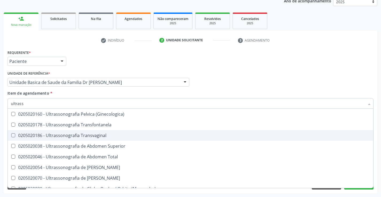
click at [108, 136] on div "0205020186 - Ultrassonografia Transvaginal" at bounding box center [190, 136] width 359 height 4
checkbox Transvaginal "true"
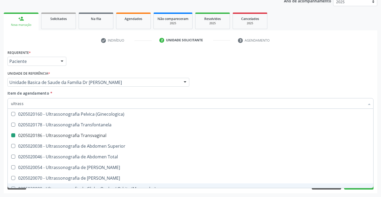
click at [376, 170] on div "Requerente * Paciente Médico(a) Enfermeiro(a) Paciente Nenhum resultado encontr…" at bounding box center [190, 121] width 373 height 145
checkbox X "true"
checkbox Transvaginal "false"
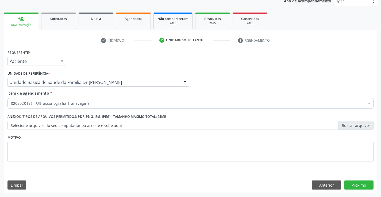
scroll to position [0, 0]
click at [358, 184] on button "Próximo" at bounding box center [358, 185] width 29 height 9
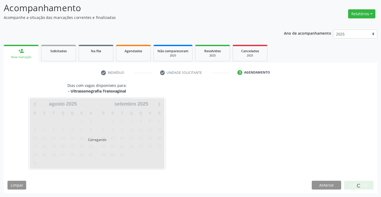
scroll to position [35, 0]
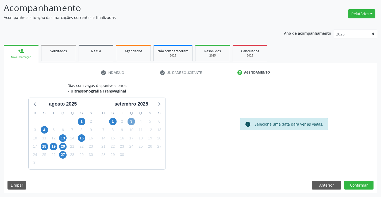
click at [132, 120] on span "3" at bounding box center [130, 121] width 7 height 7
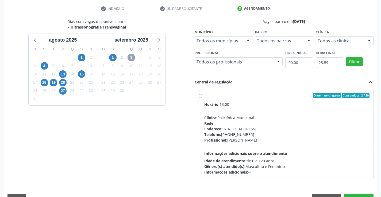
scroll to position [112, 0]
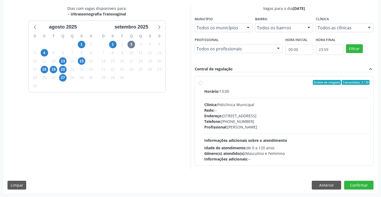
click at [244, 87] on label "Ordem de chegada Consumidos: 2 / 20 Horário: 13:00 Clínica: Policlínica Municip…" at bounding box center [286, 121] width 165 height 82
click at [202, 85] on input "Ordem de chegada Consumidos: 2 / 20 Horário: 13:00 Clínica: Policlínica Municip…" at bounding box center [200, 82] width 4 height 5
radio input "true"
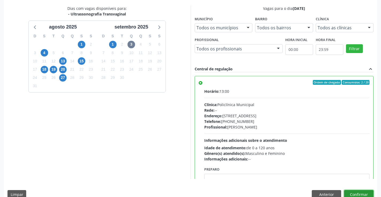
click at [358, 194] on button "Confirmar" at bounding box center [358, 194] width 29 height 9
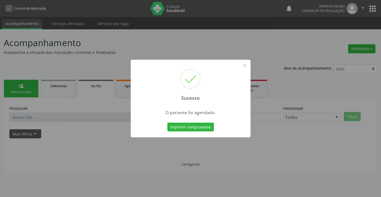
scroll to position [0, 0]
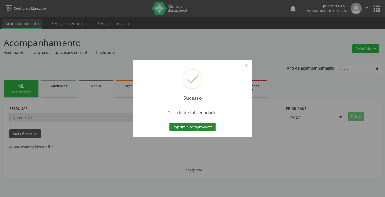
click at [188, 126] on button "Imprimir comprovante" at bounding box center [192, 127] width 46 height 9
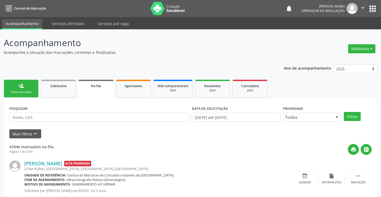
click at [26, 90] on div "Nova marcação" at bounding box center [21, 92] width 27 height 4
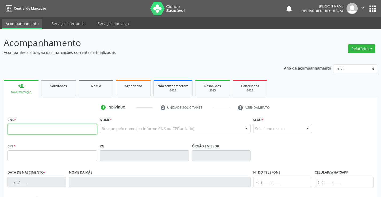
click at [32, 131] on input "text" at bounding box center [51, 129] width 89 height 11
type input "706 4016 2057 6589"
type input "043.133.475-77"
type input "1468152890"
type input "29/10/1992"
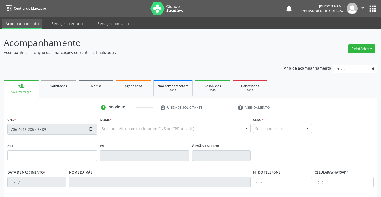
type input "(74) 98810-2013"
type input "S/N"
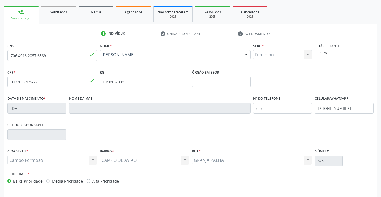
scroll to position [92, 0]
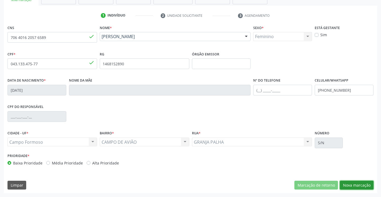
click at [351, 185] on button "Nova marcação" at bounding box center [356, 185] width 34 height 9
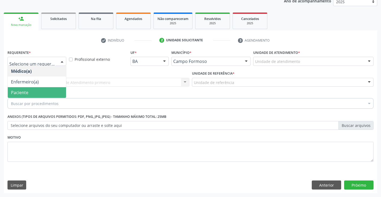
click at [33, 93] on span "Paciente" at bounding box center [37, 92] width 58 height 11
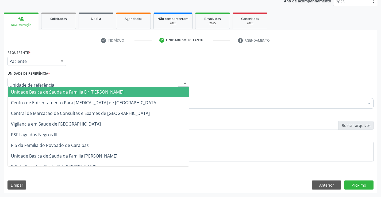
click at [62, 92] on span "Unidade Basica de Saude da Familia Dr [PERSON_NAME]" at bounding box center [67, 92] width 112 height 6
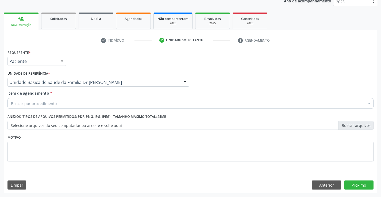
click at [61, 104] on div "Buscar por procedimentos" at bounding box center [190, 103] width 366 height 11
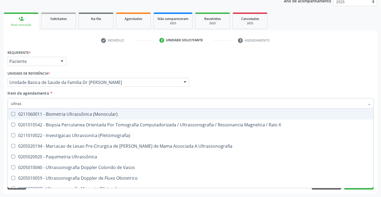
type input "ultrass"
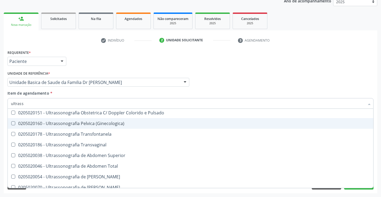
scroll to position [107, 0]
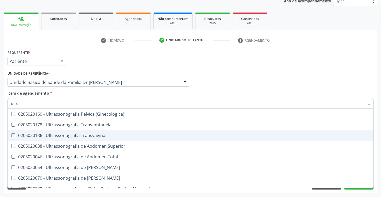
click at [110, 135] on div "0205020186 - Ultrassonografia Transvaginal" at bounding box center [190, 136] width 359 height 4
checkbox Transvaginal "true"
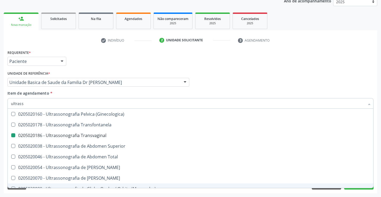
click at [377, 171] on div "Acompanhamento Acompanhe a situação das marcações correntes e finalizadas Relat…" at bounding box center [190, 79] width 381 height 235
checkbox X "true"
checkbox Transvaginal "false"
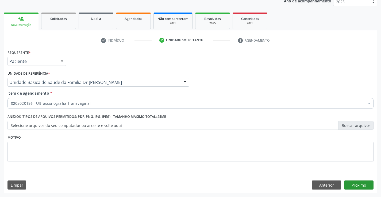
scroll to position [0, 0]
click at [359, 184] on button "Próximo" at bounding box center [358, 185] width 29 height 9
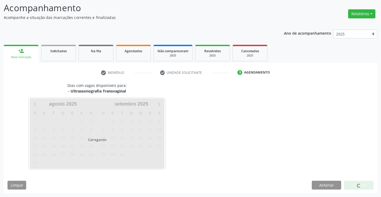
scroll to position [35, 0]
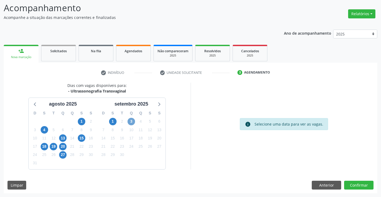
click at [132, 121] on span "3" at bounding box center [130, 121] width 7 height 7
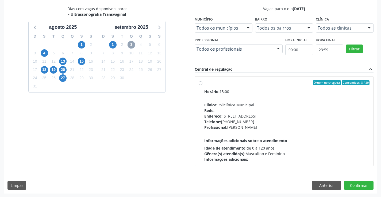
scroll to position [112, 0]
click at [263, 83] on div "Ordem de chegada Consumidos: 3 / 20" at bounding box center [286, 82] width 165 height 5
click at [202, 83] on input "Ordem de chegada Consumidos: 3 / 20 Horário: 13:00 Clínica: Policlínica Municip…" at bounding box center [200, 82] width 4 height 5
radio input "true"
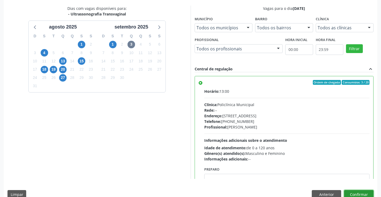
click at [355, 193] on button "Confirmar" at bounding box center [358, 194] width 29 height 9
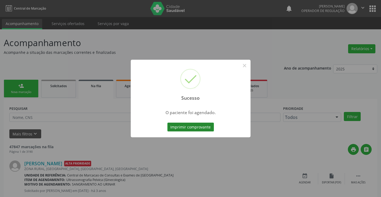
click at [196, 128] on button "Imprimir comprovante" at bounding box center [190, 127] width 46 height 9
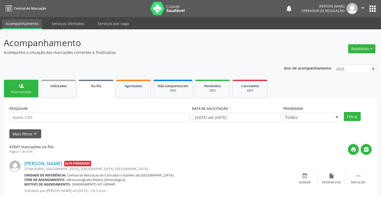
click at [24, 91] on div "Sucesso × O paciente foi agendado. Imprimir comprovante Cancel" at bounding box center [190, 98] width 381 height 197
click at [19, 90] on link "person_add Nova marcação" at bounding box center [21, 89] width 35 height 18
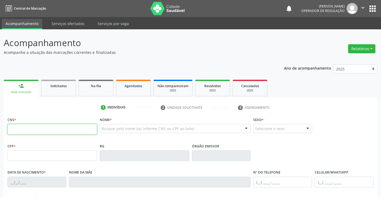
click at [33, 130] on input "text" at bounding box center [51, 129] width 89 height 11
type input "700 3019 3619 8438"
type input "0905895801"
type input "[DATE]"
type input "S/N"
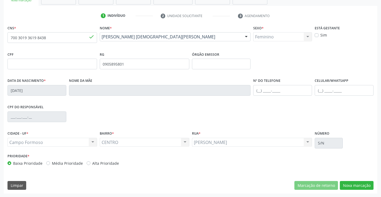
scroll to position [92, 0]
click at [355, 185] on button "Nova marcação" at bounding box center [356, 185] width 34 height 9
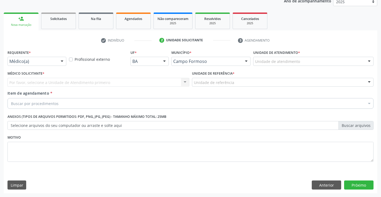
scroll to position [67, 0]
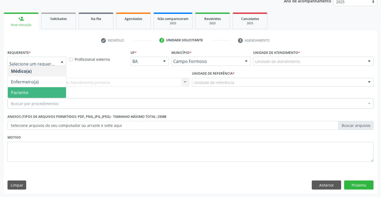
click at [41, 92] on span "Paciente" at bounding box center [37, 92] width 58 height 11
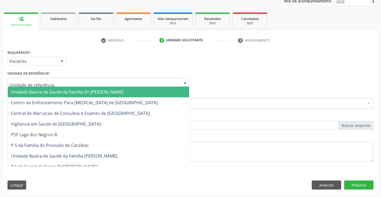
click at [61, 89] on span "Unidade Basica de Saude da Familia Dr [PERSON_NAME]" at bounding box center [98, 92] width 181 height 11
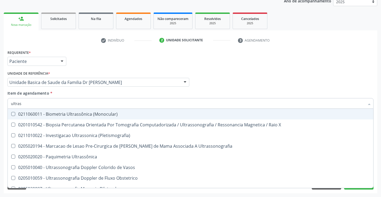
type input "ultrass"
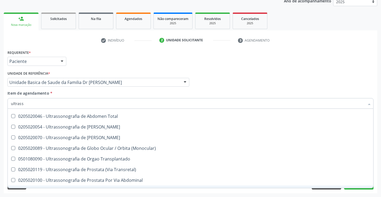
scroll to position [113, 0]
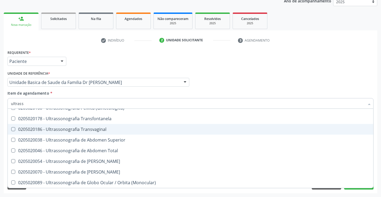
click at [107, 128] on div "0205020186 - Ultrassonografia Transvaginal" at bounding box center [190, 129] width 359 height 4
checkbox Transvaginal "true"
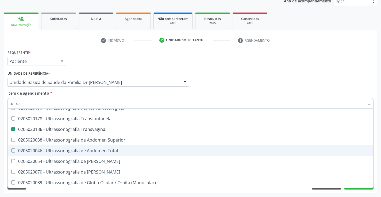
click at [375, 144] on div "Requerente * Paciente Médico(a) Enfermeiro(a) Paciente Nenhum resultado encontr…" at bounding box center [190, 121] width 373 height 145
click at [379, 163] on div "Acompanhamento Acompanhe a situação das marcações correntes e finalizadas Relat…" at bounding box center [190, 79] width 381 height 235
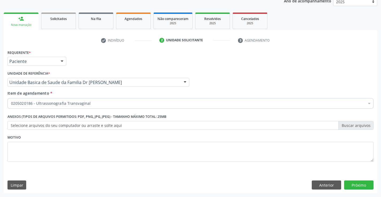
scroll to position [0, 0]
click at [356, 185] on button "Próximo" at bounding box center [358, 185] width 29 height 9
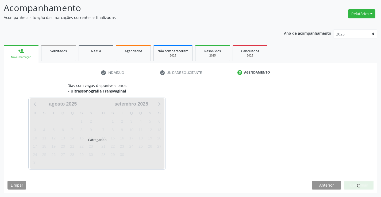
scroll to position [35, 0]
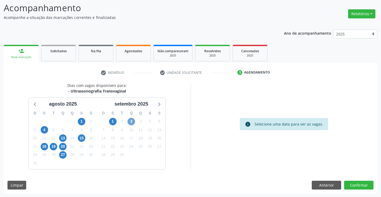
click at [132, 121] on span "3" at bounding box center [130, 121] width 7 height 7
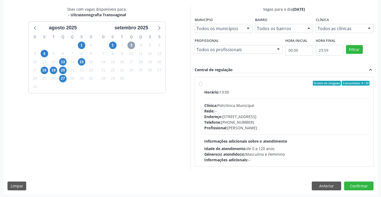
scroll to position [112, 0]
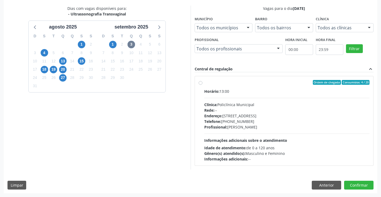
click at [242, 87] on label "Ordem de chegada Consumidos: 4 / 20 Horário: 13:00 Clínica: Policlínica Municip…" at bounding box center [286, 121] width 165 height 82
click at [202, 85] on input "Ordem de chegada Consumidos: 4 / 20 Horário: 13:00 Clínica: Policlínica Municip…" at bounding box center [200, 82] width 4 height 5
radio input "true"
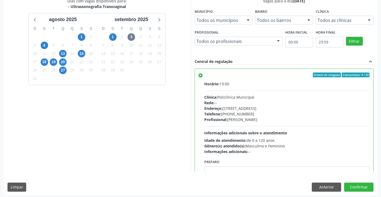
scroll to position [122, 0]
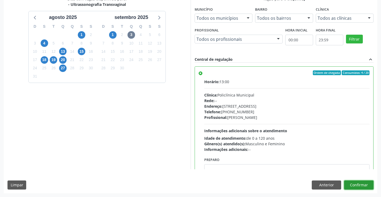
click at [355, 185] on button "Confirmar" at bounding box center [358, 185] width 29 height 9
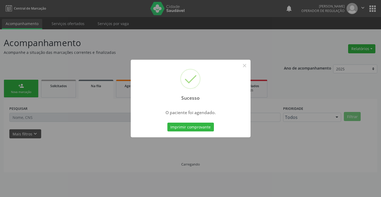
scroll to position [0, 0]
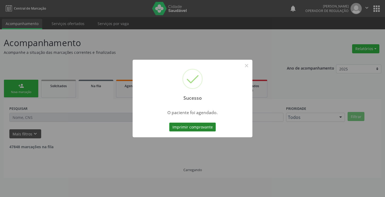
click at [188, 128] on button "Imprimir comprovante" at bounding box center [192, 127] width 46 height 9
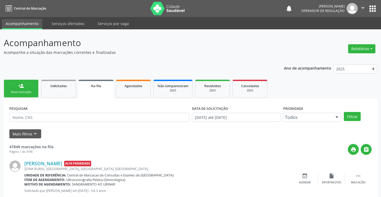
click at [27, 88] on link "person_add Nova marcação" at bounding box center [21, 89] width 35 height 18
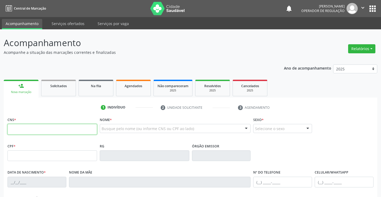
click at [37, 129] on input "text" at bounding box center [51, 129] width 89 height 11
click at [39, 130] on input "text" at bounding box center [51, 129] width 89 height 11
type input "704 0061 5397 1870"
type input "2046487770"
type input "[DATE]"
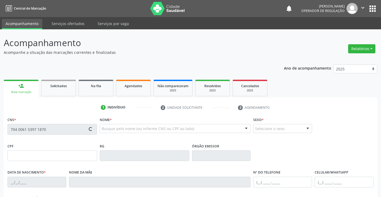
type input "S/N"
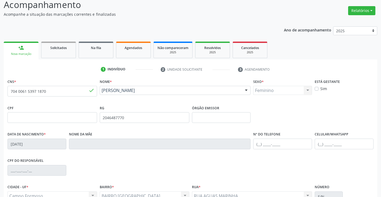
scroll to position [92, 0]
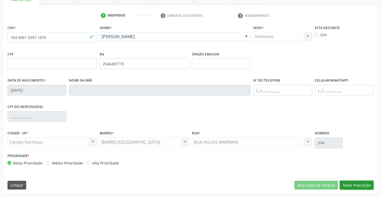
click at [356, 184] on button "Nova marcação" at bounding box center [356, 185] width 34 height 9
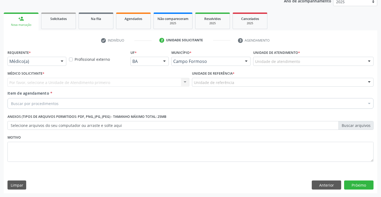
scroll to position [67, 0]
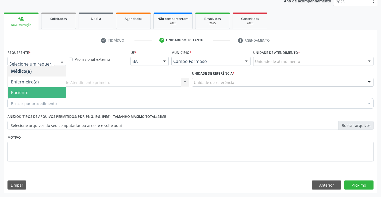
click at [36, 93] on span "Paciente" at bounding box center [37, 92] width 58 height 11
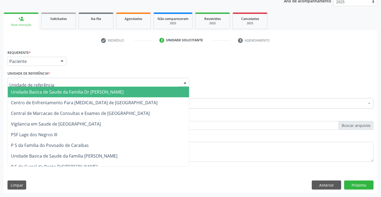
click at [48, 92] on span "Unidade Basica de Saude da Familia Dr [PERSON_NAME]" at bounding box center [67, 92] width 112 height 6
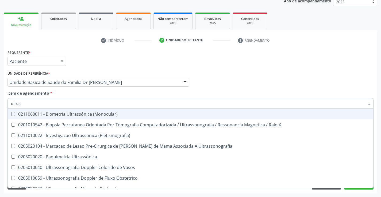
type input "ultrass"
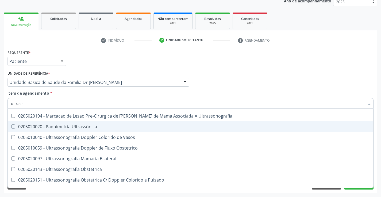
scroll to position [107, 0]
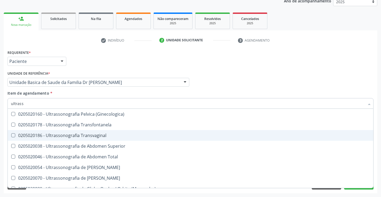
click at [128, 133] on span "0205020186 - Ultrassonografia Transvaginal" at bounding box center [190, 135] width 365 height 11
checkbox Transvaginal "true"
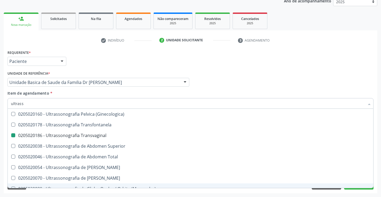
click at [378, 177] on div "Acompanhamento Acompanhe a situação das marcações correntes e finalizadas Relat…" at bounding box center [190, 79] width 381 height 235
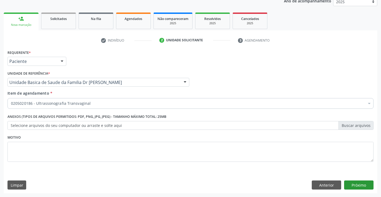
scroll to position [0, 0]
click at [360, 186] on button "Próximo" at bounding box center [358, 185] width 29 height 9
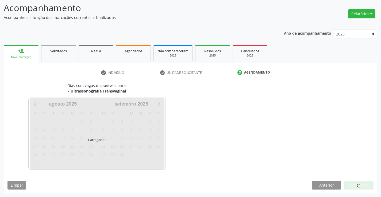
scroll to position [35, 0]
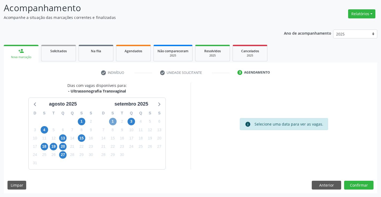
click at [113, 122] on span "1" at bounding box center [112, 121] width 7 height 7
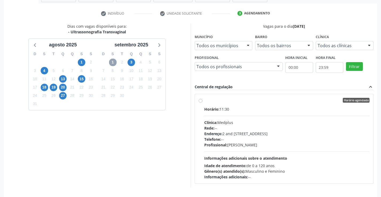
scroll to position [112, 0]
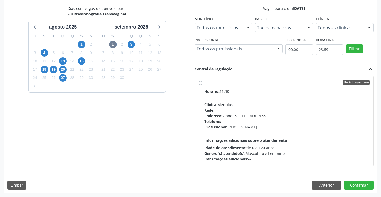
click at [266, 87] on label "Horário agendado Horário: 11:30 Clínica: Medplus Rede: -- Endereço: 2 and S 204…" at bounding box center [286, 121] width 165 height 82
click at [202, 85] on input "Horário agendado Horário: 11:30 Clínica: Medplus Rede: -- Endereço: 2 and S 204…" at bounding box center [200, 82] width 4 height 5
radio input "true"
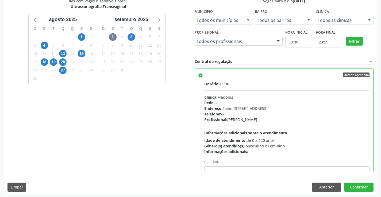
scroll to position [122, 0]
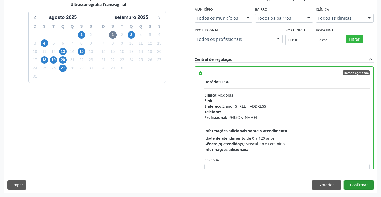
click at [354, 184] on button "Confirmar" at bounding box center [358, 185] width 29 height 9
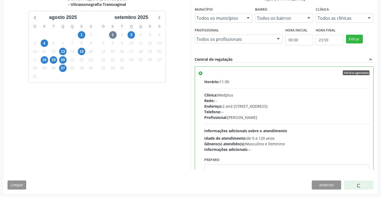
scroll to position [0, 0]
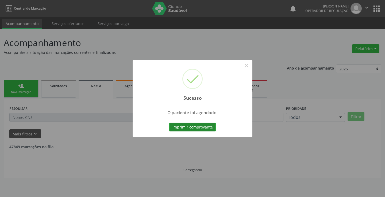
click at [195, 126] on button "Imprimir comprovante" at bounding box center [192, 127] width 46 height 9
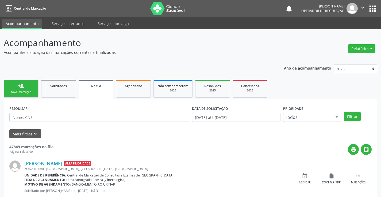
click at [17, 89] on link "person_add Nova marcação" at bounding box center [21, 89] width 35 height 18
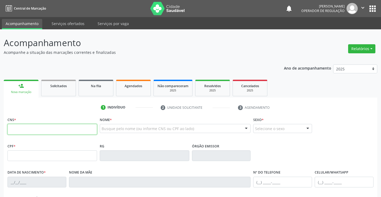
click at [36, 127] on input "text" at bounding box center [51, 129] width 89 height 11
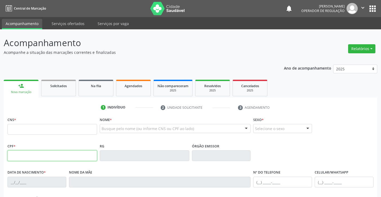
click at [22, 156] on input "text" at bounding box center [51, 156] width 89 height 11
click at [23, 157] on input "text" at bounding box center [51, 156] width 89 height 11
click at [136, 53] on p "Acompanhe a situação das marcações correntes e finalizadas" at bounding box center [134, 53] width 261 height 6
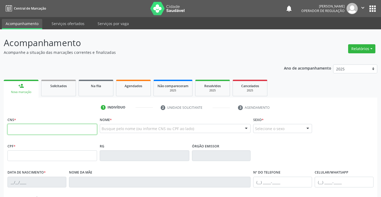
click at [36, 130] on input "text" at bounding box center [51, 129] width 89 height 11
click at [39, 131] on input "text" at bounding box center [51, 129] width 89 height 11
type input "700 8029 8694 2889"
type input "1393000231"
type input "11/11/1986"
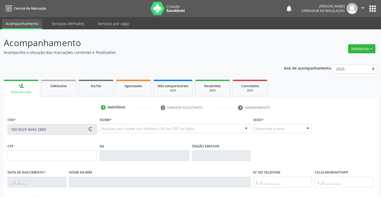
type input "(74) 9981-1902"
type input "045.218.445-29"
type input "S/N"
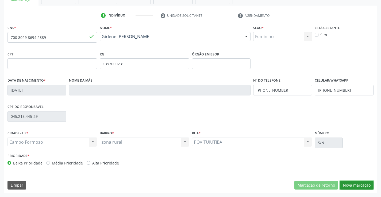
click at [353, 185] on button "Nova marcação" at bounding box center [356, 185] width 34 height 9
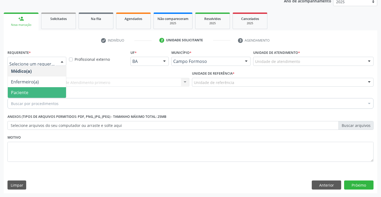
click at [36, 93] on span "Paciente" at bounding box center [37, 92] width 58 height 11
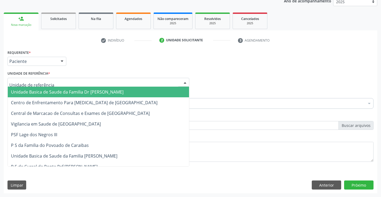
click at [54, 91] on span "Unidade Basica de Saude da Familia Dr [PERSON_NAME]" at bounding box center [67, 92] width 112 height 6
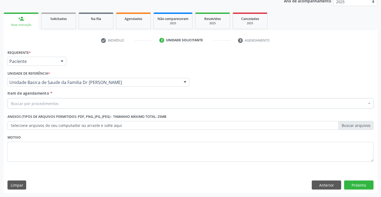
click at [59, 103] on div "Buscar por procedimentos" at bounding box center [190, 103] width 366 height 11
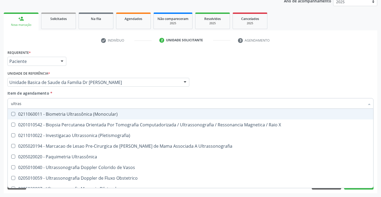
type input "ultrass"
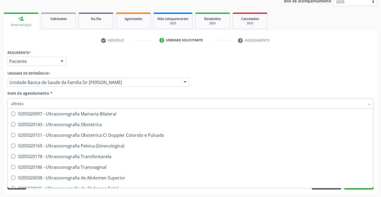
scroll to position [80, 0]
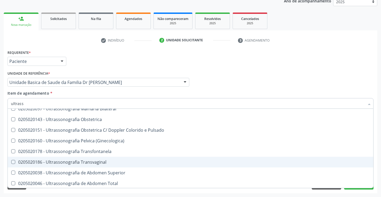
click at [113, 160] on div "0205020186 - Ultrassonografia Transvaginal" at bounding box center [190, 162] width 359 height 4
checkbox Transvaginal "true"
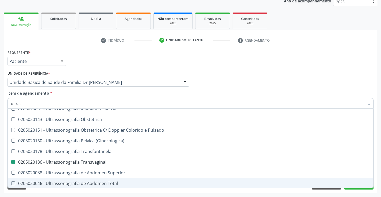
click at [379, 176] on div "Acompanhamento Acompanhe a situação das marcações correntes e finalizadas Relat…" at bounding box center [190, 79] width 381 height 235
checkbox X "true"
checkbox Transvaginal "false"
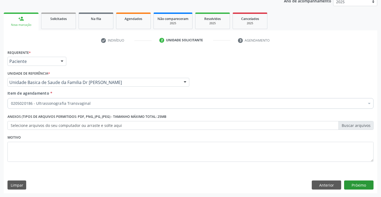
scroll to position [0, 0]
click at [359, 184] on button "Próximo" at bounding box center [358, 185] width 29 height 9
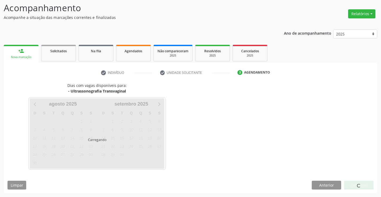
scroll to position [35, 0]
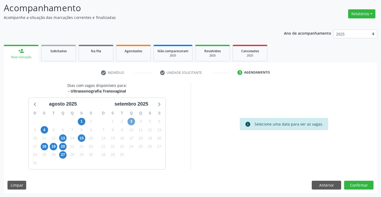
click at [130, 120] on span "3" at bounding box center [130, 121] width 7 height 7
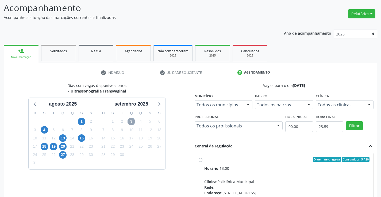
scroll to position [112, 0]
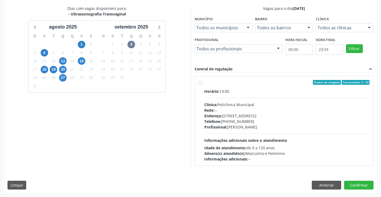
click at [241, 87] on label "Ordem de chegada Consumidos: 5 / 20 Horário: 13:00 Clínica: Policlínica Municip…" at bounding box center [286, 121] width 165 height 82
click at [202, 85] on input "Ordem de chegada Consumidos: 5 / 20 Horário: 13:00 Clínica: Policlínica Municip…" at bounding box center [200, 82] width 4 height 5
radio input "true"
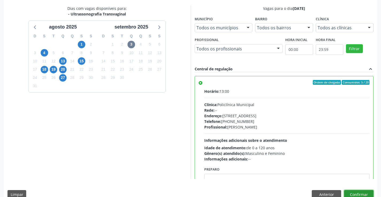
click at [358, 193] on button "Confirmar" at bounding box center [358, 194] width 29 height 9
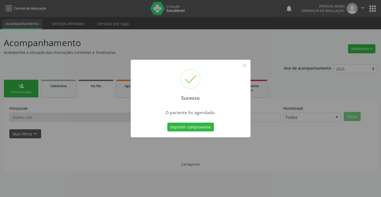
scroll to position [0, 0]
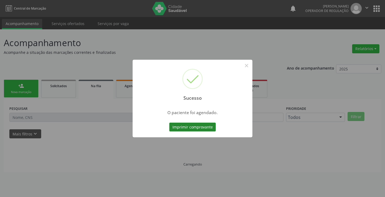
click at [191, 126] on button "Imprimir comprovante" at bounding box center [192, 127] width 46 height 9
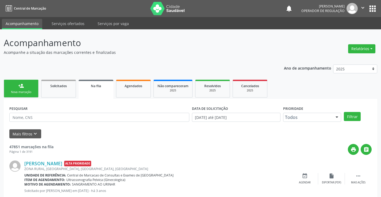
click at [19, 90] on link "person_add Nova marcação" at bounding box center [21, 89] width 35 height 18
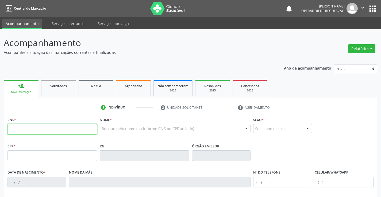
click at [32, 131] on input "text" at bounding box center [51, 129] width 89 height 11
type input "707 8036 8849 6617"
type input "15/10/1988"
type input "(74) 99107-2084"
type input "S/N"
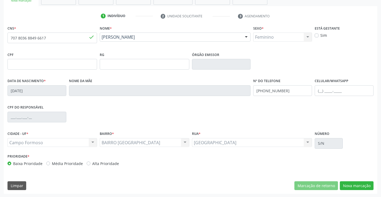
scroll to position [92, 0]
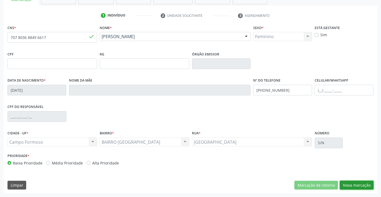
click at [355, 183] on button "Nova marcação" at bounding box center [356, 185] width 34 height 9
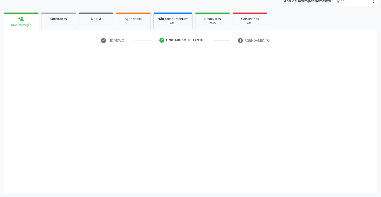
scroll to position [67, 0]
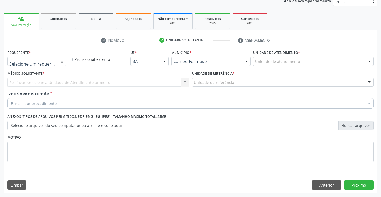
click at [33, 58] on div at bounding box center [36, 61] width 59 height 9
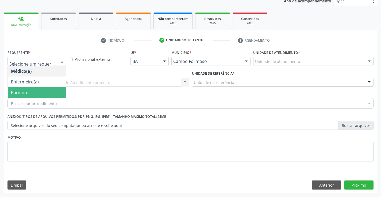
click at [34, 92] on span "Paciente" at bounding box center [37, 92] width 58 height 11
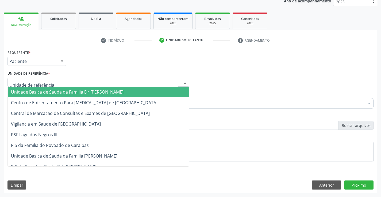
click at [54, 93] on span "Unidade Basica de Saude da Familia Dr [PERSON_NAME]" at bounding box center [67, 92] width 112 height 6
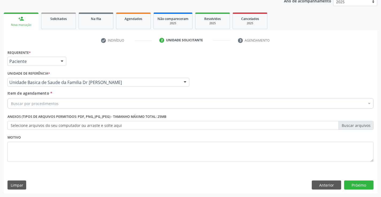
click at [64, 106] on div "Buscar por procedimentos" at bounding box center [190, 103] width 366 height 11
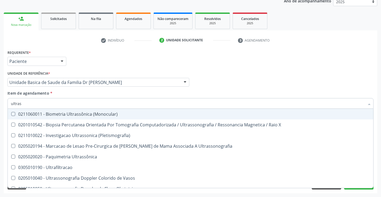
type input "ultrass"
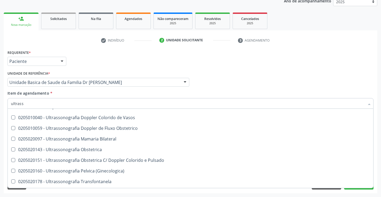
scroll to position [80, 0]
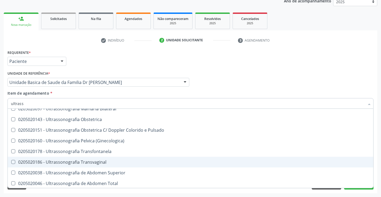
click at [120, 162] on div "0205020186 - Ultrassonografia Transvaginal" at bounding box center [190, 162] width 359 height 4
checkbox Transvaginal "true"
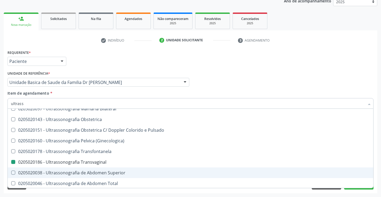
click at [377, 160] on div "Acompanhamento Acompanhe a situação das marcações correntes e finalizadas Relat…" at bounding box center [190, 79] width 381 height 235
checkbox X "true"
checkbox Transvaginal "false"
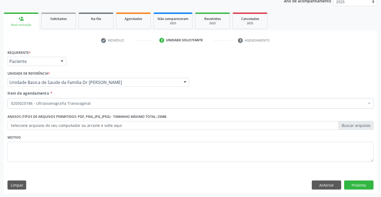
scroll to position [0, 0]
click at [353, 183] on button "Próximo" at bounding box center [358, 185] width 29 height 9
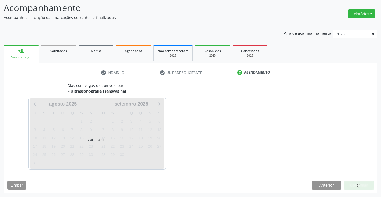
scroll to position [35, 0]
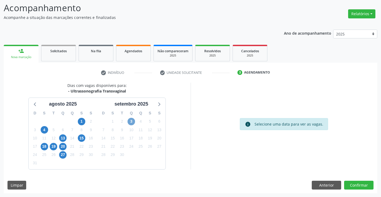
click at [130, 121] on span "3" at bounding box center [130, 121] width 7 height 7
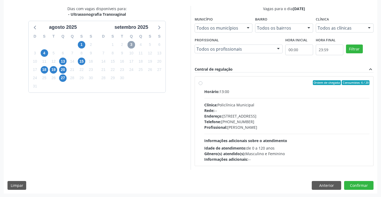
scroll to position [112, 0]
click at [266, 86] on label "Ordem de chegada Consumidos: 6 / 20 Horário: 13:00 Clínica: Policlínica Municip…" at bounding box center [286, 121] width 165 height 82
click at [202, 85] on input "Ordem de chegada Consumidos: 6 / 20 Horário: 13:00 Clínica: Policlínica Municip…" at bounding box center [200, 82] width 4 height 5
radio input "true"
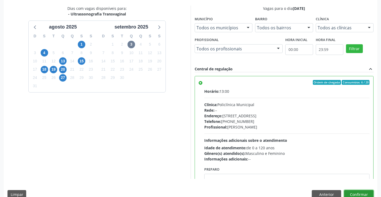
click at [355, 194] on button "Confirmar" at bounding box center [358, 194] width 29 height 9
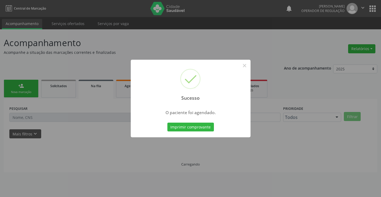
scroll to position [0, 0]
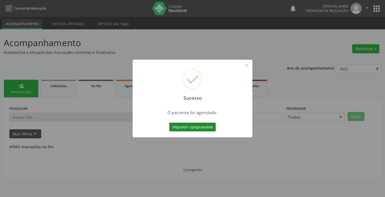
click at [198, 126] on button "Imprimir comprovante" at bounding box center [192, 127] width 46 height 9
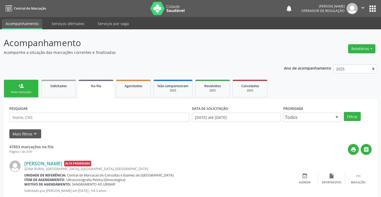
click at [23, 88] on div "person_add" at bounding box center [21, 86] width 6 height 6
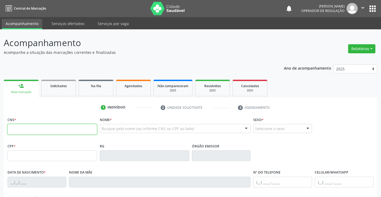
click at [43, 131] on input "text" at bounding box center [51, 129] width 89 height 11
type input "705 0026 0093 1452"
type input "0674390989"
type input "23/05/1973"
type input "(74) 98833-7681"
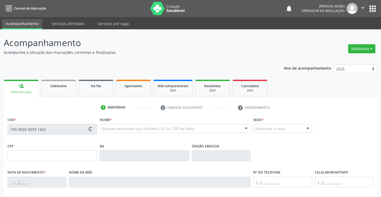
type input "(74) 98833-7681"
type input "664.780.225-87"
type input "sn"
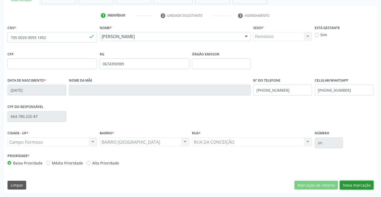
click at [355, 185] on button "Nova marcação" at bounding box center [356, 185] width 34 height 9
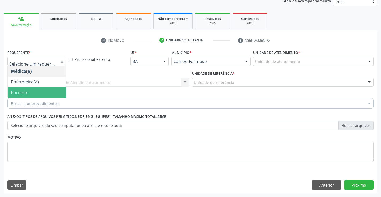
click at [39, 93] on span "Paciente" at bounding box center [37, 92] width 58 height 11
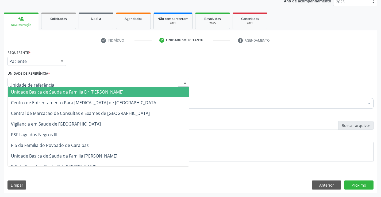
click at [70, 91] on span "Unidade Basica de Saude da Familia Dr [PERSON_NAME]" at bounding box center [67, 92] width 112 height 6
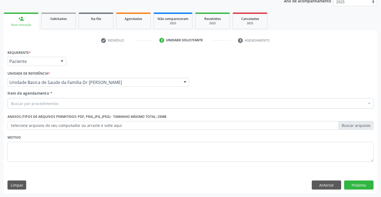
click at [65, 104] on div "Buscar por procedimentos" at bounding box center [190, 103] width 366 height 11
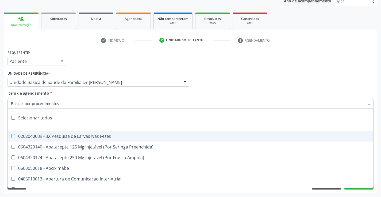
click at [72, 106] on input "Item de agendamento *" at bounding box center [187, 103] width 353 height 11
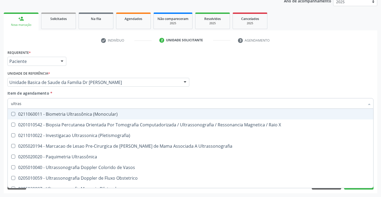
type input "ultrass"
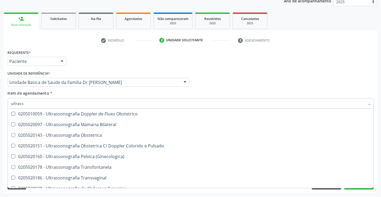
scroll to position [107, 0]
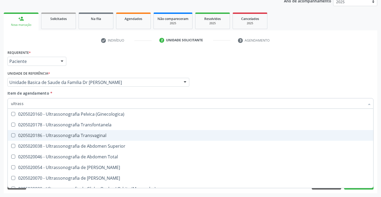
click at [115, 135] on div "0205020186 - Ultrassonografia Transvaginal" at bounding box center [190, 136] width 359 height 4
checkbox Transvaginal "true"
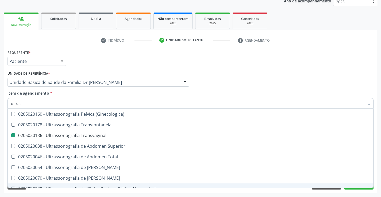
click at [378, 175] on div "Acompanhamento Acompanhe a situação das marcações correntes e finalizadas Relat…" at bounding box center [190, 79] width 381 height 235
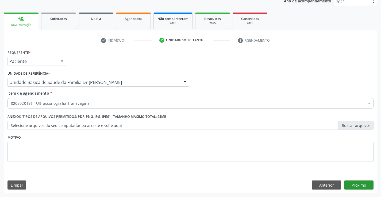
scroll to position [0, 0]
click at [355, 185] on button "Próximo" at bounding box center [358, 185] width 29 height 9
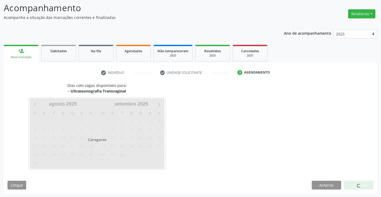
scroll to position [35, 0]
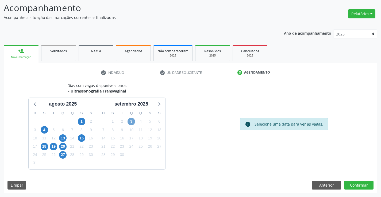
click at [131, 121] on span "3" at bounding box center [130, 121] width 7 height 7
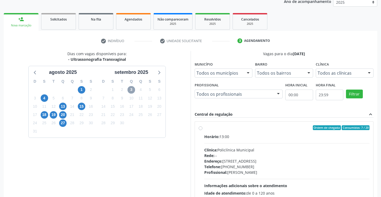
scroll to position [112, 0]
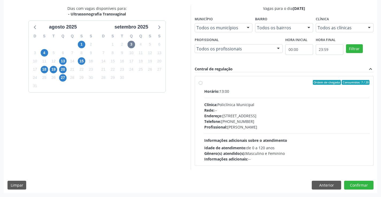
click at [266, 88] on label "Ordem de chegada Consumidos: 7 / 20 Horário: 13:00 Clínica: Policlínica Municip…" at bounding box center [286, 121] width 165 height 82
click at [202, 85] on input "Ordem de chegada Consumidos: 7 / 20 Horário: 13:00 Clínica: Policlínica Municip…" at bounding box center [200, 82] width 4 height 5
radio input "true"
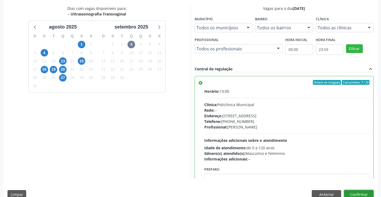
click at [362, 195] on button "Confirmar" at bounding box center [358, 194] width 29 height 9
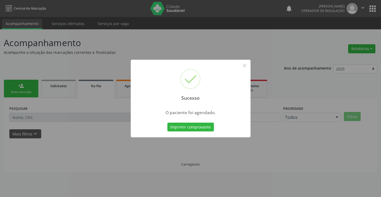
scroll to position [0, 0]
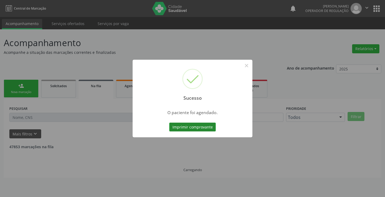
click at [195, 125] on button "Imprimir comprovante" at bounding box center [192, 127] width 46 height 9
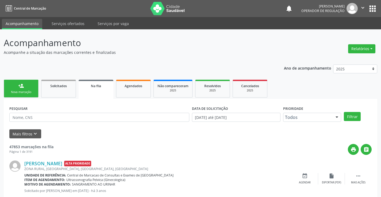
click at [25, 87] on link "person_add Nova marcação" at bounding box center [21, 89] width 35 height 18
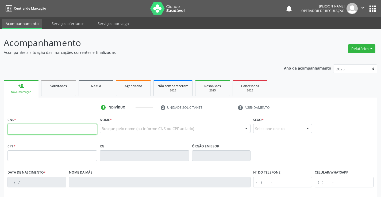
click at [39, 131] on input "text" at bounding box center [51, 129] width 89 height 11
type input "701 2010 6154 7214"
type input "1494394740"
type input "27/11/1974"
type input "(74) 99987-9674"
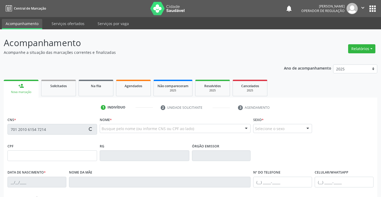
type input "(74) 99987-9674"
type input "024.283.075-76"
type input "SN"
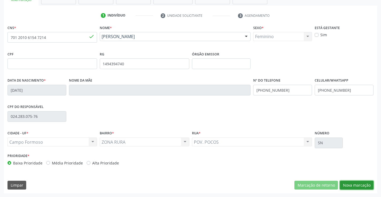
click at [356, 185] on button "Nova marcação" at bounding box center [356, 185] width 34 height 9
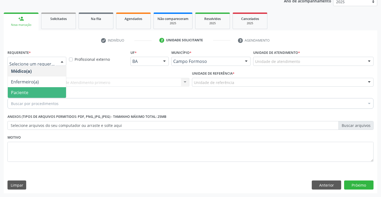
click at [32, 94] on span "Paciente" at bounding box center [37, 92] width 58 height 11
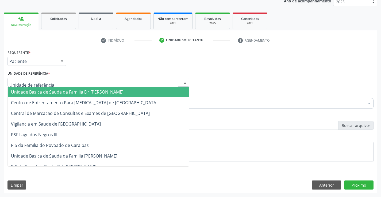
click at [95, 92] on span "Unidade Basica de Saude da Familia Dr [PERSON_NAME]" at bounding box center [67, 92] width 112 height 6
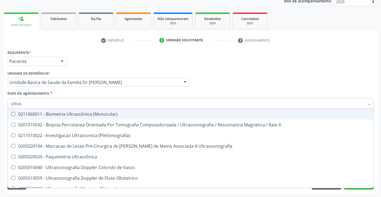
type input "ultrass"
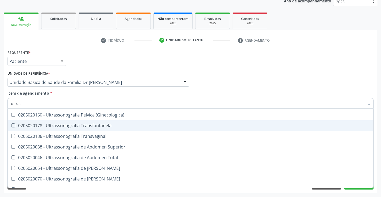
scroll to position [107, 0]
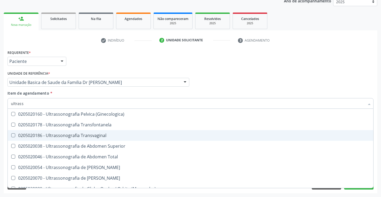
click at [116, 133] on span "0205020186 - Ultrassonografia Transvaginal" at bounding box center [190, 135] width 365 height 11
checkbox Transvaginal "true"
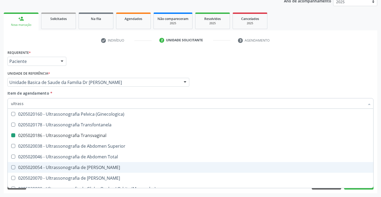
click at [377, 168] on div "Acompanhamento Acompanhe a situação das marcações correntes e finalizadas Relat…" at bounding box center [190, 79] width 381 height 235
checkbox X "true"
checkbox Transvaginal "false"
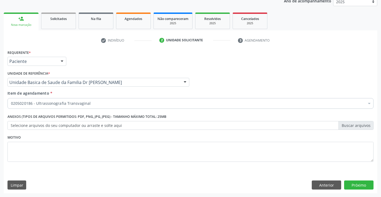
scroll to position [0, 0]
click at [357, 184] on button "Próximo" at bounding box center [358, 185] width 29 height 9
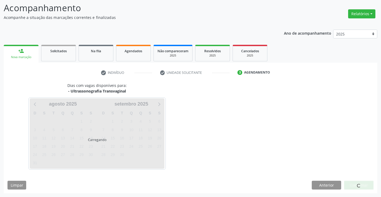
scroll to position [35, 0]
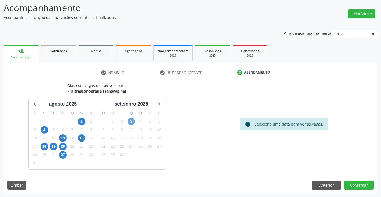
click at [132, 122] on span "3" at bounding box center [130, 121] width 7 height 7
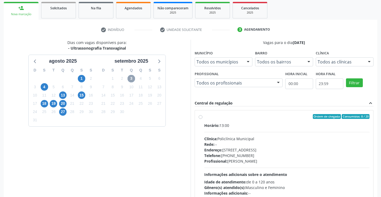
scroll to position [112, 0]
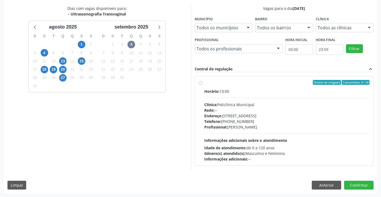
click at [261, 90] on div "Horário: 13:00" at bounding box center [286, 92] width 165 height 6
click at [202, 85] on input "Ordem de chegada Consumidos: 8 / 20 Horário: 13:00 Clínica: Policlínica Municip…" at bounding box center [200, 82] width 4 height 5
radio input "true"
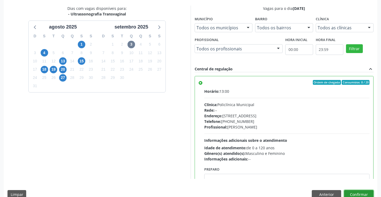
click at [356, 193] on button "Confirmar" at bounding box center [358, 194] width 29 height 9
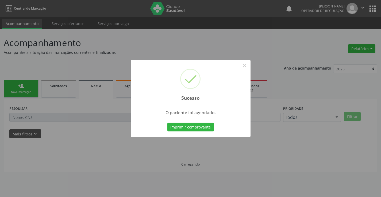
scroll to position [0, 0]
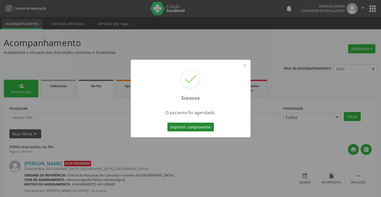
click at [188, 127] on button "Imprimir comprovante" at bounding box center [190, 127] width 46 height 9
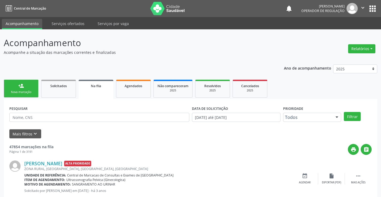
click at [34, 87] on link "person_add Nova marcação" at bounding box center [21, 89] width 35 height 18
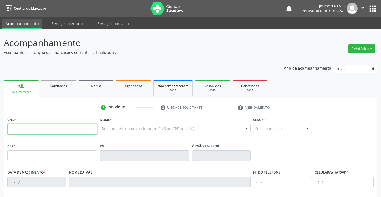
click at [46, 128] on input "text" at bounding box center [51, 129] width 89 height 11
type input "708 9027 2375 4814"
type input "13/09/2007"
type input "(74) 99107-2084"
type input "S/N"
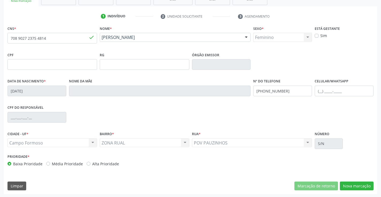
scroll to position [92, 0]
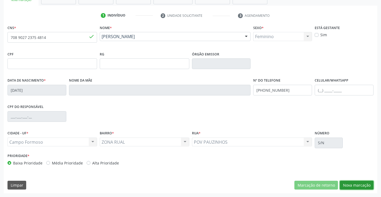
click at [358, 183] on button "Nova marcação" at bounding box center [356, 185] width 34 height 9
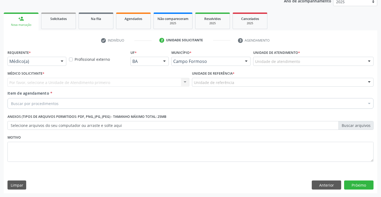
scroll to position [67, 0]
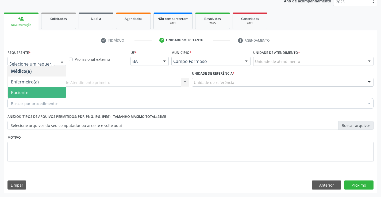
click at [29, 91] on span "Paciente" at bounding box center [37, 92] width 58 height 11
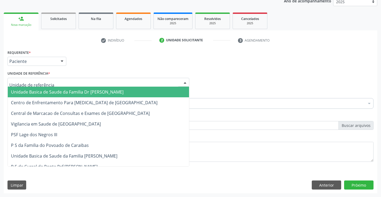
click at [44, 91] on span "Unidade Basica de Saude da Familia Dr [PERSON_NAME]" at bounding box center [67, 92] width 112 height 6
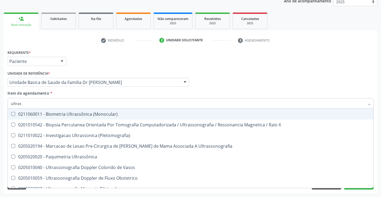
type input "ultrass"
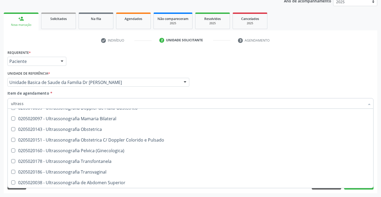
scroll to position [80, 0]
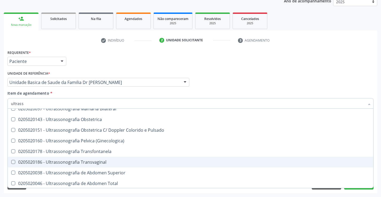
click at [123, 162] on div "0205020186 - Ultrassonografia Transvaginal" at bounding box center [190, 162] width 359 height 4
checkbox Transvaginal "true"
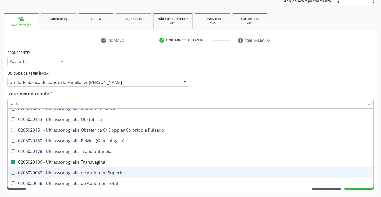
click at [378, 166] on div "Acompanhamento Acompanhe a situação das marcações correntes e finalizadas Relat…" at bounding box center [190, 79] width 381 height 235
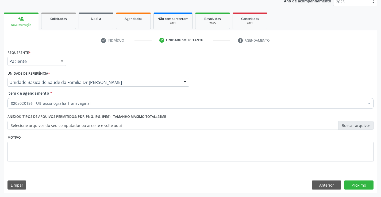
scroll to position [0, 0]
click at [360, 184] on button "Próximo" at bounding box center [358, 185] width 29 height 9
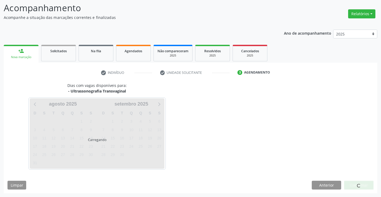
scroll to position [35, 0]
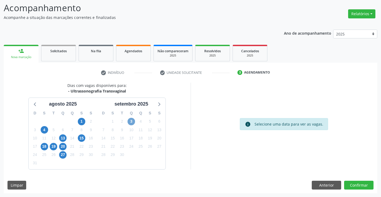
click at [128, 120] on span "3" at bounding box center [130, 121] width 7 height 7
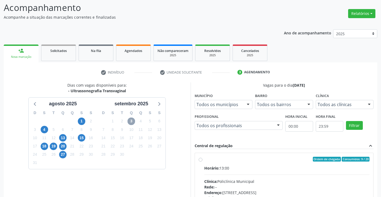
scroll to position [112, 0]
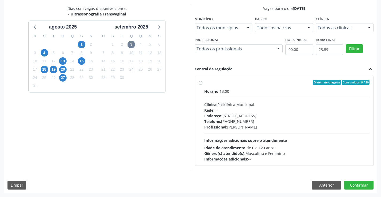
click at [256, 88] on label "Ordem de chegada Consumidos: 9 / 20 Horário: 13:00 Clínica: Policlínica Municip…" at bounding box center [286, 121] width 165 height 82
click at [202, 85] on input "Ordem de chegada Consumidos: 9 / 20 Horário: 13:00 Clínica: Policlínica Municip…" at bounding box center [200, 82] width 4 height 5
radio input "true"
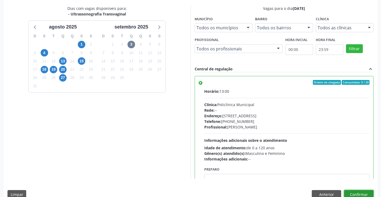
click at [359, 191] on button "Confirmar" at bounding box center [358, 194] width 29 height 9
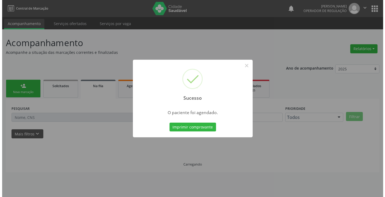
scroll to position [0, 0]
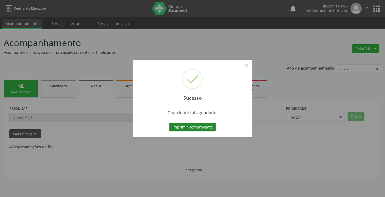
click at [191, 127] on button "Imprimir comprovante" at bounding box center [192, 127] width 46 height 9
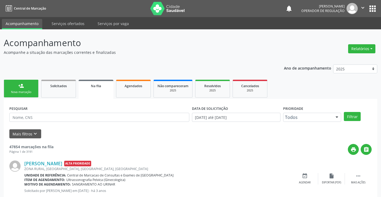
click at [25, 89] on link "person_add Nova marcação" at bounding box center [21, 89] width 35 height 18
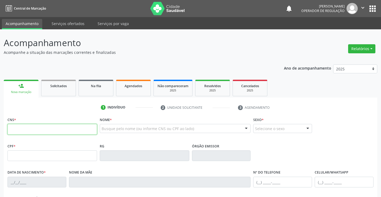
click at [40, 131] on input "text" at bounding box center [51, 129] width 89 height 11
type input "706 2090 6219 1667"
type input "2016046473"
type input "[DATE]"
type input "051.279.185-60"
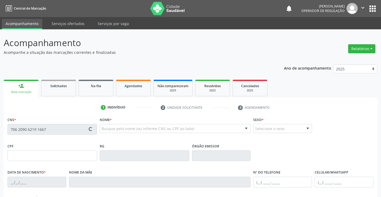
type input "S/N"
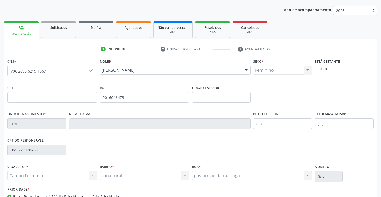
scroll to position [92, 0]
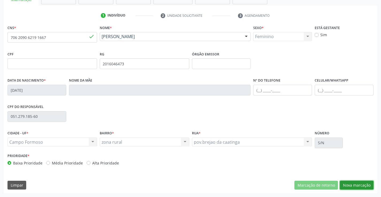
click at [353, 183] on button "Nova marcação" at bounding box center [356, 185] width 34 height 9
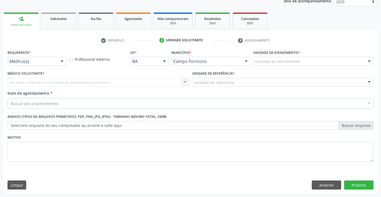
scroll to position [67, 0]
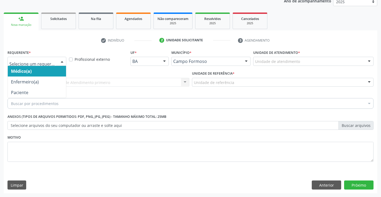
click at [29, 58] on div at bounding box center [36, 61] width 59 height 9
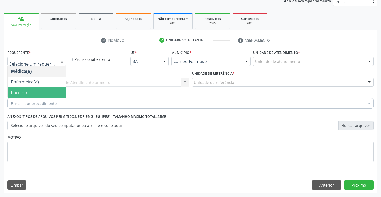
click at [38, 94] on span "Paciente" at bounding box center [37, 92] width 58 height 11
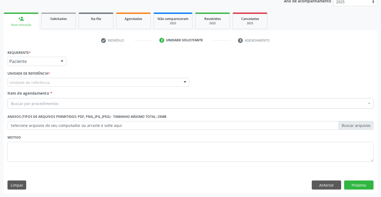
click at [41, 78] on div "Unidade de referência" at bounding box center [98, 82] width 182 height 9
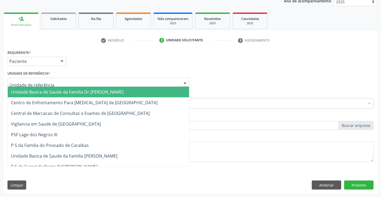
click at [54, 93] on span "Unidade Basica de Saude da Familia Dr [PERSON_NAME]" at bounding box center [67, 92] width 112 height 6
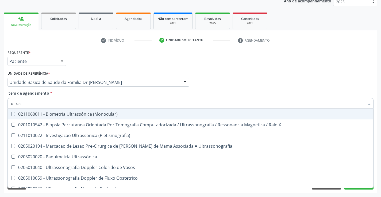
type input "ultrass"
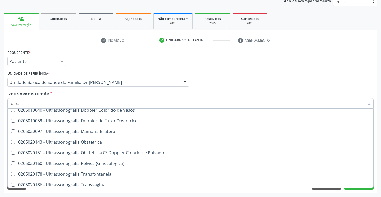
scroll to position [80, 0]
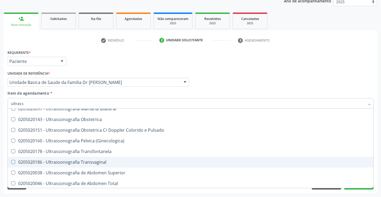
click at [121, 161] on div "0205020186 - Ultrassonografia Transvaginal" at bounding box center [190, 162] width 359 height 4
checkbox Transvaginal "true"
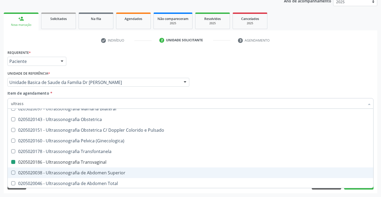
click at [378, 161] on div "Acompanhamento Acompanhe a situação das marcações correntes e finalizadas Relat…" at bounding box center [190, 79] width 381 height 235
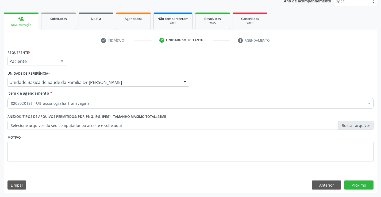
scroll to position [0, 0]
click at [358, 183] on button "Próximo" at bounding box center [358, 185] width 29 height 9
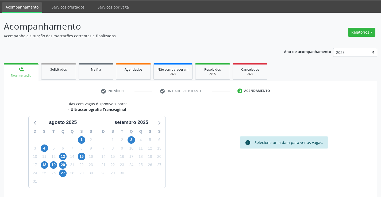
scroll to position [8, 0]
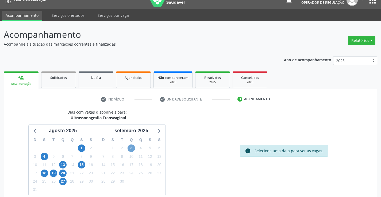
click at [128, 147] on span "3" at bounding box center [130, 148] width 7 height 7
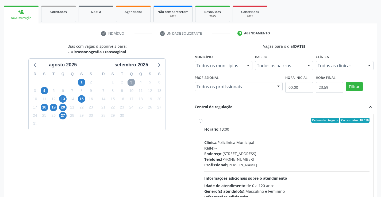
scroll to position [112, 0]
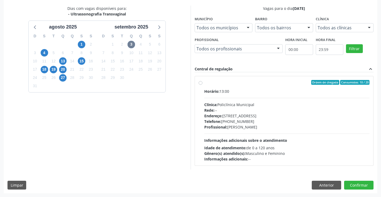
click at [286, 83] on div "Ordem de chegada Consumidos: 10 / 20" at bounding box center [286, 82] width 165 height 5
click at [202, 83] on input "Ordem de chegada Consumidos: 10 / 20 Horário: 13:00 Clínica: Policlínica Munici…" at bounding box center [200, 82] width 4 height 5
radio input "true"
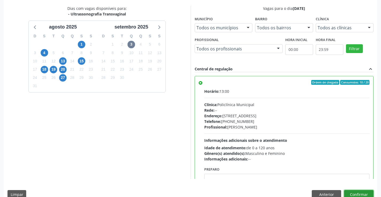
click at [358, 194] on button "Confirmar" at bounding box center [358, 194] width 29 height 9
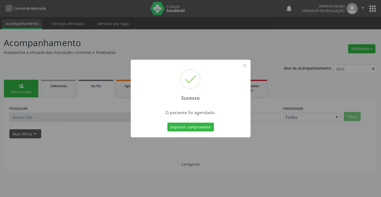
scroll to position [0, 0]
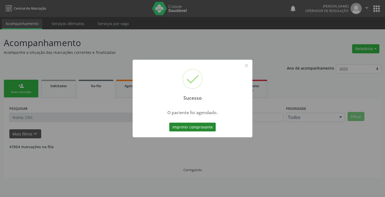
click at [189, 126] on button "Imprimir comprovante" at bounding box center [192, 127] width 46 height 9
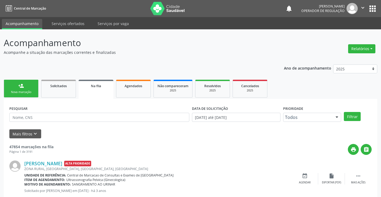
click at [28, 87] on link "person_add Nova marcação" at bounding box center [21, 89] width 35 height 18
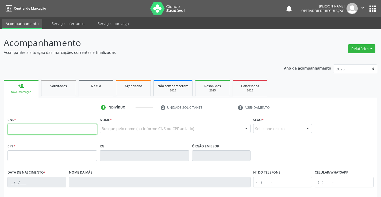
click at [34, 132] on input "text" at bounding box center [51, 129] width 89 height 11
type input "700 0032 0120 9508"
type input "1311366407"
type input "[DATE]"
type input "Agostinha [PERSON_NAME]"
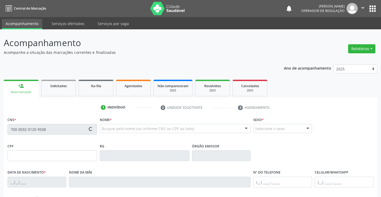
type input "[PHONE_NUMBER]"
type input "S/N"
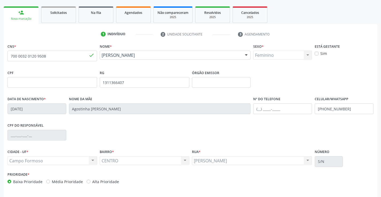
scroll to position [92, 0]
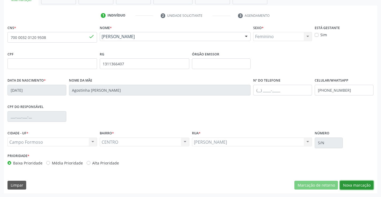
click at [355, 182] on button "Nova marcação" at bounding box center [356, 185] width 34 height 9
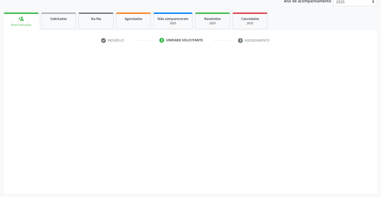
scroll to position [67, 0]
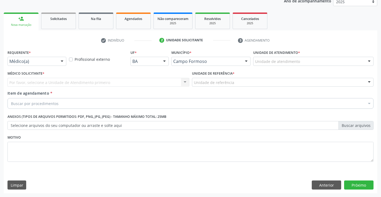
click at [48, 64] on div "Médico(a)" at bounding box center [36, 61] width 59 height 9
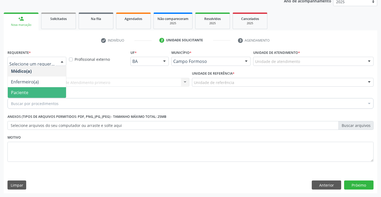
click at [48, 92] on span "Paciente" at bounding box center [37, 92] width 58 height 11
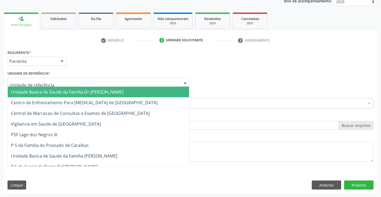
click at [52, 84] on div at bounding box center [98, 82] width 182 height 9
click at [60, 95] on span "Unidade Basica de Saude da Familia Dr [PERSON_NAME]" at bounding box center [67, 92] width 112 height 6
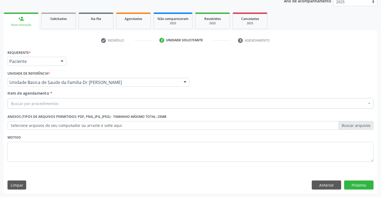
click at [61, 104] on div "Buscar por procedimentos" at bounding box center [190, 103] width 366 height 11
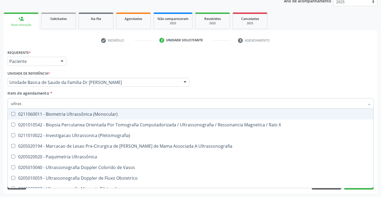
type input "ultrass"
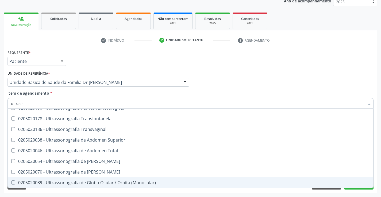
scroll to position [86, 0]
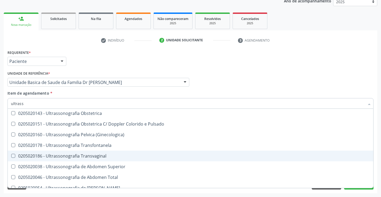
click at [116, 156] on div "0205020186 - Ultrassonografia Transvaginal" at bounding box center [190, 156] width 359 height 4
checkbox Transvaginal "true"
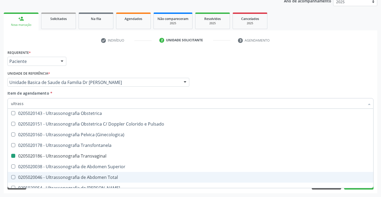
click at [379, 168] on div "Acompanhamento Acompanhe a situação das marcações correntes e finalizadas Relat…" at bounding box center [190, 79] width 381 height 235
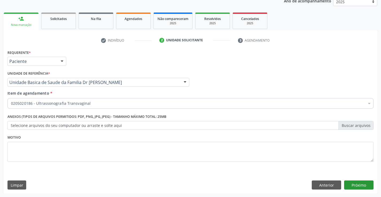
scroll to position [0, 0]
click at [357, 184] on button "Próximo" at bounding box center [358, 185] width 29 height 9
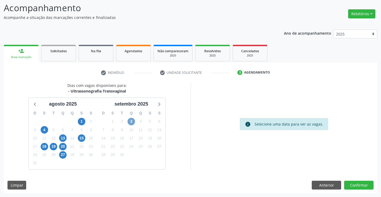
click at [132, 121] on span "3" at bounding box center [130, 121] width 7 height 7
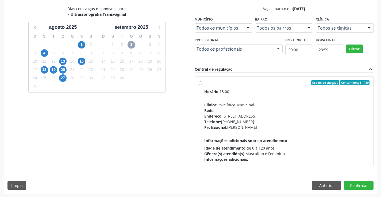
scroll to position [112, 0]
click at [279, 87] on label "Ordem de chegada Consumidos: 11 / 20 Horário: 13:00 Clínica: Policlínica Munici…" at bounding box center [286, 121] width 165 height 82
click at [202, 85] on input "Ordem de chegada Consumidos: 11 / 20 Horário: 13:00 Clínica: Policlínica Munici…" at bounding box center [200, 82] width 4 height 5
radio input "true"
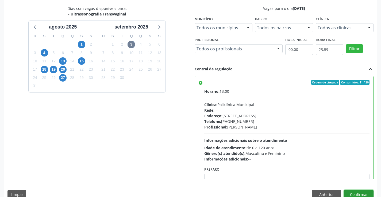
click at [355, 193] on button "Confirmar" at bounding box center [358, 194] width 29 height 9
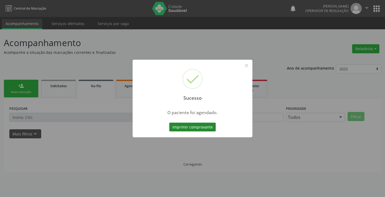
click at [190, 128] on button "Imprimir comprovante" at bounding box center [192, 127] width 46 height 9
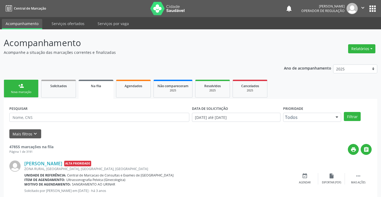
click at [28, 88] on link "person_add Nova marcação" at bounding box center [21, 89] width 35 height 18
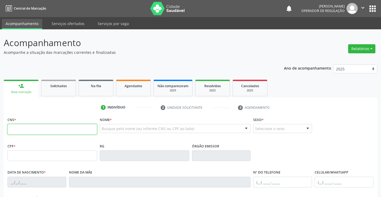
click at [47, 132] on input "text" at bounding box center [51, 129] width 89 height 11
type input "708 2066 7924 9145"
type input "2076385274"
type input "28/02/1967"
type input "(74) 99137-4109"
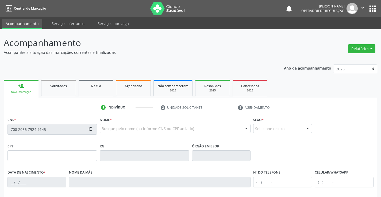
type input "494.664.375-34"
type input "S/N"
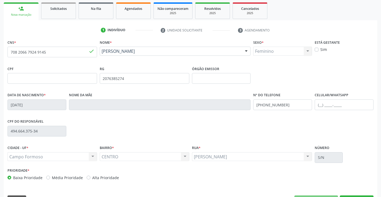
scroll to position [92, 0]
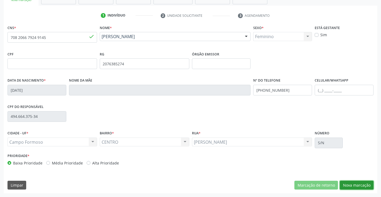
click at [354, 184] on button "Nova marcação" at bounding box center [356, 185] width 34 height 9
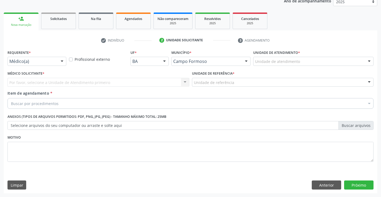
scroll to position [67, 0]
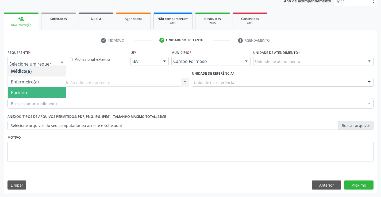
click at [29, 91] on span "Paciente" at bounding box center [37, 92] width 58 height 11
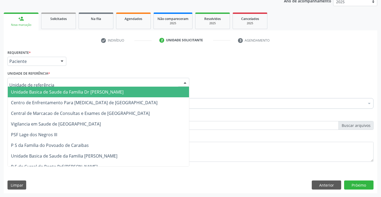
click at [58, 91] on span "Unidade Basica de Saude da Familia Dr [PERSON_NAME]" at bounding box center [67, 92] width 112 height 6
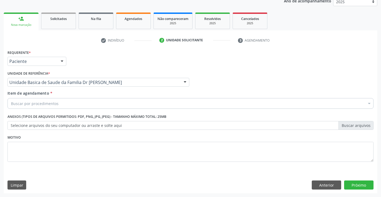
click at [59, 104] on div "Buscar por procedimentos" at bounding box center [190, 103] width 366 height 11
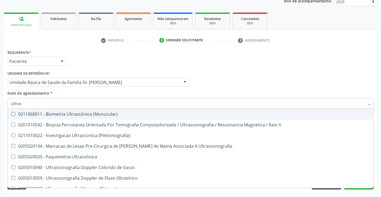
type input "ultrass"
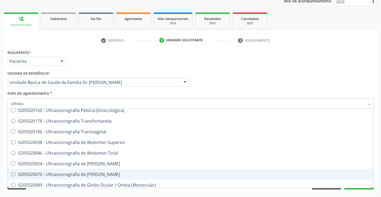
scroll to position [107, 0]
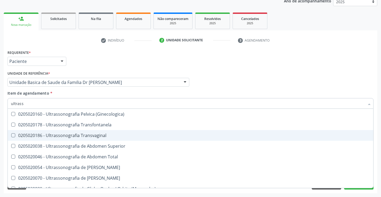
click at [118, 134] on div "0205020186 - Ultrassonografia Transvaginal" at bounding box center [190, 136] width 359 height 4
checkbox Transvaginal "true"
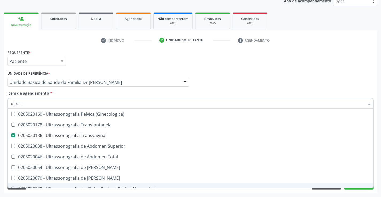
click at [376, 175] on div "Requerente * Paciente Médico(a) Enfermeiro(a) Paciente Nenhum resultado encontr…" at bounding box center [190, 121] width 373 height 145
checkbox X "true"
checkbox Transvaginal "false"
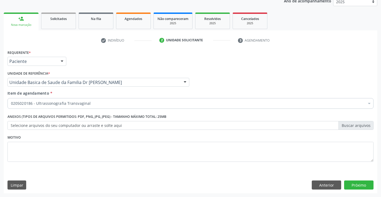
scroll to position [0, 0]
click at [358, 187] on button "Próximo" at bounding box center [358, 185] width 29 height 9
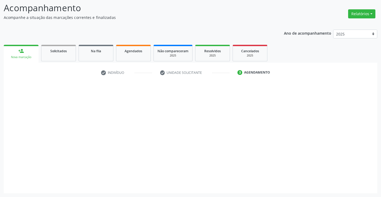
scroll to position [35, 0]
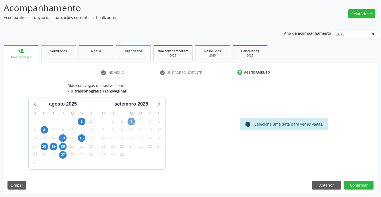
click at [131, 123] on span "3" at bounding box center [130, 121] width 7 height 7
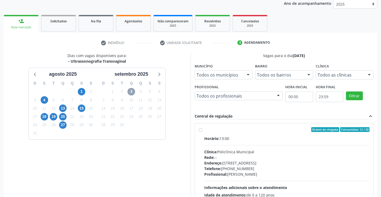
scroll to position [112, 0]
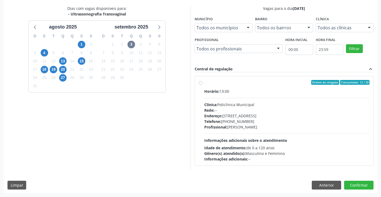
click at [263, 84] on div "Ordem de chegada Consumidos: 12 / 20" at bounding box center [286, 82] width 165 height 5
click at [202, 84] on input "Ordem de chegada Consumidos: 12 / 20 Horário: 13:00 Clínica: Policlínica Munici…" at bounding box center [200, 82] width 4 height 5
radio input "true"
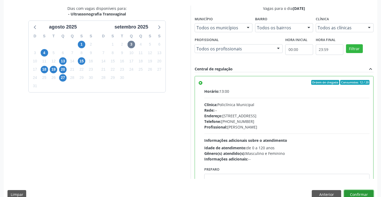
click at [355, 195] on button "Confirmar" at bounding box center [358, 194] width 29 height 9
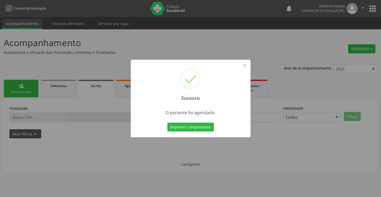
scroll to position [0, 0]
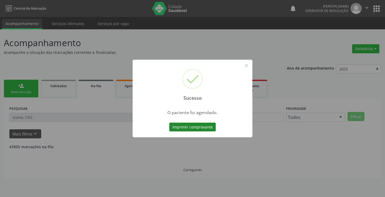
click at [195, 126] on button "Imprimir comprovante" at bounding box center [192, 127] width 46 height 9
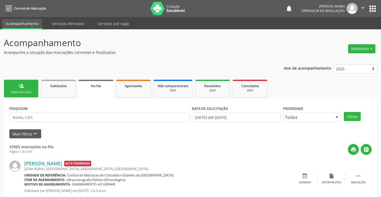
click at [25, 87] on link "person_add Nova marcação" at bounding box center [21, 89] width 35 height 18
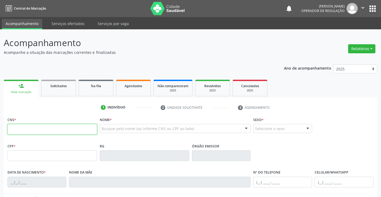
click at [46, 128] on input "text" at bounding box center [51, 129] width 89 height 11
type input "706 5033 6855 9493"
type input "359187241"
type input "14/05/1978"
type input "(74) 9142-3933"
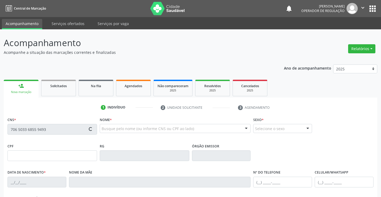
type input "(74) 9142-3933"
type input "289.551.308-21"
type input "S/N"
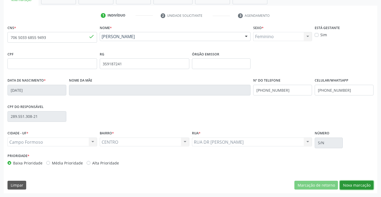
click at [357, 185] on button "Nova marcação" at bounding box center [356, 185] width 34 height 9
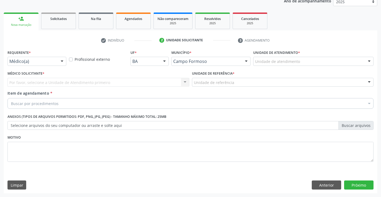
scroll to position [67, 0]
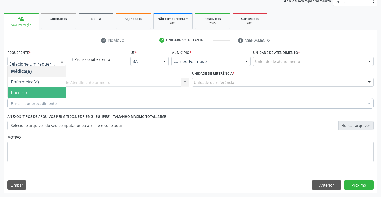
click at [49, 92] on span "Paciente" at bounding box center [37, 92] width 58 height 11
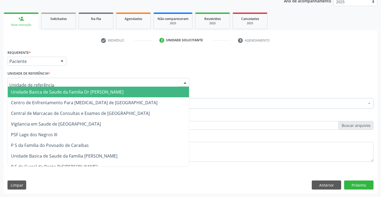
click at [62, 83] on div at bounding box center [98, 82] width 182 height 9
click at [70, 92] on span "Unidade Basica de Saude da Familia Dr [PERSON_NAME]" at bounding box center [67, 92] width 112 height 6
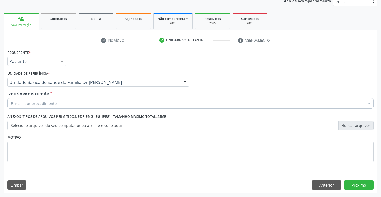
click at [62, 106] on div "Buscar por procedimentos" at bounding box center [190, 103] width 366 height 11
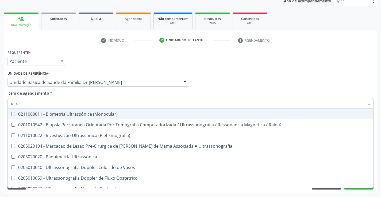
type input "ultrass"
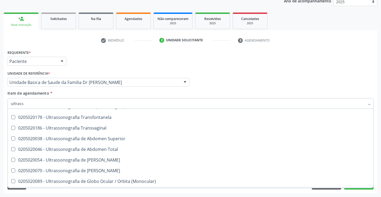
scroll to position [113, 0]
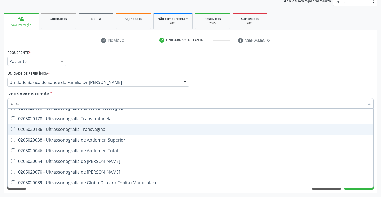
click at [124, 128] on div "0205020186 - Ultrassonografia Transvaginal" at bounding box center [190, 129] width 359 height 4
checkbox Transvaginal "true"
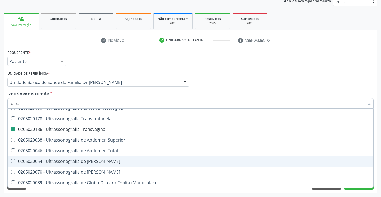
click at [378, 164] on div "Acompanhamento Acompanhe a situação das marcações correntes e finalizadas Relat…" at bounding box center [190, 79] width 381 height 235
checkbox X "true"
checkbox Transvaginal "false"
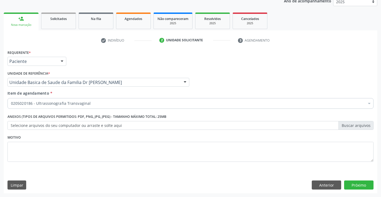
scroll to position [0, 0]
click at [355, 187] on button "Próximo" at bounding box center [358, 185] width 29 height 9
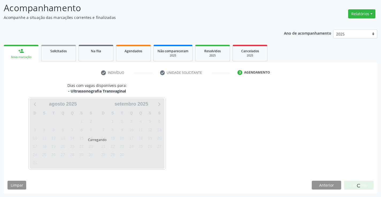
scroll to position [35, 0]
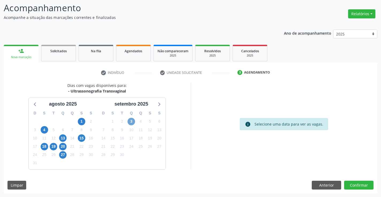
click at [130, 120] on span "3" at bounding box center [130, 121] width 7 height 7
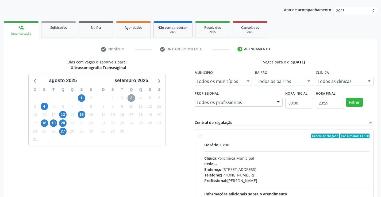
scroll to position [112, 0]
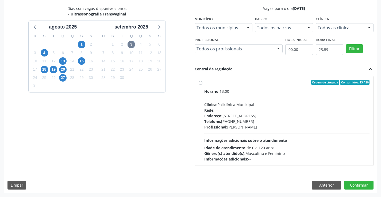
click at [247, 85] on label "Ordem de chegada Consumidos: 13 / 20 Horário: 13:00 Clínica: Policlínica Munici…" at bounding box center [286, 121] width 165 height 82
click at [202, 85] on input "Ordem de chegada Consumidos: 13 / 20 Horário: 13:00 Clínica: Policlínica Munici…" at bounding box center [200, 82] width 4 height 5
radio input "true"
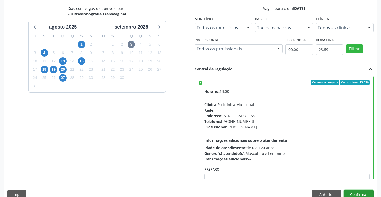
click at [357, 192] on button "Confirmar" at bounding box center [358, 194] width 29 height 9
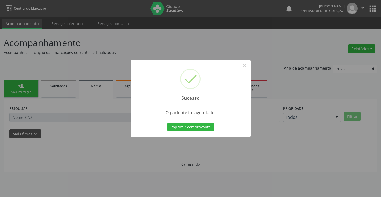
scroll to position [0, 0]
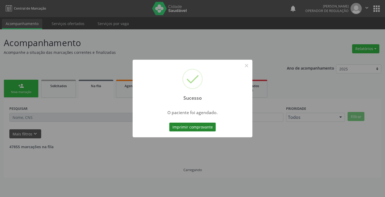
click at [201, 127] on button "Imprimir comprovante" at bounding box center [192, 127] width 46 height 9
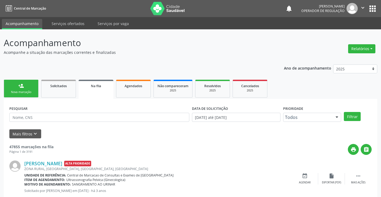
drag, startPoint x: 25, startPoint y: 89, endPoint x: 319, endPoint y: 0, distance: 307.1
click at [25, 89] on link "person_add Nova marcação" at bounding box center [21, 89] width 35 height 18
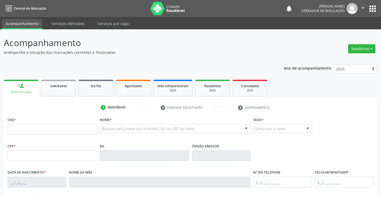
click at [362, 6] on icon "" at bounding box center [362, 8] width 6 height 6
click at [349, 33] on link "Sair" at bounding box center [348, 32] width 37 height 7
